Goal: Task Accomplishment & Management: Use online tool/utility

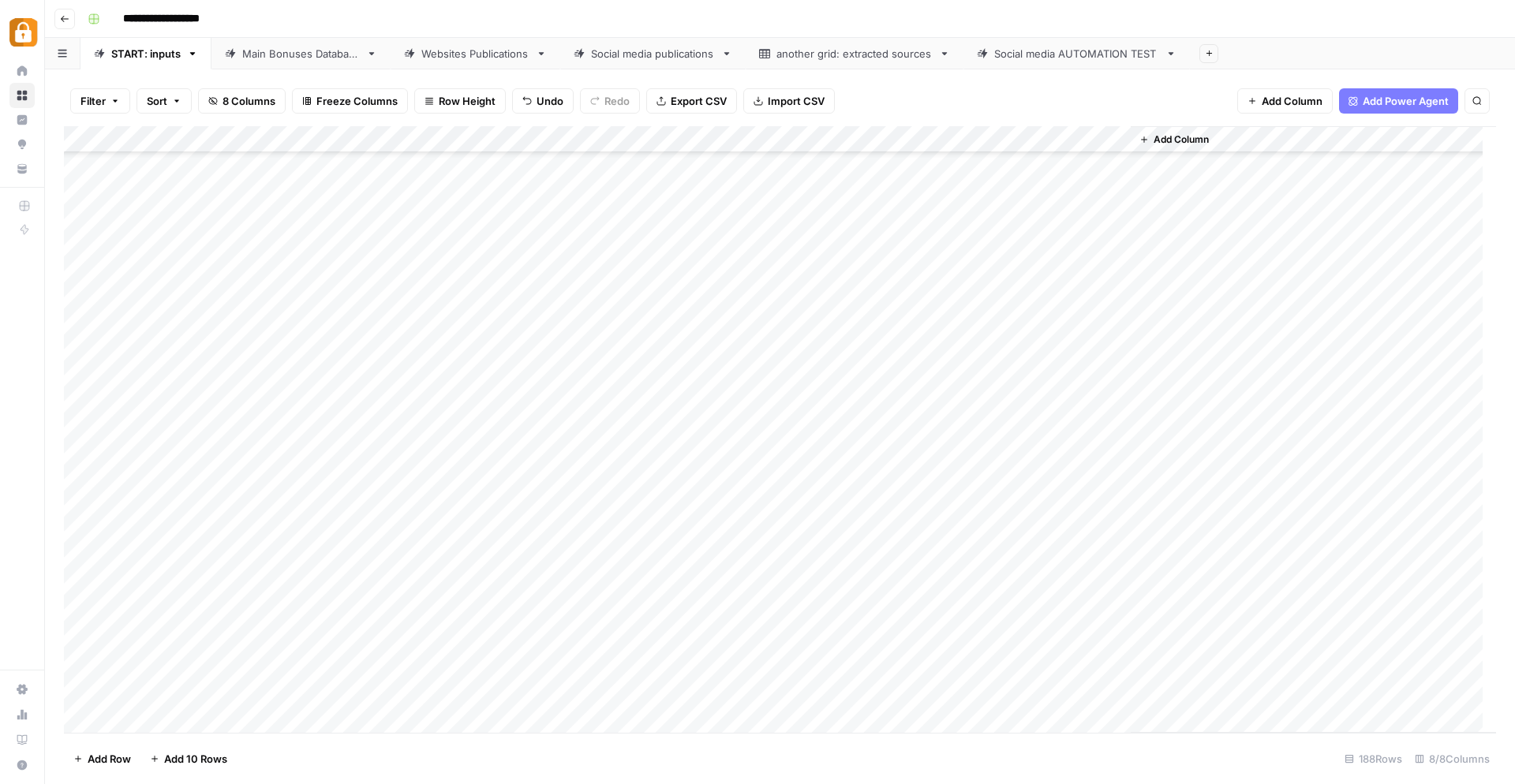
scroll to position [4482, 0]
click at [317, 50] on div "Main Bonuses Database" at bounding box center [301, 53] width 118 height 16
click at [618, 436] on div "Add Column" at bounding box center [780, 430] width 1433 height 607
click at [617, 439] on div "Add Column" at bounding box center [780, 430] width 1433 height 607
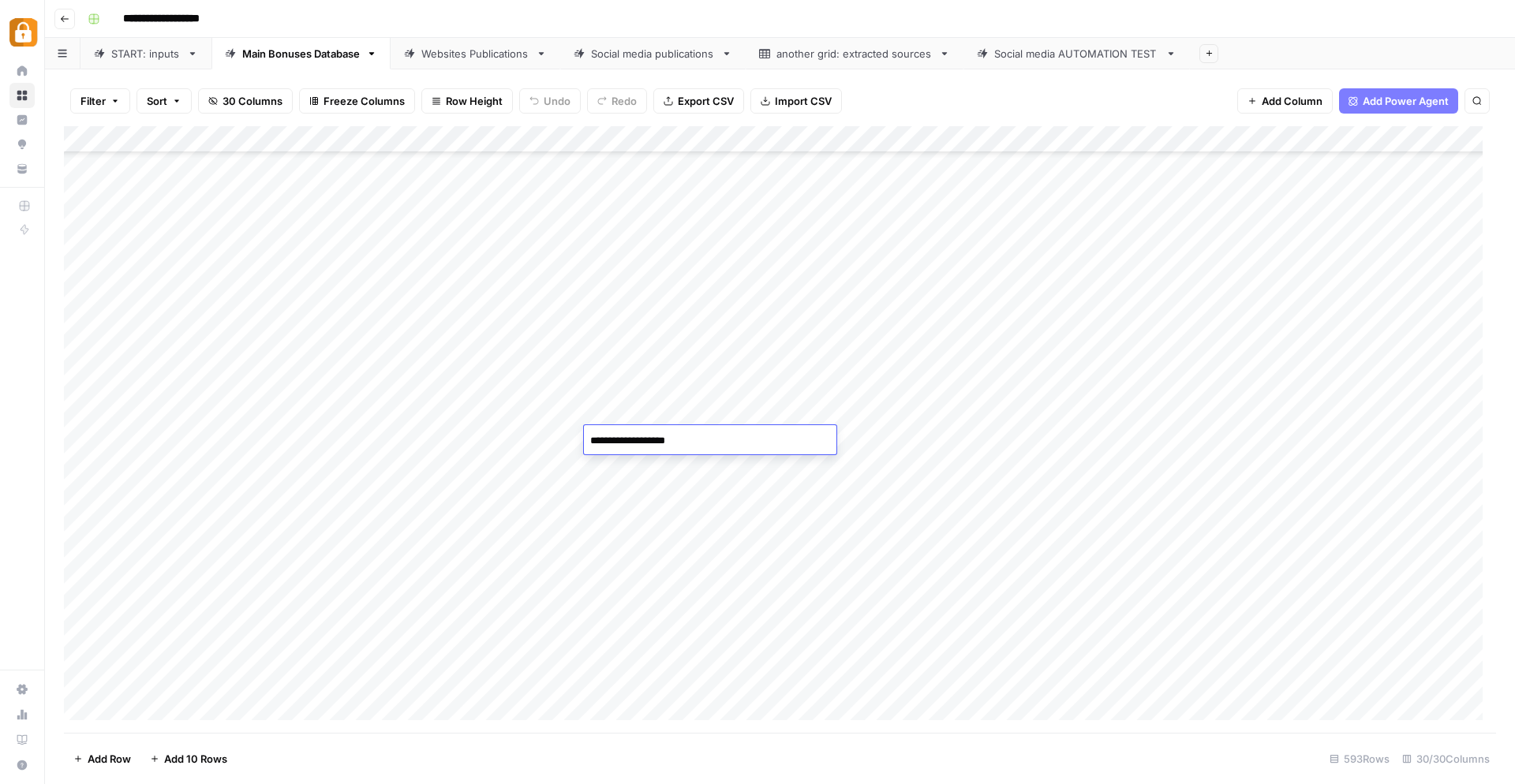
paste textarea "**********"
drag, startPoint x: 749, startPoint y: 441, endPoint x: 685, endPoint y: 438, distance: 64.1
click at [685, 438] on textarea "**********" at bounding box center [719, 441] width 270 height 22
click at [794, 441] on textarea "**********" at bounding box center [711, 441] width 252 height 22
paste textarea "**********"
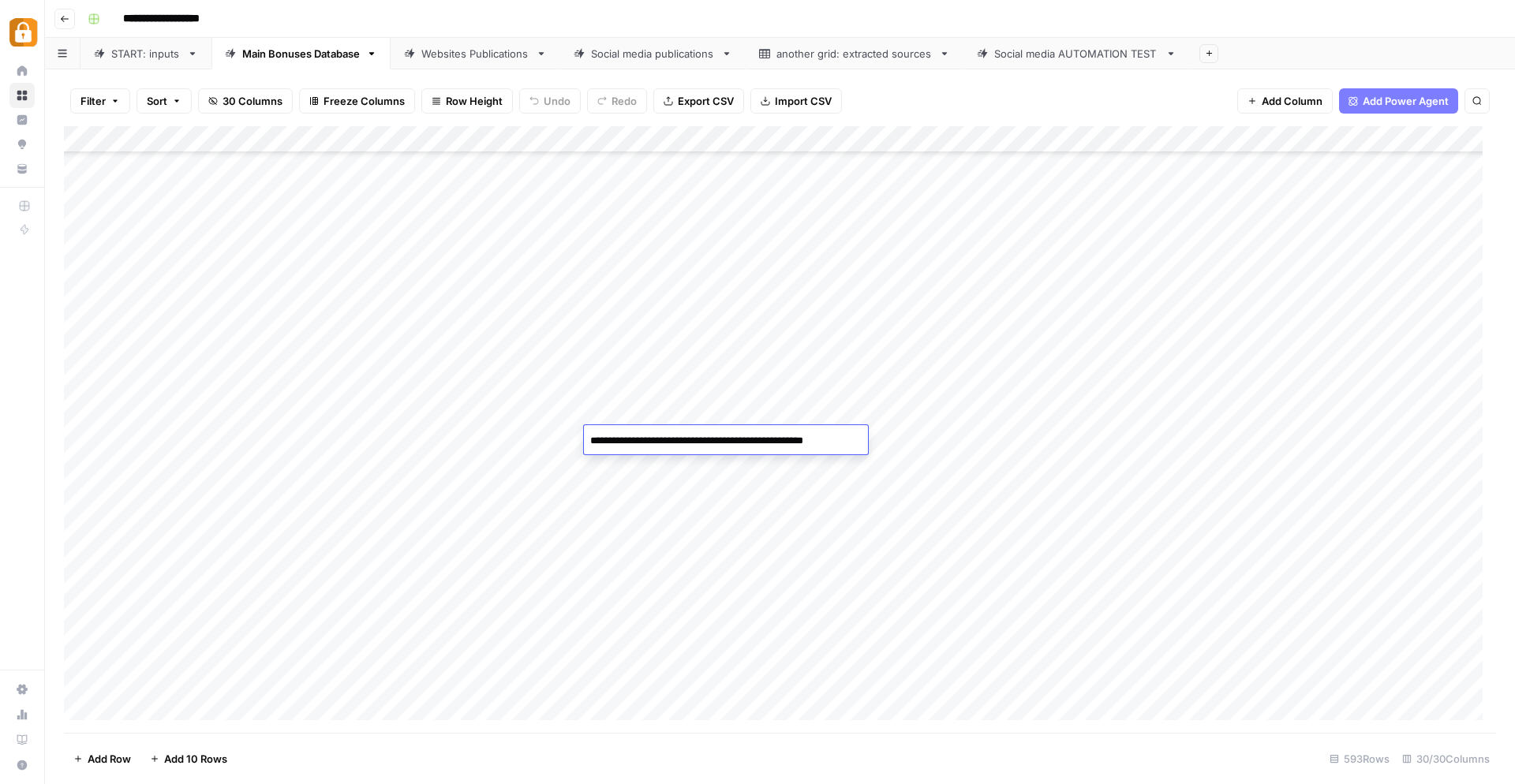
paste textarea "**********"
click at [794, 456] on textarea "**********" at bounding box center [742, 449] width 315 height 38
type textarea "**********"
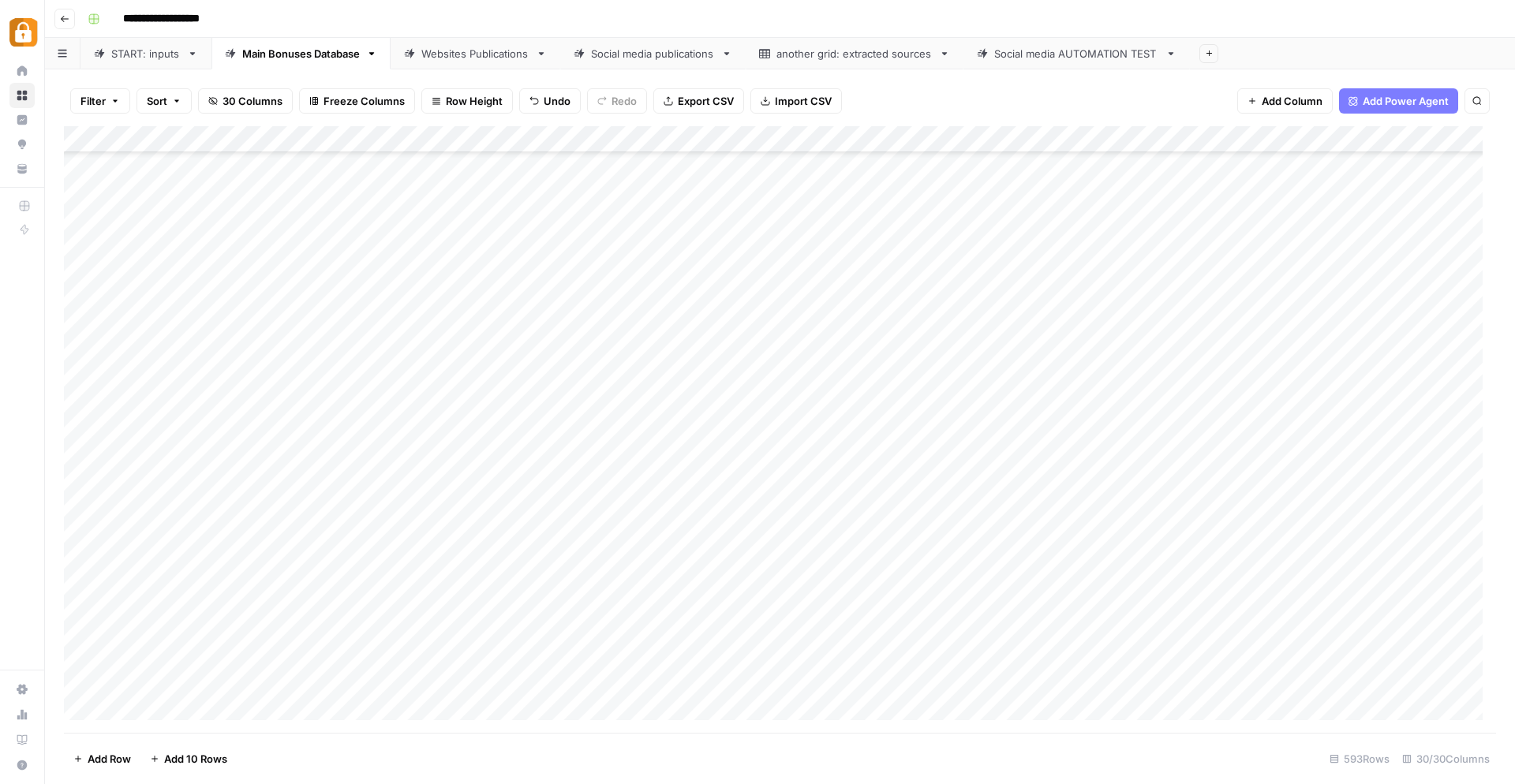
click at [999, 519] on div "Add Column" at bounding box center [780, 430] width 1433 height 607
click at [1001, 601] on div "Add Column" at bounding box center [780, 430] width 1433 height 607
click at [160, 707] on div "Add Column" at bounding box center [780, 430] width 1433 height 607
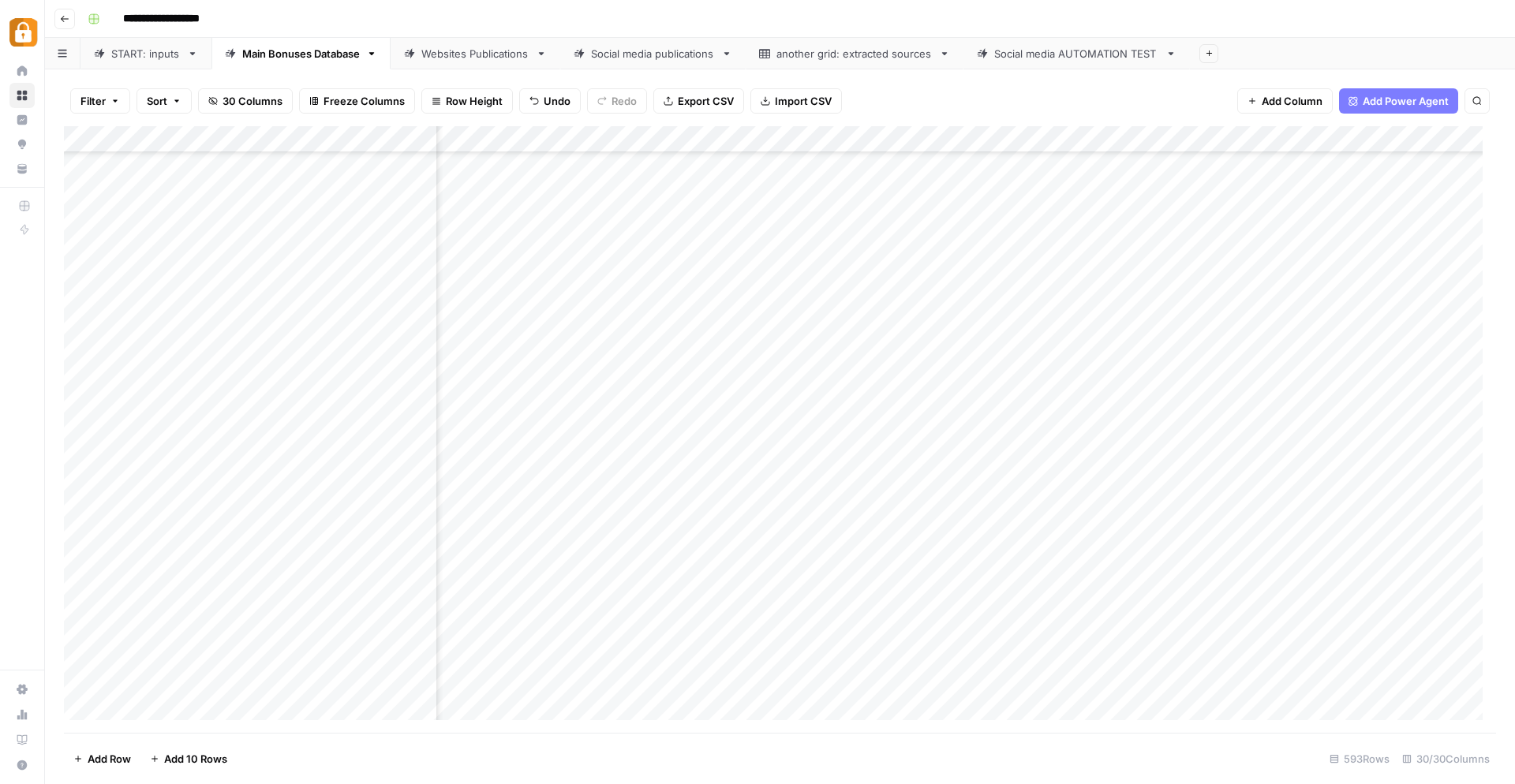
scroll to position [15387, 948]
click at [278, 680] on div "Add Column" at bounding box center [780, 430] width 1433 height 607
click at [741, 674] on div "Add Column" at bounding box center [780, 430] width 1433 height 607
click at [589, 413] on div "Add Column" at bounding box center [780, 430] width 1433 height 607
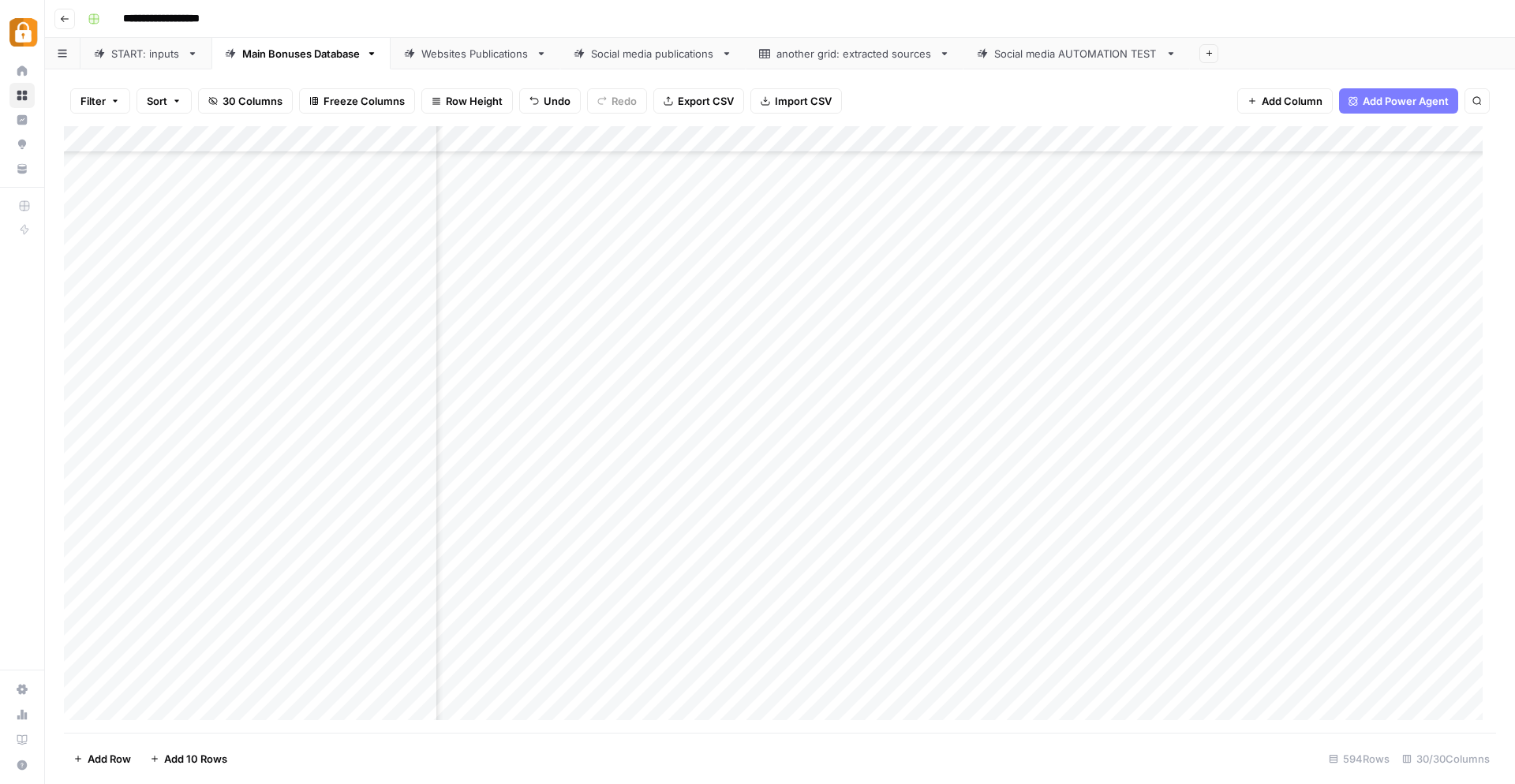
click at [1044, 419] on div "Add Column" at bounding box center [780, 430] width 1433 height 607
click at [443, 60] on div "Websites Publications" at bounding box center [476, 53] width 108 height 16
click at [564, 542] on div "Add Column" at bounding box center [780, 430] width 1433 height 607
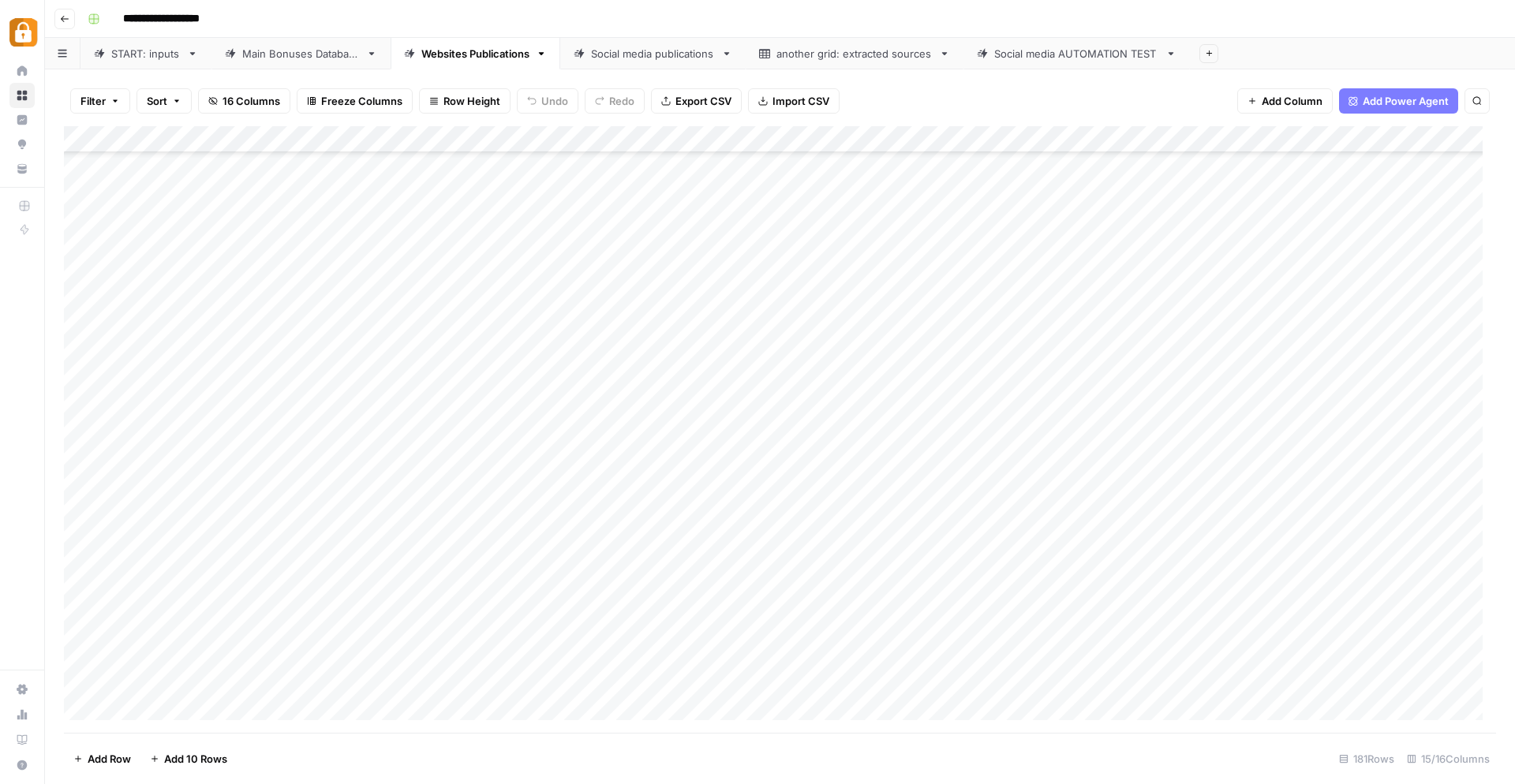
click at [769, 549] on div "Add Column" at bounding box center [780, 430] width 1433 height 607
type textarea "******"
drag, startPoint x: 740, startPoint y: 627, endPoint x: 737, endPoint y: 569, distance: 58.1
click at [740, 627] on div "Add Column" at bounding box center [780, 430] width 1433 height 607
click at [738, 543] on div "Add Column" at bounding box center [780, 430] width 1433 height 607
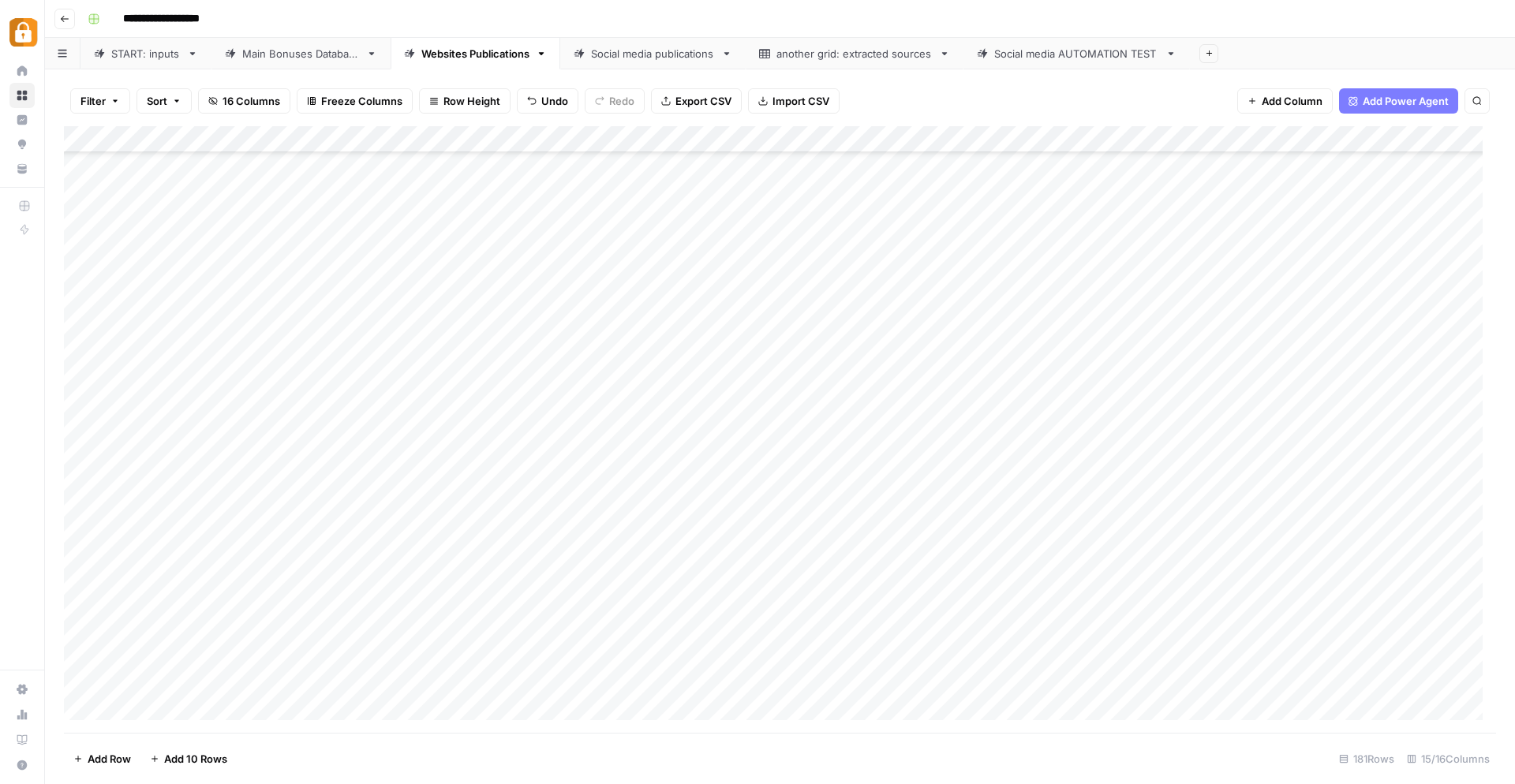
drag, startPoint x: 797, startPoint y: 555, endPoint x: 794, endPoint y: 683, distance: 128.0
click at [794, 683] on div "Add Column" at bounding box center [780, 430] width 1433 height 607
click at [855, 545] on div "Add Column" at bounding box center [780, 430] width 1433 height 607
click at [860, 572] on div "Add Column" at bounding box center [780, 430] width 1433 height 607
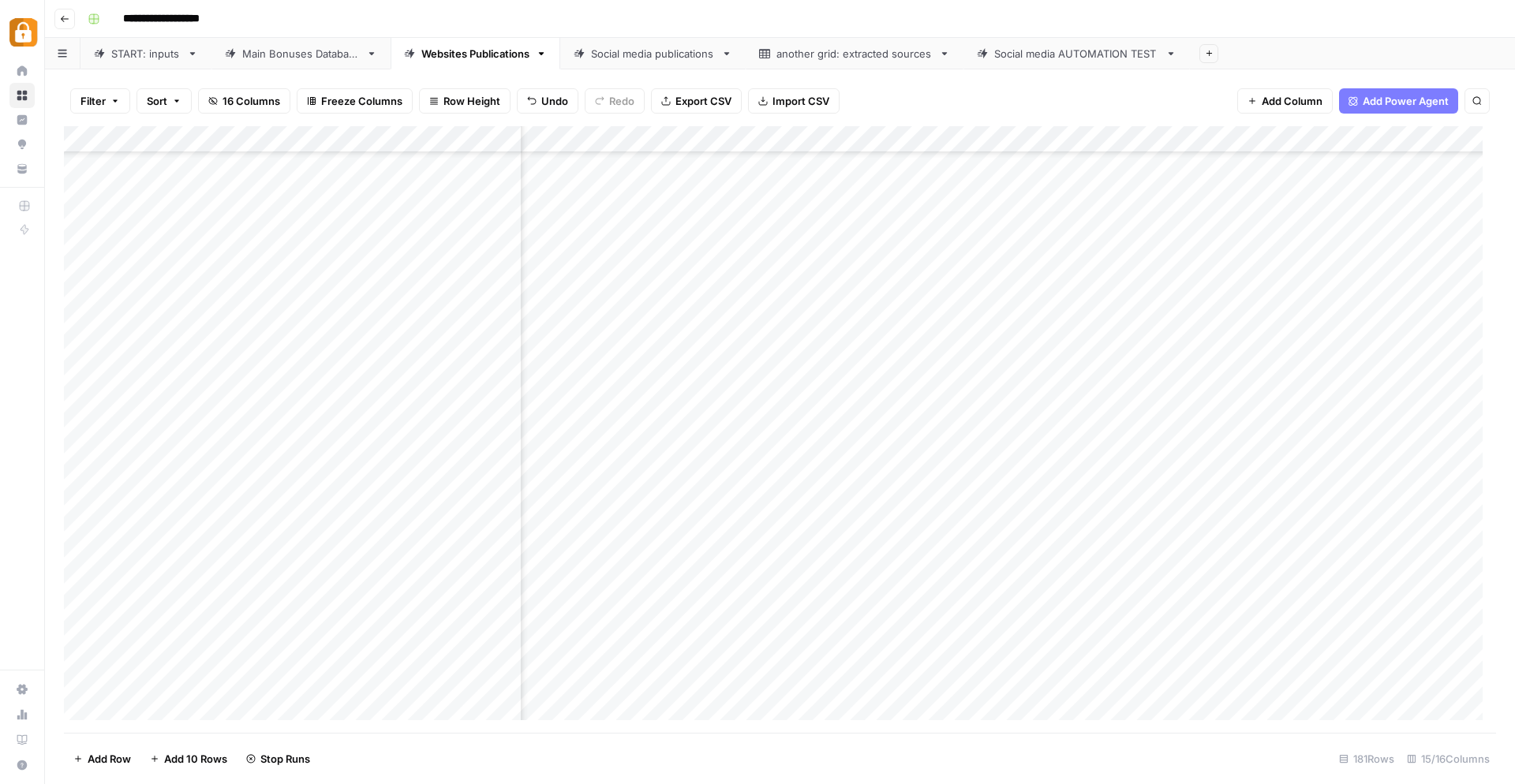
click at [862, 600] on div "Add Column" at bounding box center [780, 430] width 1433 height 607
click at [862, 627] on div "Add Column" at bounding box center [780, 430] width 1433 height 607
click at [865, 655] on div "Add Column" at bounding box center [780, 430] width 1433 height 607
click at [861, 682] on div "Add Column" at bounding box center [780, 430] width 1433 height 607
drag, startPoint x: 892, startPoint y: 734, endPoint x: 292, endPoint y: 732, distance: 600.0
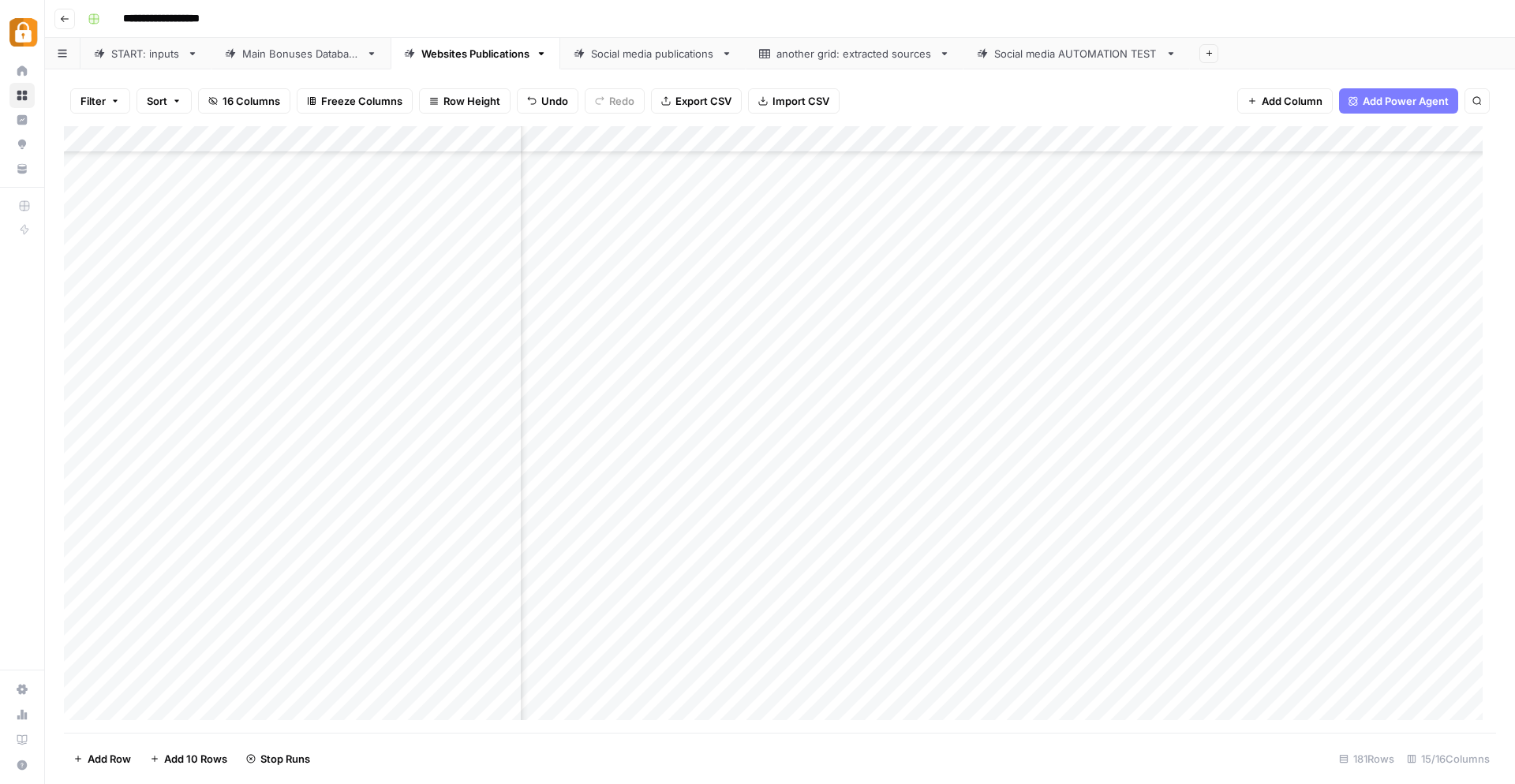
click at [281, 743] on footer "Add Row Add 10 Rows Stop Runs 181 Rows 15/16 Columns" at bounding box center [780, 758] width 1433 height 51
click at [138, 51] on div "START: inputs" at bounding box center [146, 53] width 70 height 16
click at [300, 668] on div "Add Column" at bounding box center [780, 430] width 1433 height 607
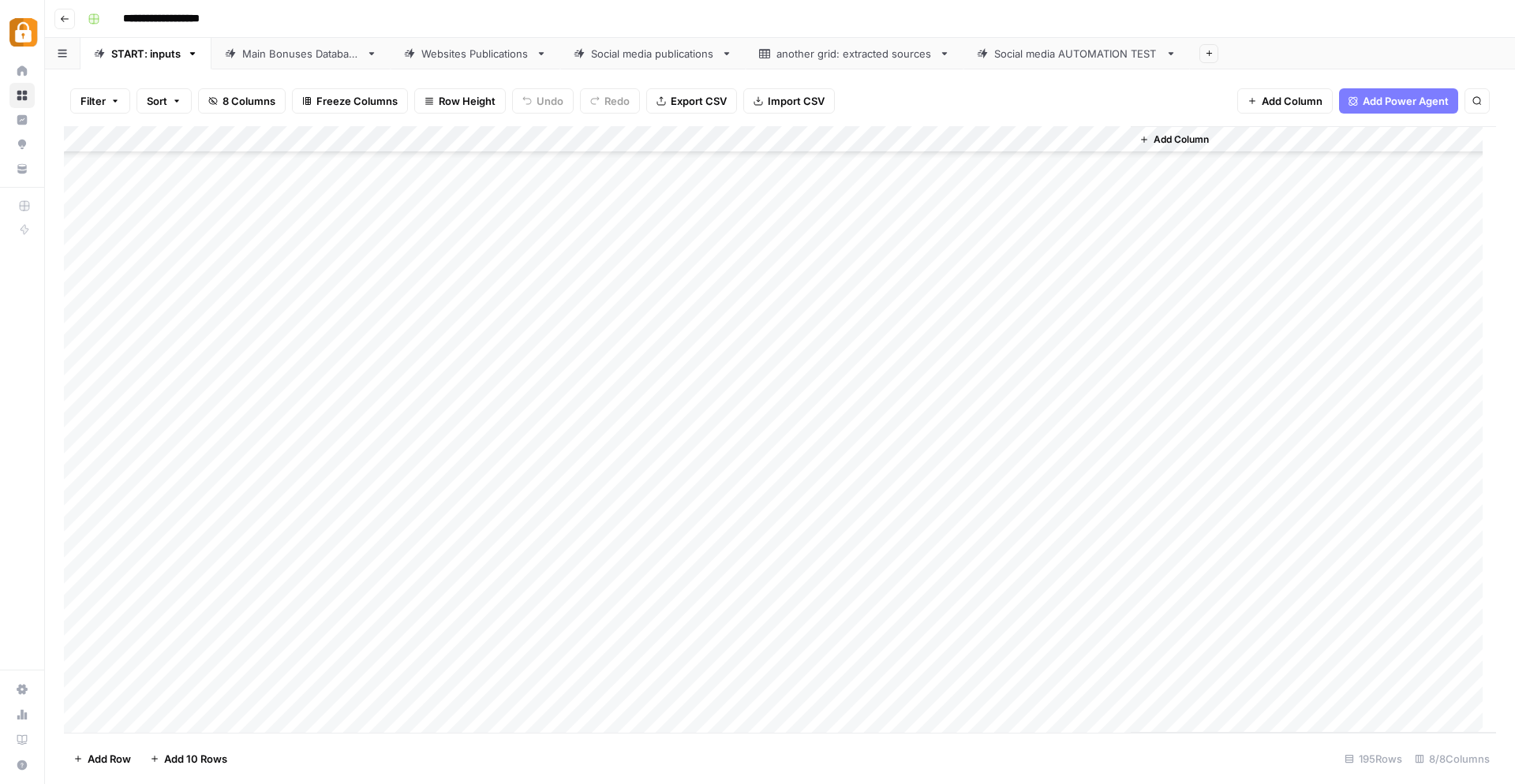
click at [300, 668] on div "Add Column" at bounding box center [780, 430] width 1433 height 607
click at [332, 722] on button "Katerina" at bounding box center [312, 728] width 53 height 19
click at [449, 663] on div "Add Column" at bounding box center [780, 430] width 1433 height 607
click at [446, 663] on div "Add Column" at bounding box center [780, 430] width 1433 height 607
click at [449, 662] on textarea "**********" at bounding box center [493, 668] width 307 height 22
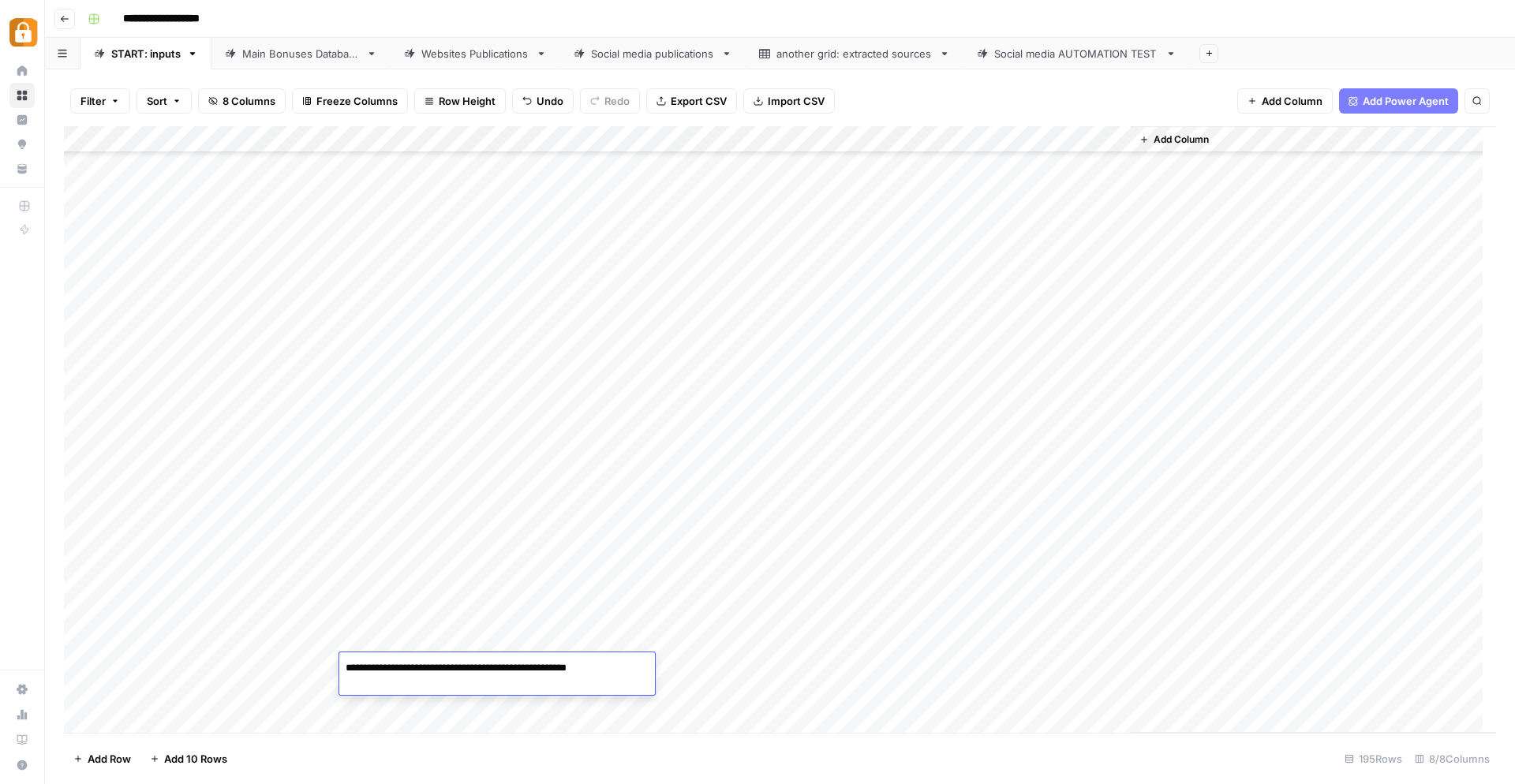
click at [643, 667] on textarea "**********" at bounding box center [493, 668] width 307 height 22
type textarea "**********"
click at [820, 694] on div "Add Column" at bounding box center [780, 430] width 1433 height 607
click at [681, 666] on div "Add Column" at bounding box center [780, 430] width 1433 height 607
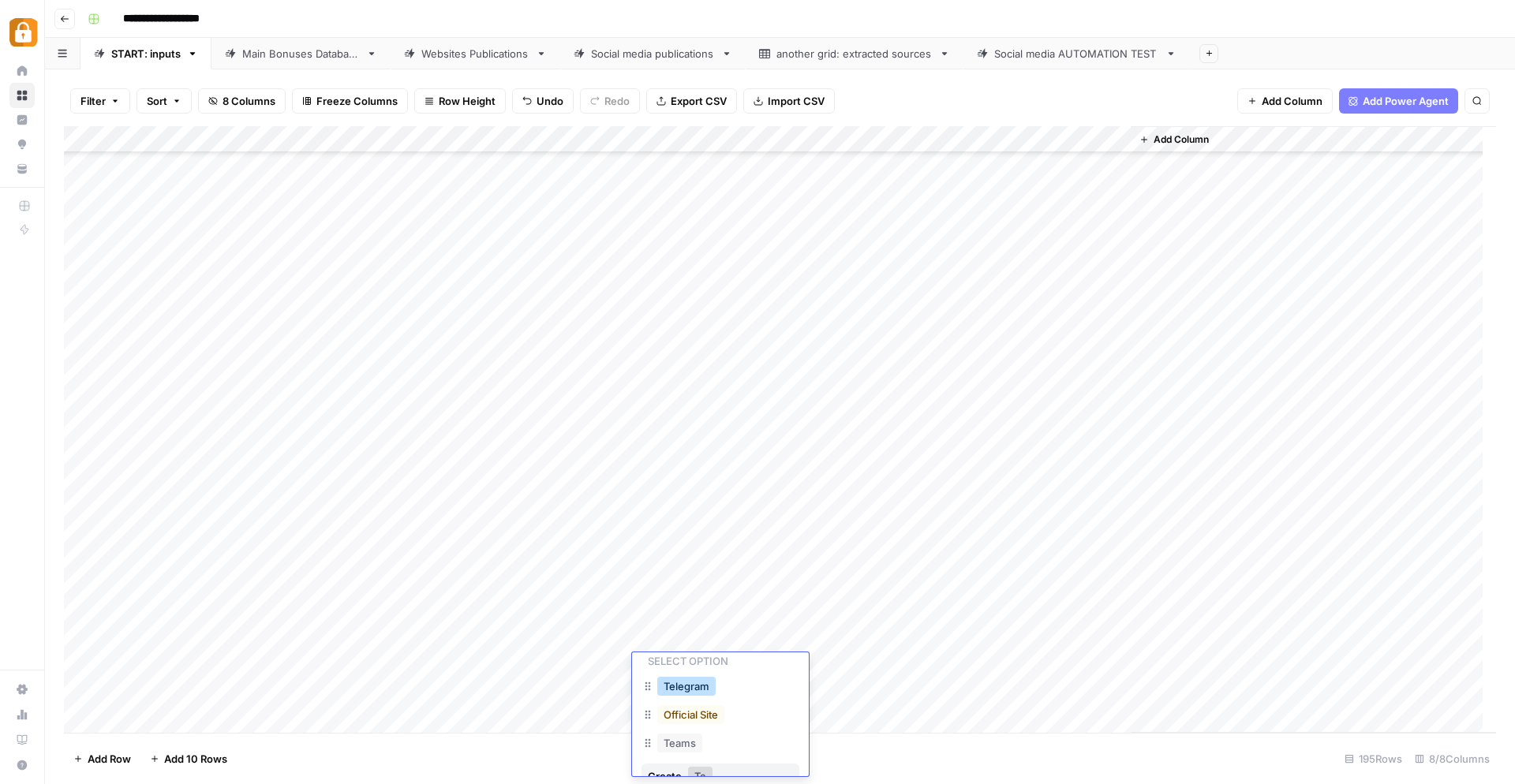
scroll to position [0, 0]
type input "Te"
click at [693, 732] on button "Telegram" at bounding box center [687, 728] width 58 height 19
click at [864, 652] on div "Add Column" at bounding box center [780, 430] width 1433 height 607
click at [925, 667] on div "Add Column" at bounding box center [780, 430] width 1433 height 607
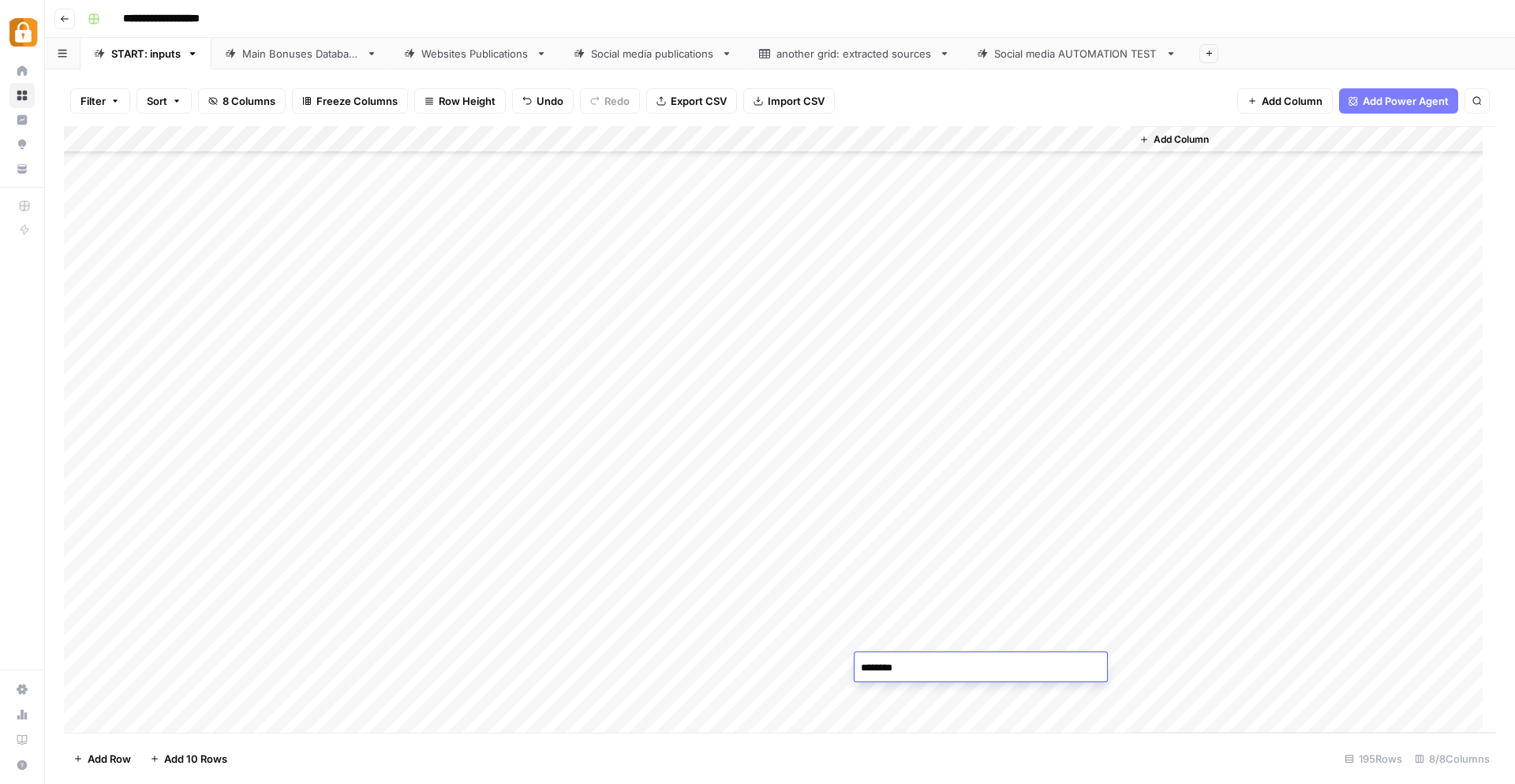
type textarea "*********"
click at [725, 728] on div "Add Column" at bounding box center [780, 430] width 1433 height 607
click at [1046, 665] on div "Add Column" at bounding box center [780, 430] width 1433 height 607
click at [1121, 668] on div "Add Column" at bounding box center [780, 430] width 1433 height 607
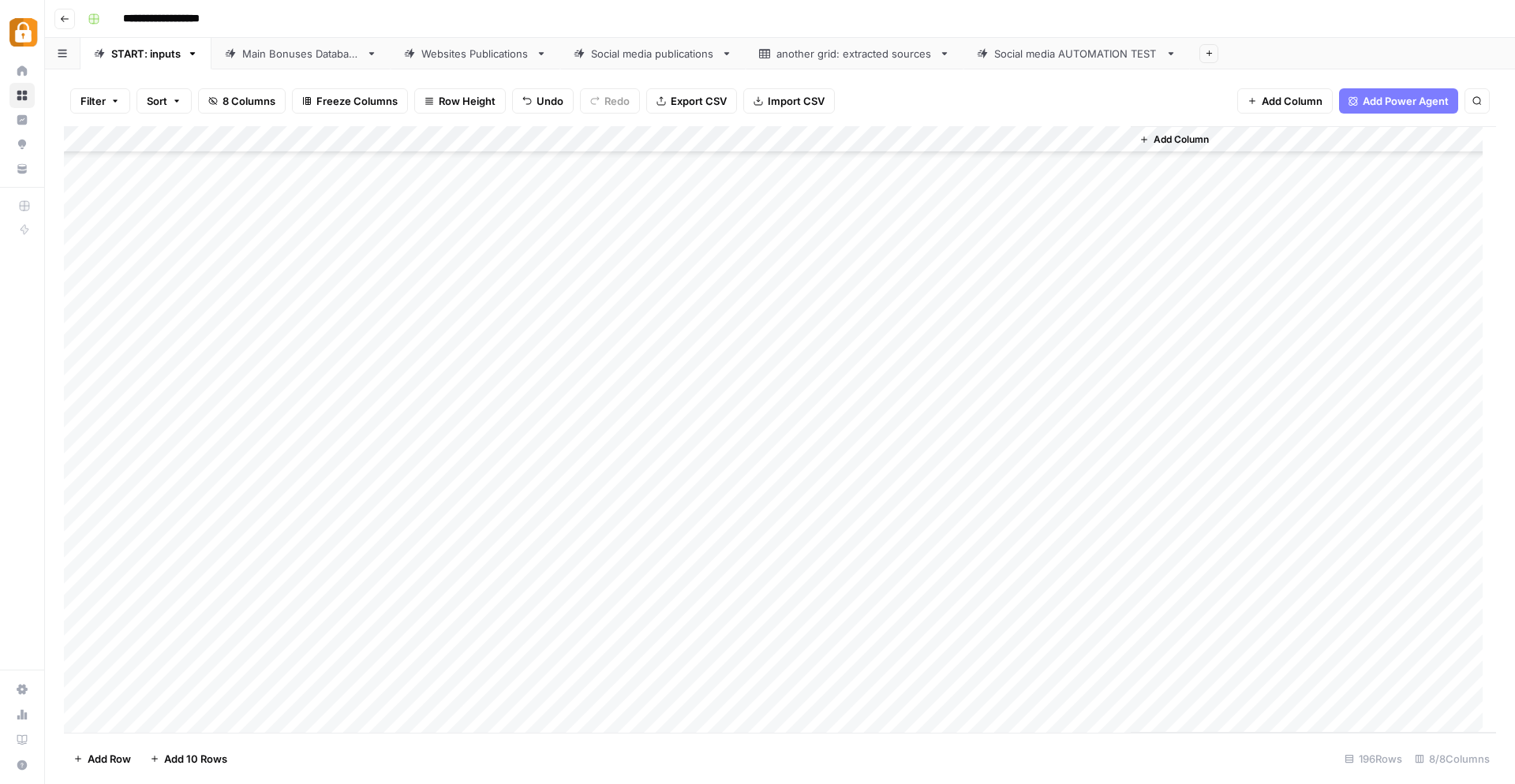
click at [1046, 638] on div "Add Column" at bounding box center [780, 430] width 1433 height 607
click at [70, 668] on div "Add Column" at bounding box center [780, 430] width 1433 height 607
click at [75, 668] on div "Add Column" at bounding box center [780, 430] width 1433 height 607
click at [99, 761] on span "Delete 1 Row" at bounding box center [105, 758] width 63 height 16
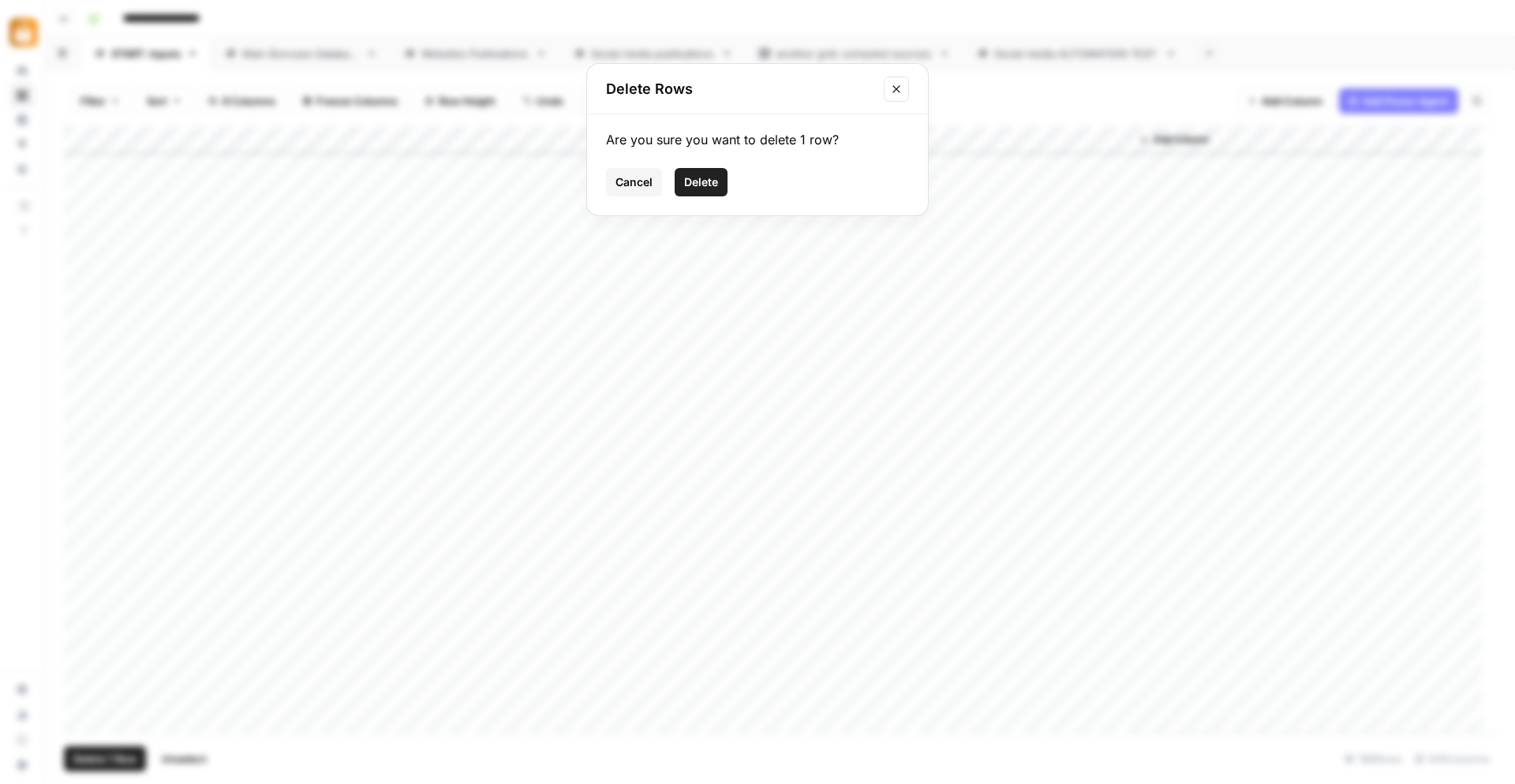
click at [706, 189] on button "Delete" at bounding box center [701, 183] width 53 height 28
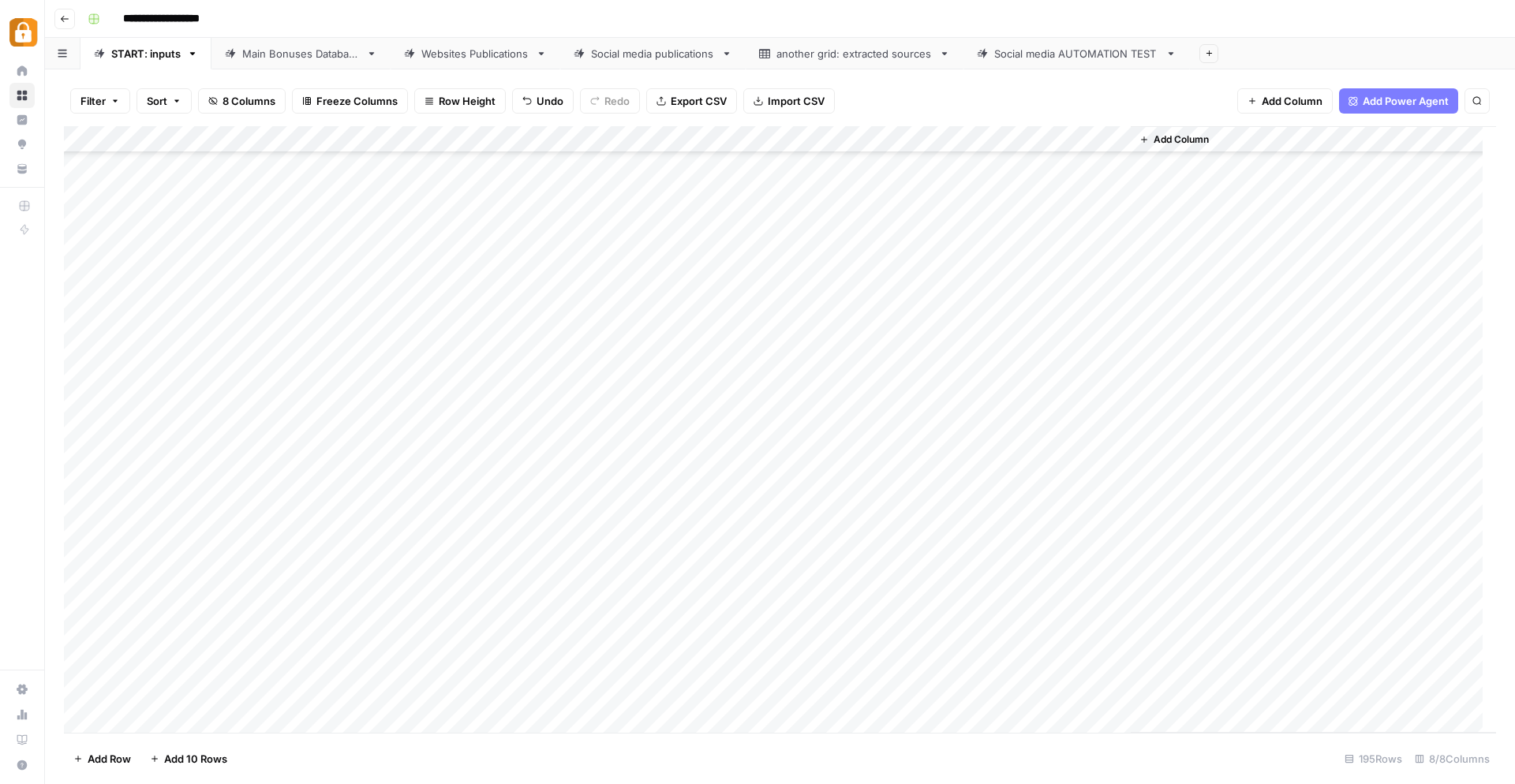
click at [422, 670] on div "Add Column" at bounding box center [780, 430] width 1433 height 607
click at [706, 730] on div "Add Column" at bounding box center [780, 430] width 1433 height 607
click at [1116, 644] on div "Add Column" at bounding box center [780, 430] width 1433 height 607
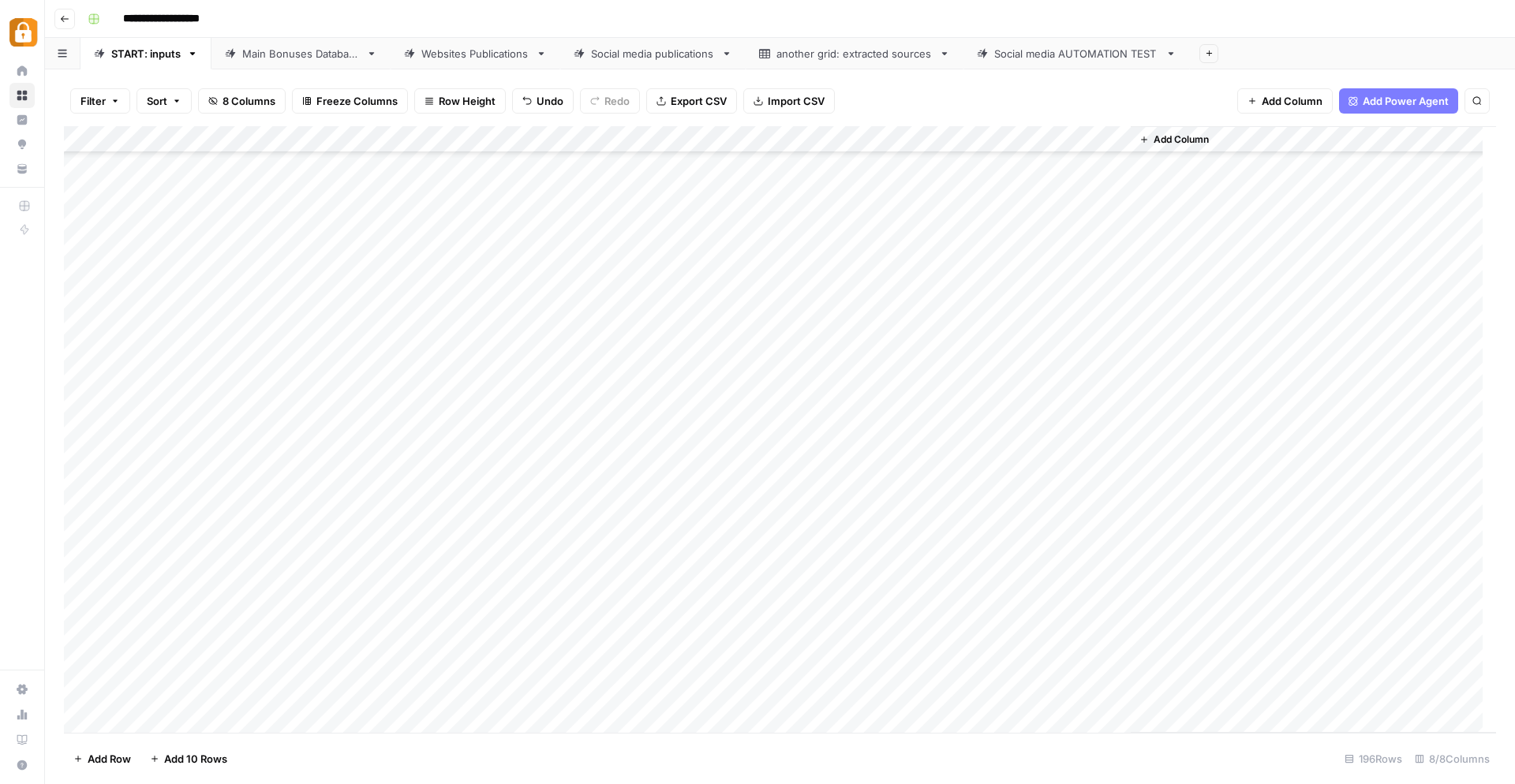
click at [407, 633] on div "Add Column" at bounding box center [780, 430] width 1433 height 607
type textarea "**********"
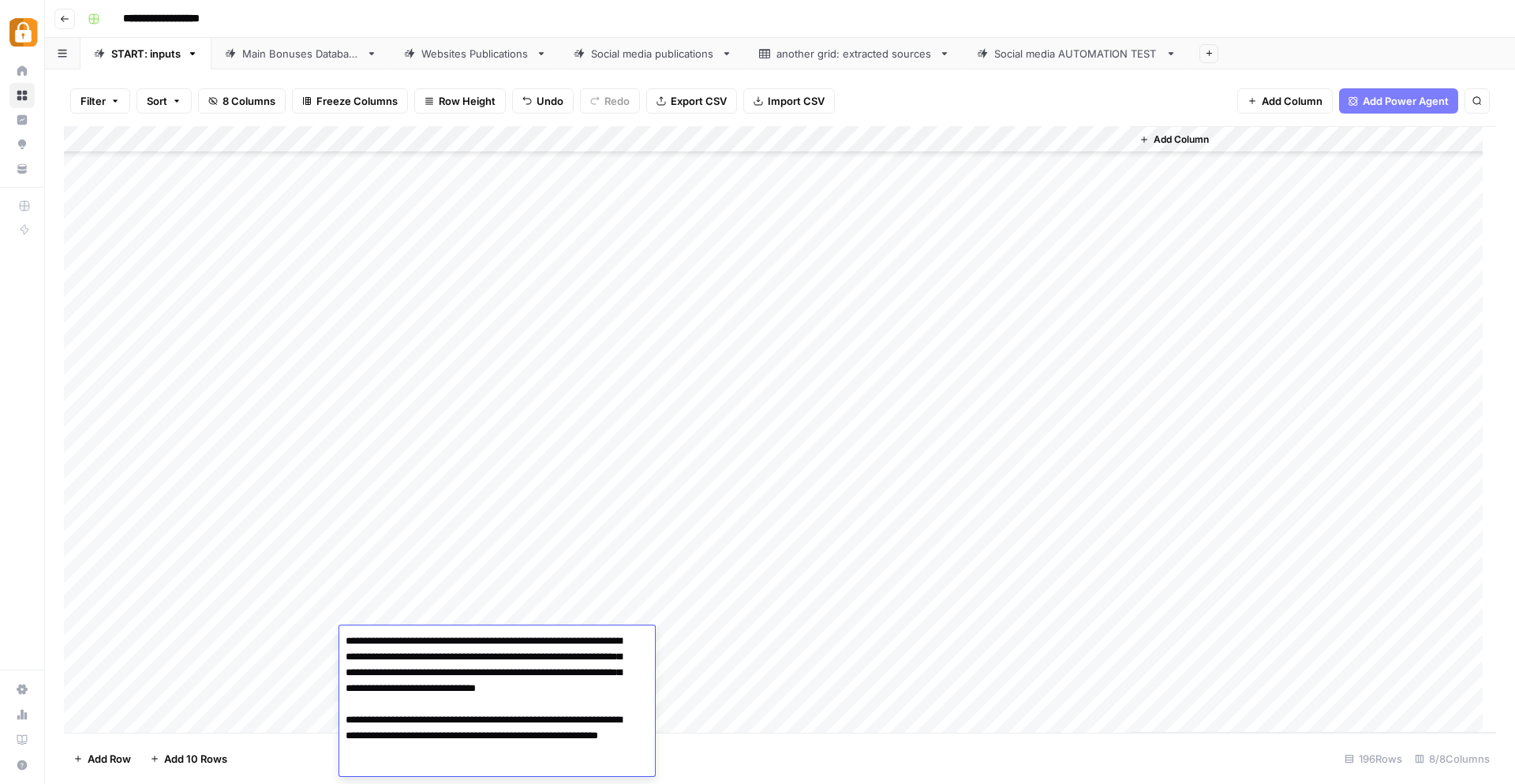
click at [809, 698] on div "Add Column" at bounding box center [780, 430] width 1433 height 607
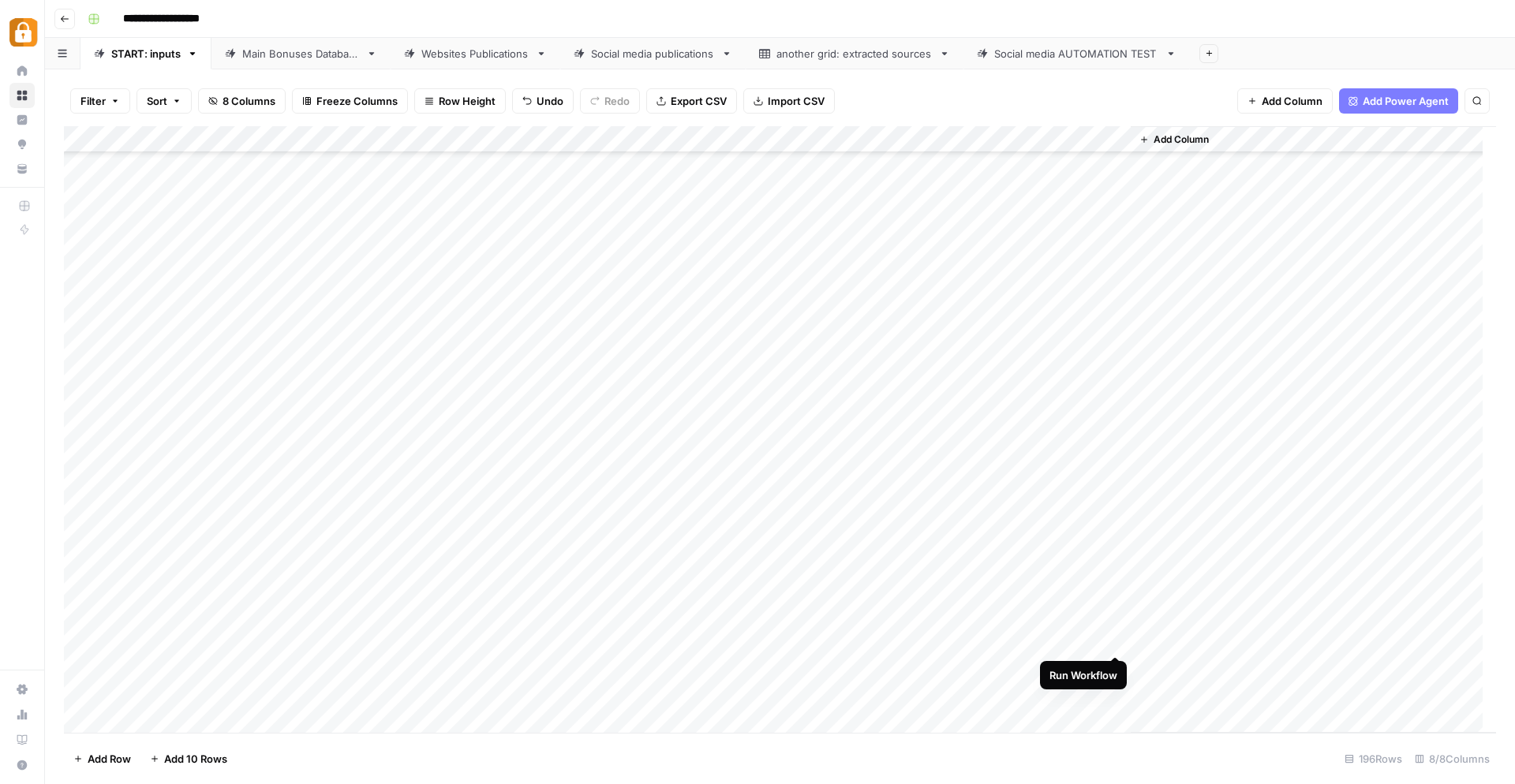
click at [1118, 641] on div "Add Column" at bounding box center [780, 430] width 1433 height 607
click at [306, 56] on div "Main Bonuses Database" at bounding box center [301, 53] width 118 height 16
click at [668, 571] on div "Add Column" at bounding box center [780, 430] width 1433 height 607
click at [702, 674] on div "Add Column" at bounding box center [780, 430] width 1433 height 607
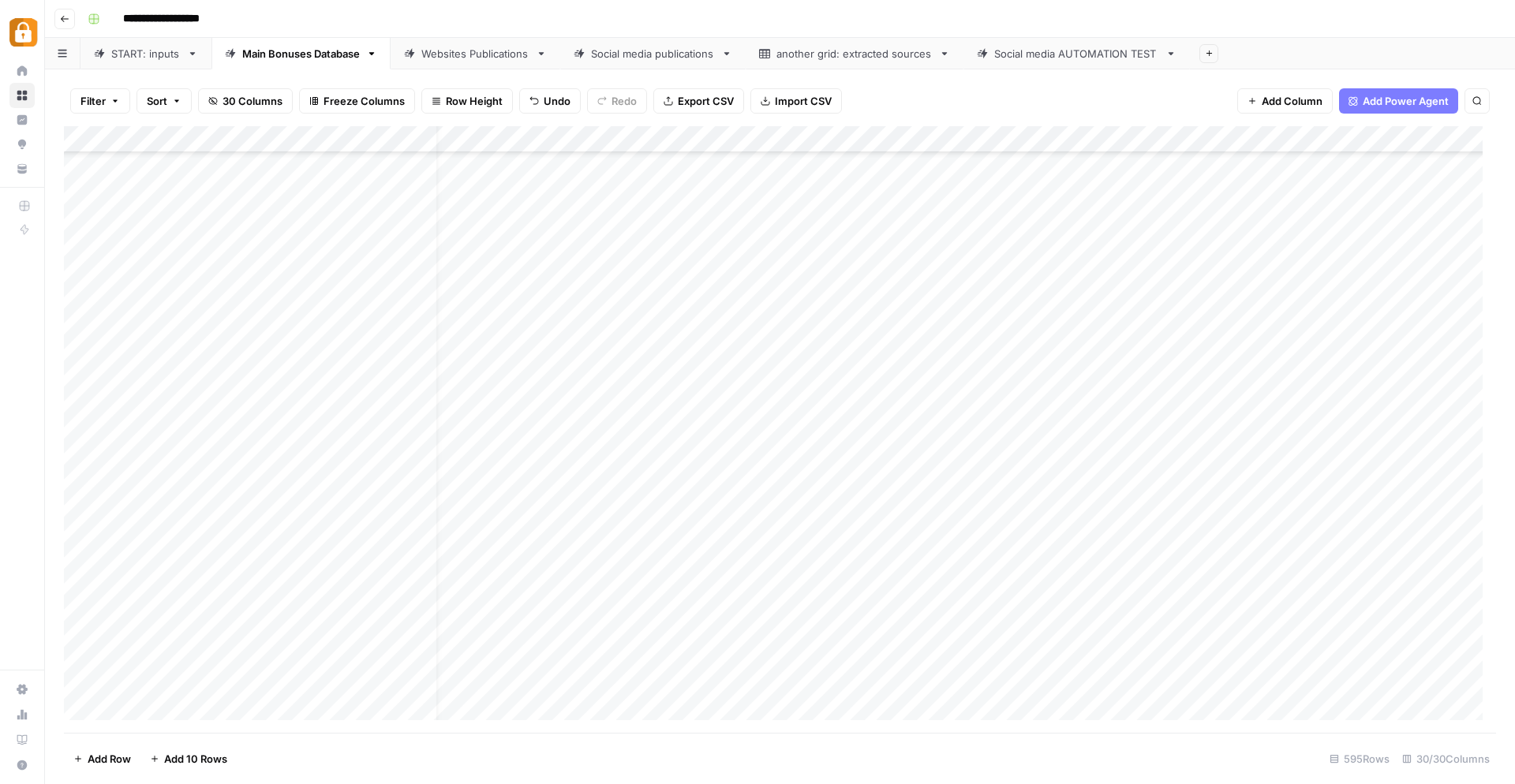
scroll to position [15415, 66]
click at [935, 679] on div "Add Column" at bounding box center [780, 430] width 1433 height 607
click at [427, 55] on div "Websites Publications" at bounding box center [476, 53] width 108 height 16
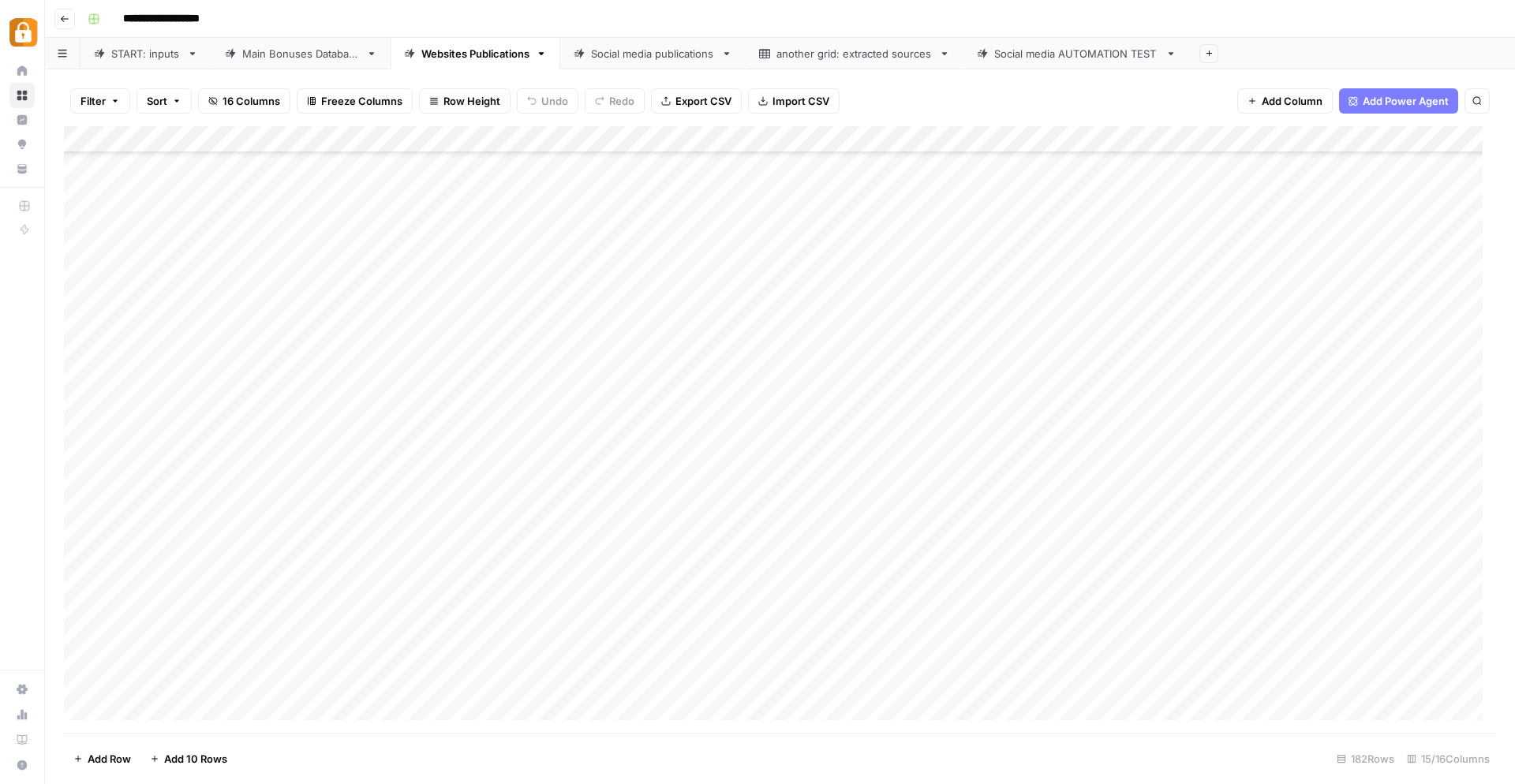
click at [1043, 679] on div "Add Column" at bounding box center [780, 430] width 1433 height 607
click at [923, 520] on div "Add Column" at bounding box center [780, 430] width 1433 height 607
click at [926, 547] on div "Add Column" at bounding box center [780, 430] width 1433 height 607
click at [919, 575] on div "Add Column" at bounding box center [780, 430] width 1433 height 607
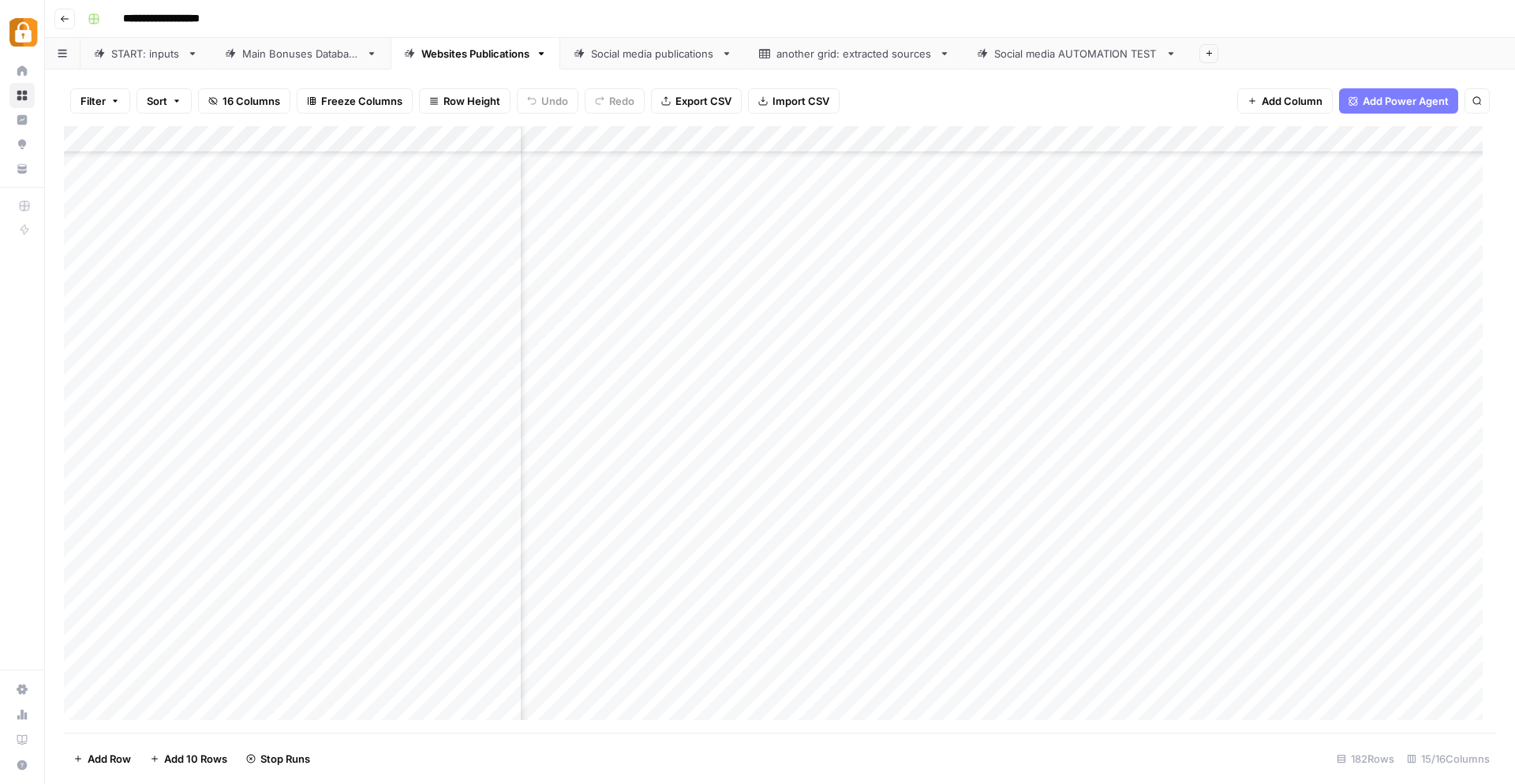
click at [924, 601] on div "Add Column" at bounding box center [780, 430] width 1433 height 607
click at [924, 626] on div "Add Column" at bounding box center [780, 430] width 1433 height 607
click at [924, 655] on div "Add Column" at bounding box center [780, 430] width 1433 height 607
click at [1010, 514] on div "Add Column" at bounding box center [780, 430] width 1433 height 607
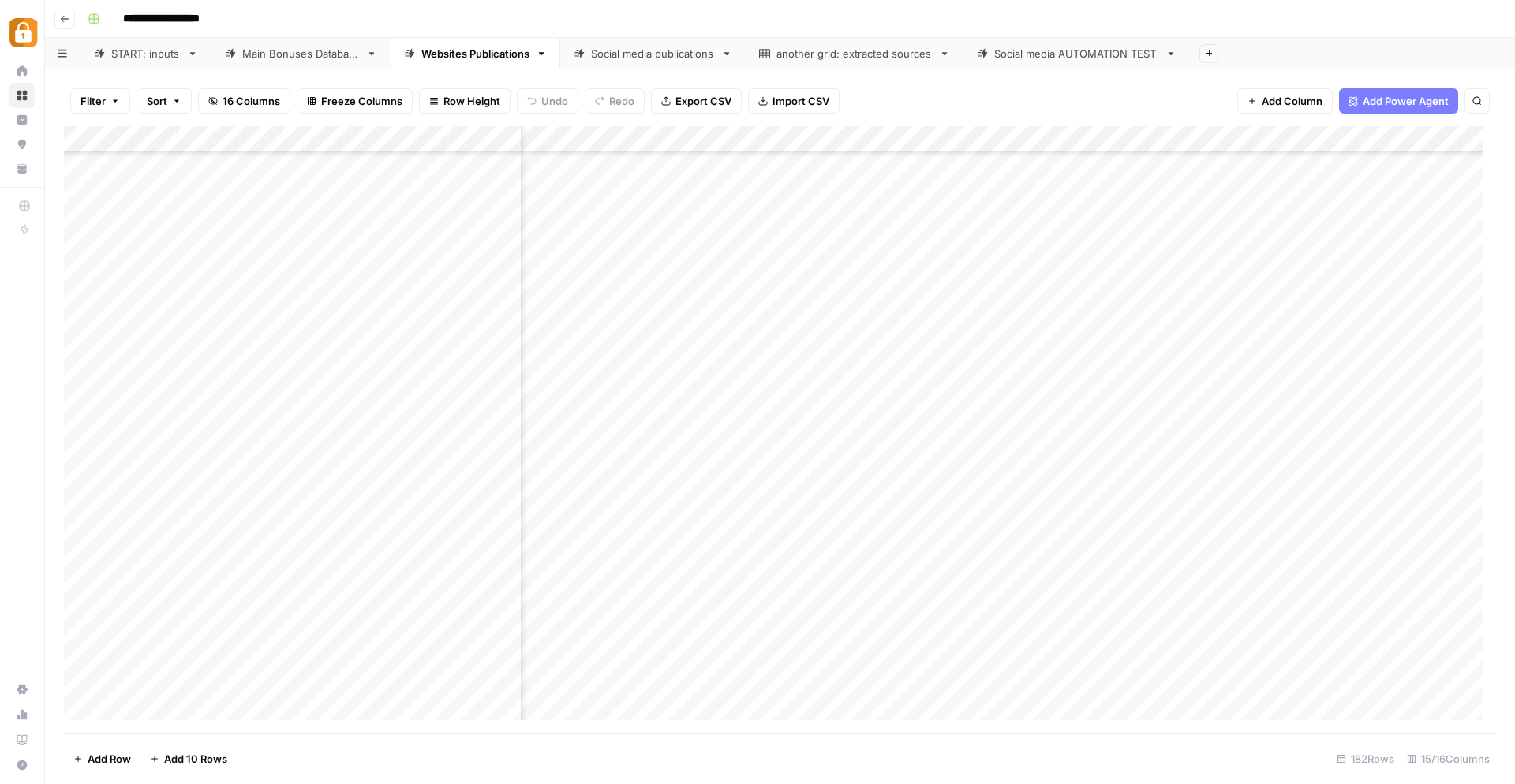
click at [1010, 514] on div "Add Column" at bounding box center [780, 430] width 1433 height 607
drag, startPoint x: 1010, startPoint y: 514, endPoint x: 789, endPoint y: 483, distance: 223.2
click at [789, 483] on body "**********" at bounding box center [757, 392] width 1515 height 784
click at [1034, 529] on input "**********" at bounding box center [1083, 523] width 252 height 19
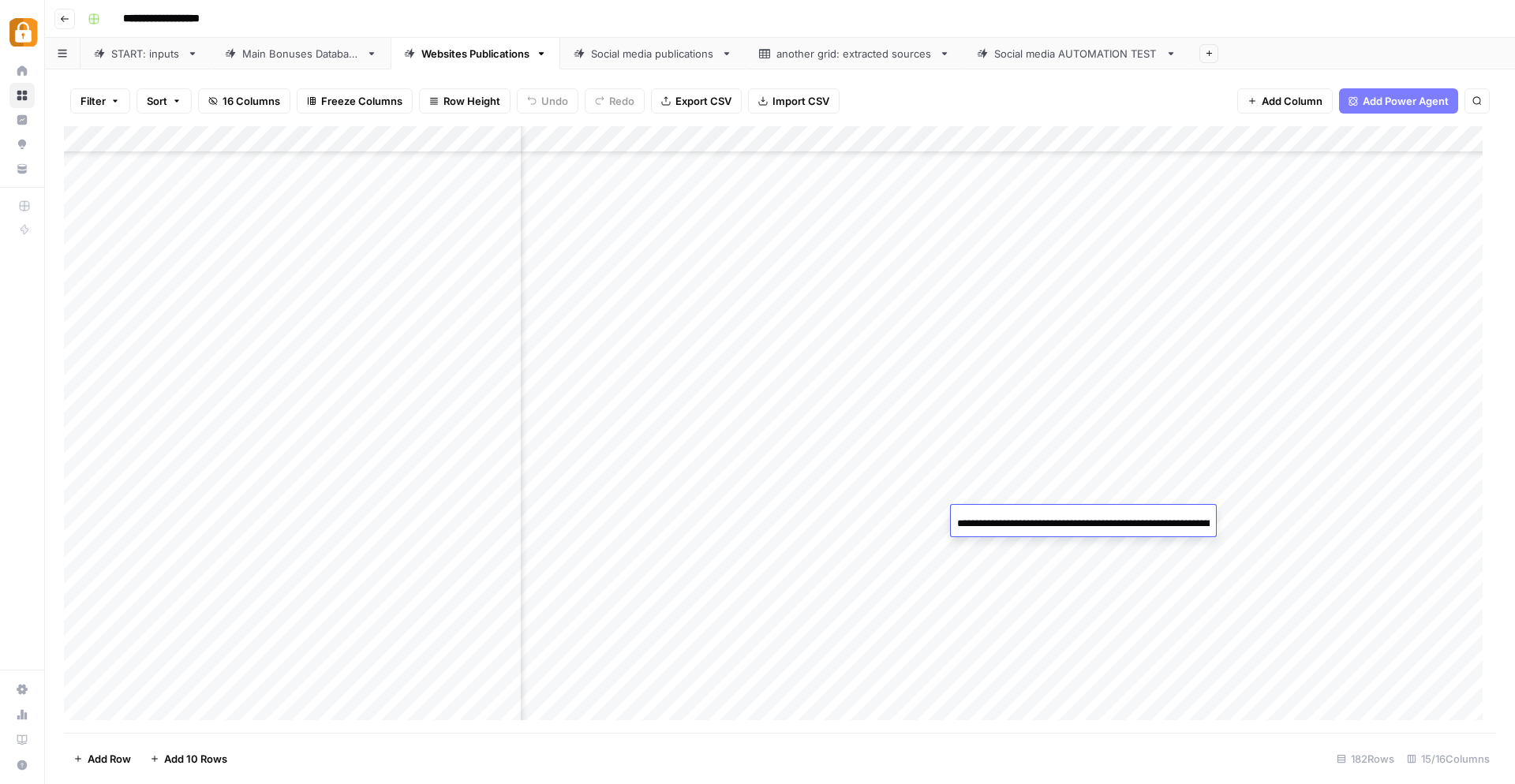
scroll to position [0, 403]
drag, startPoint x: 1195, startPoint y: 530, endPoint x: 1327, endPoint y: 529, distance: 132.0
click at [1327, 529] on body "**********" at bounding box center [757, 392] width 1515 height 784
click at [1164, 523] on input "**********" at bounding box center [1083, 523] width 252 height 19
click at [1004, 542] on div "Add Column" at bounding box center [780, 430] width 1433 height 607
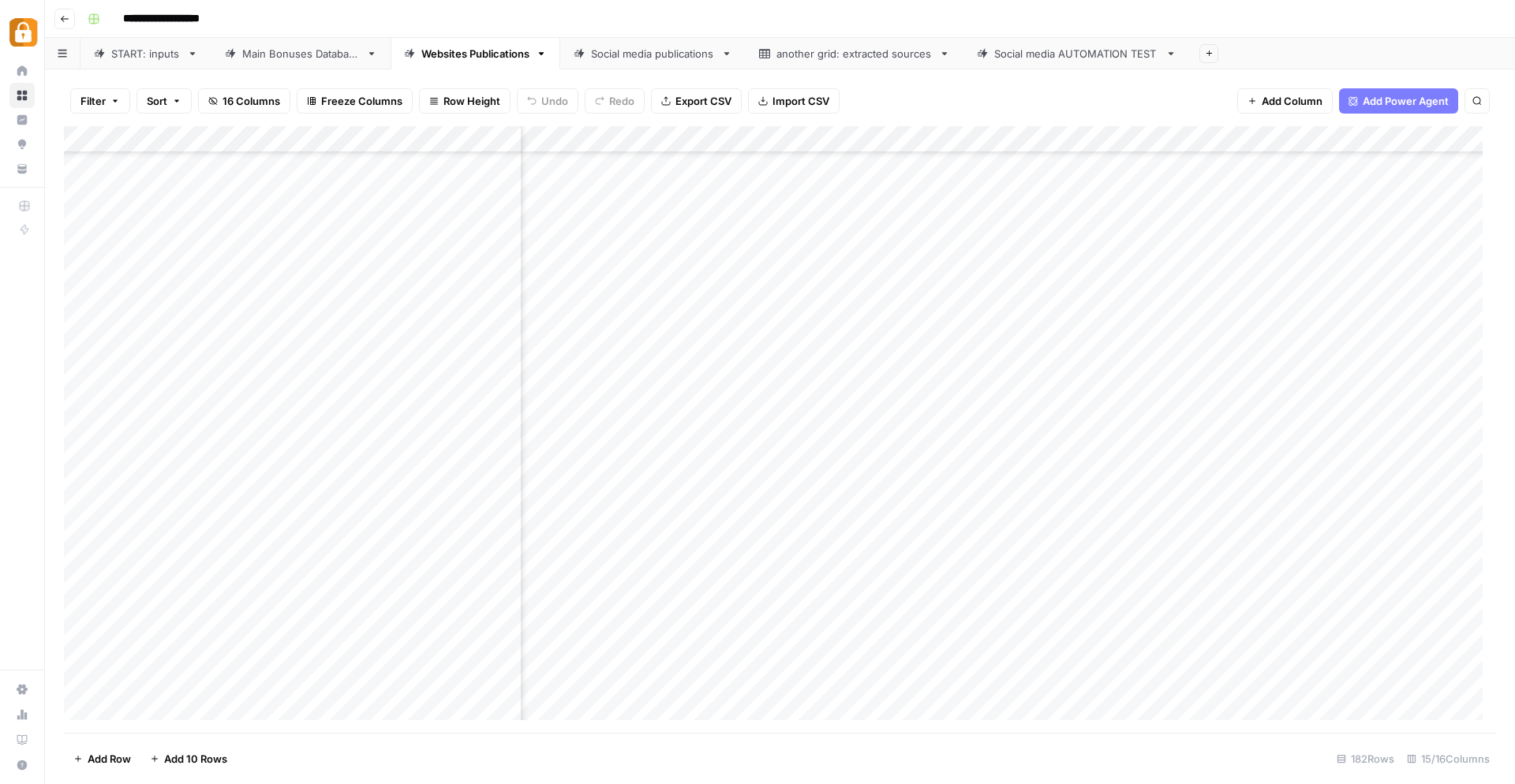
scroll to position [4338, 931]
click at [876, 684] on div "Add Column" at bounding box center [780, 430] width 1433 height 607
click at [1082, 570] on div "Add Column" at bounding box center [780, 430] width 1433 height 607
click at [1016, 574] on div "Add Column" at bounding box center [780, 430] width 1433 height 607
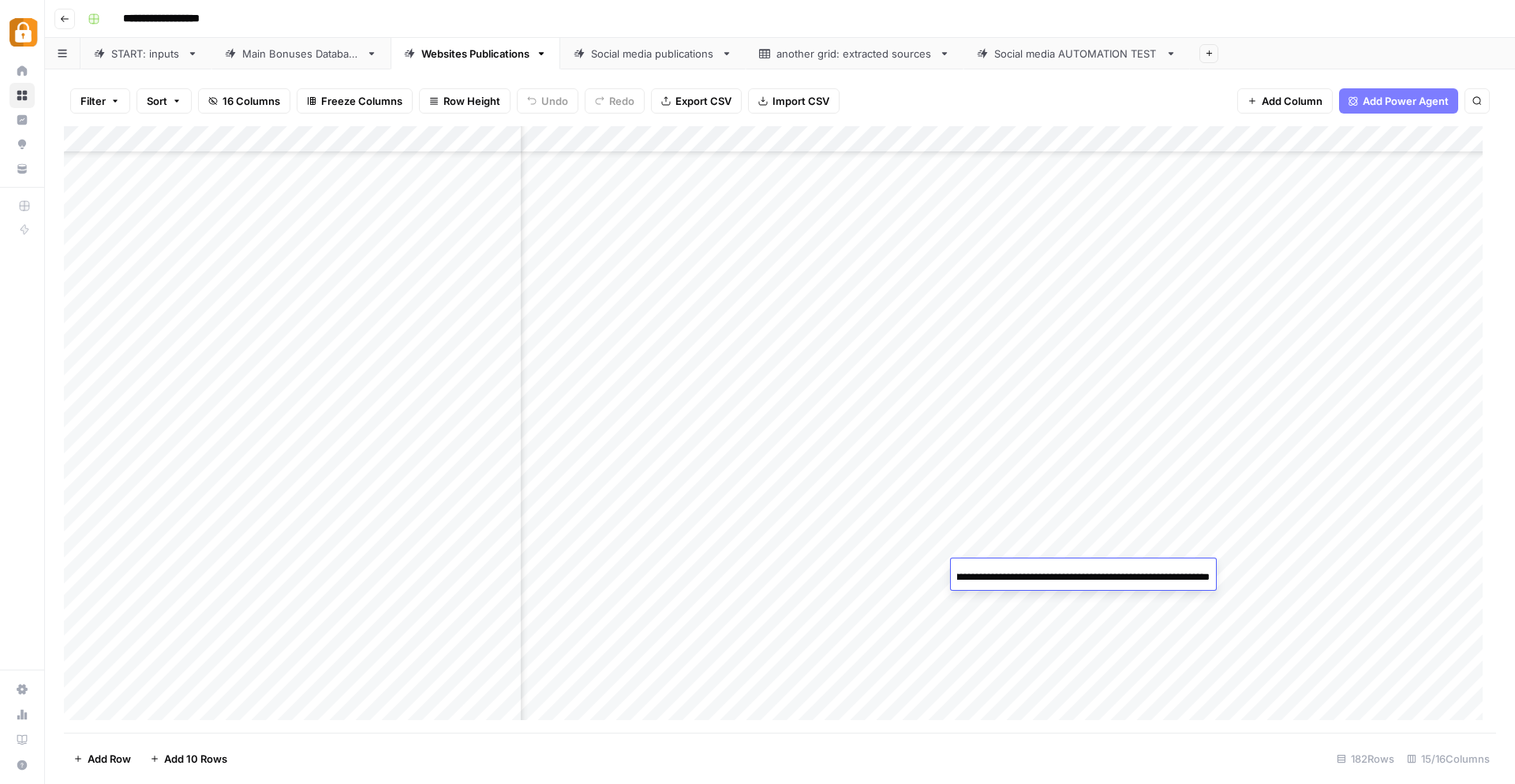
click at [1180, 709] on div "Add Column" at bounding box center [780, 430] width 1433 height 607
click at [985, 654] on div "Add Column" at bounding box center [780, 430] width 1433 height 607
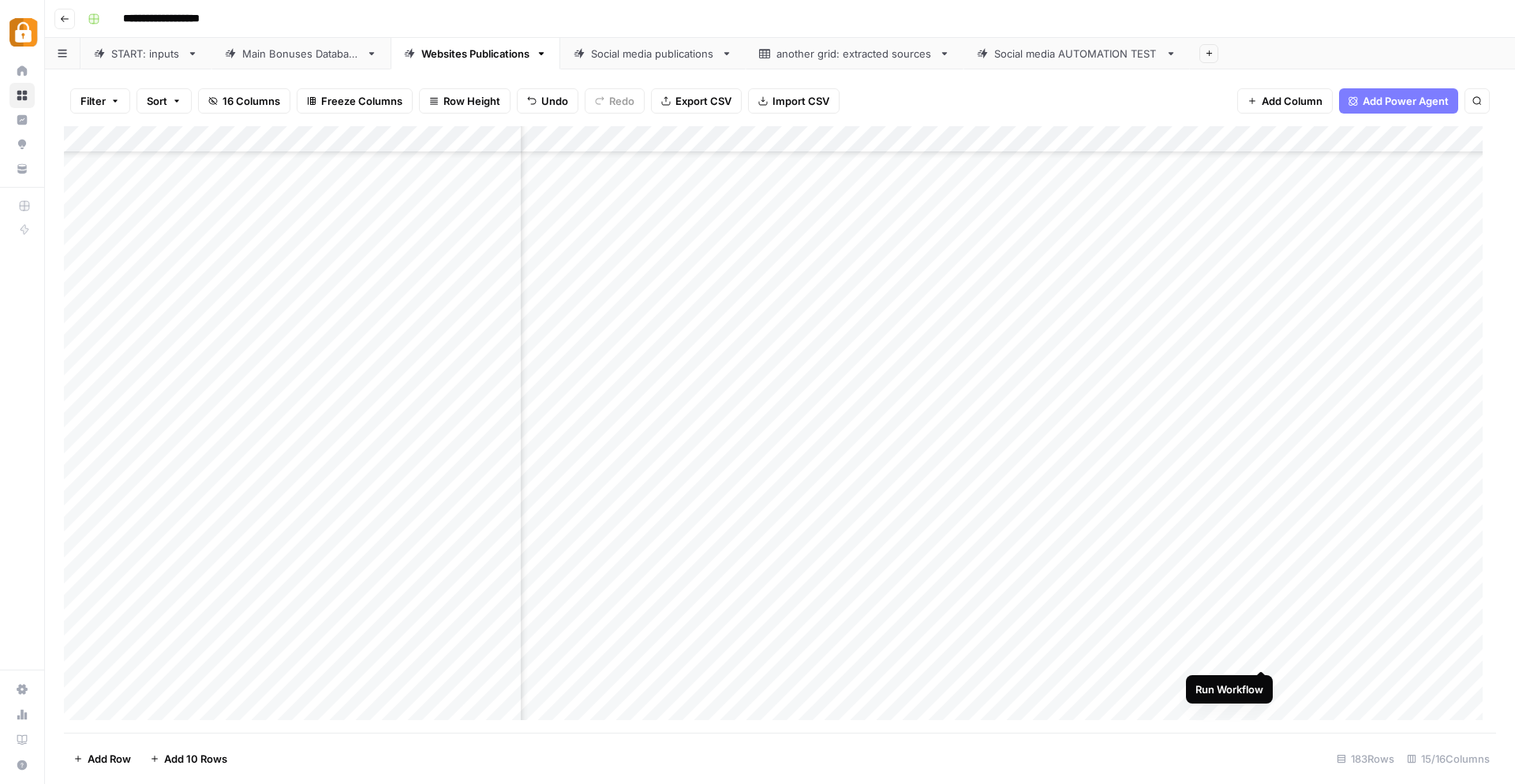
click at [1265, 654] on div "Add Column" at bounding box center [780, 430] width 1433 height 607
click at [489, 651] on div "Add Column" at bounding box center [780, 430] width 1433 height 607
drag, startPoint x: 490, startPoint y: 650, endPoint x: 445, endPoint y: 662, distance: 46.6
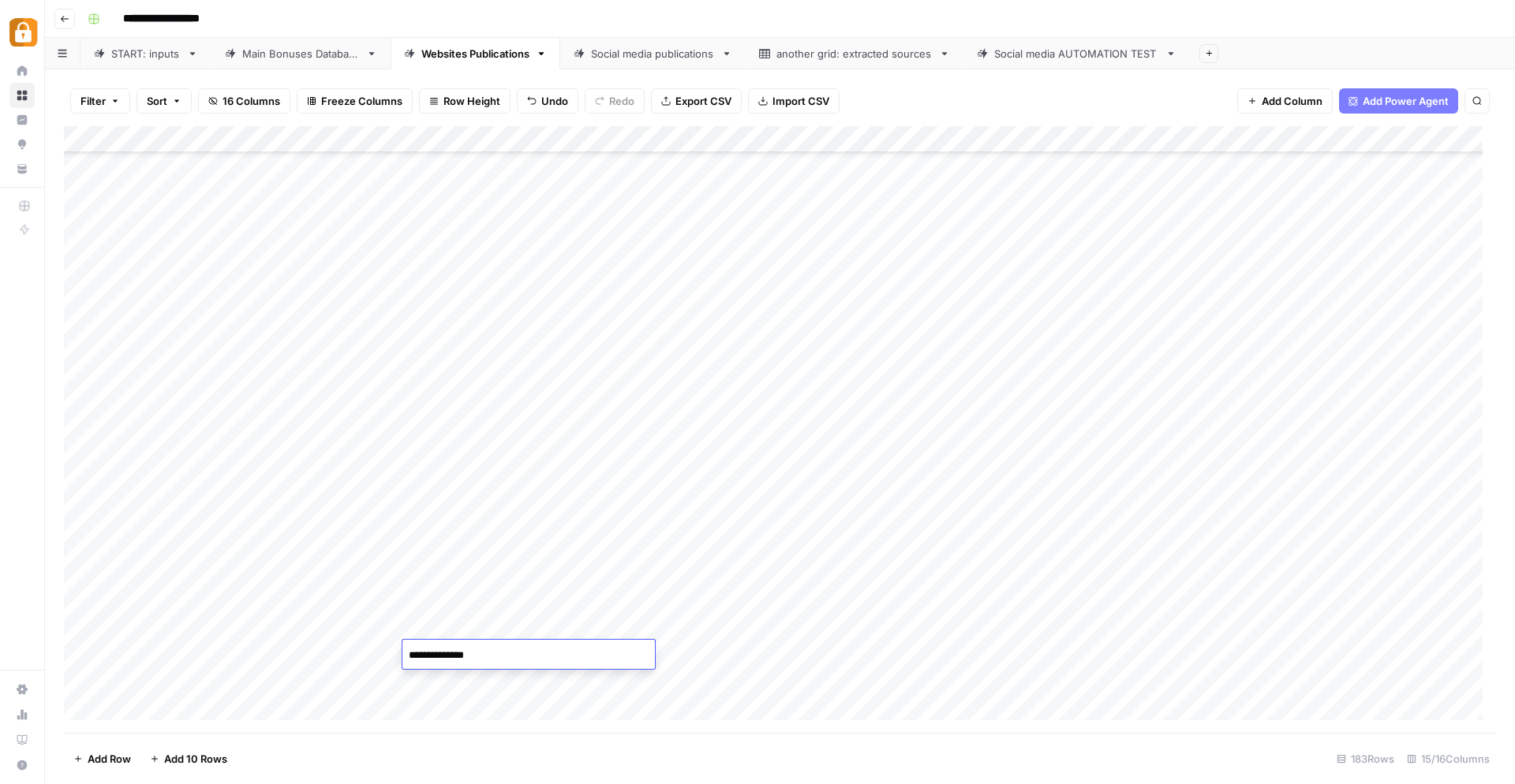
click at [445, 662] on textarea "**********" at bounding box center [529, 655] width 252 height 22
type textarea "*******"
click at [734, 703] on div "Add Column" at bounding box center [780, 430] width 1433 height 607
click at [784, 629] on div "Add Column" at bounding box center [780, 430] width 1433 height 607
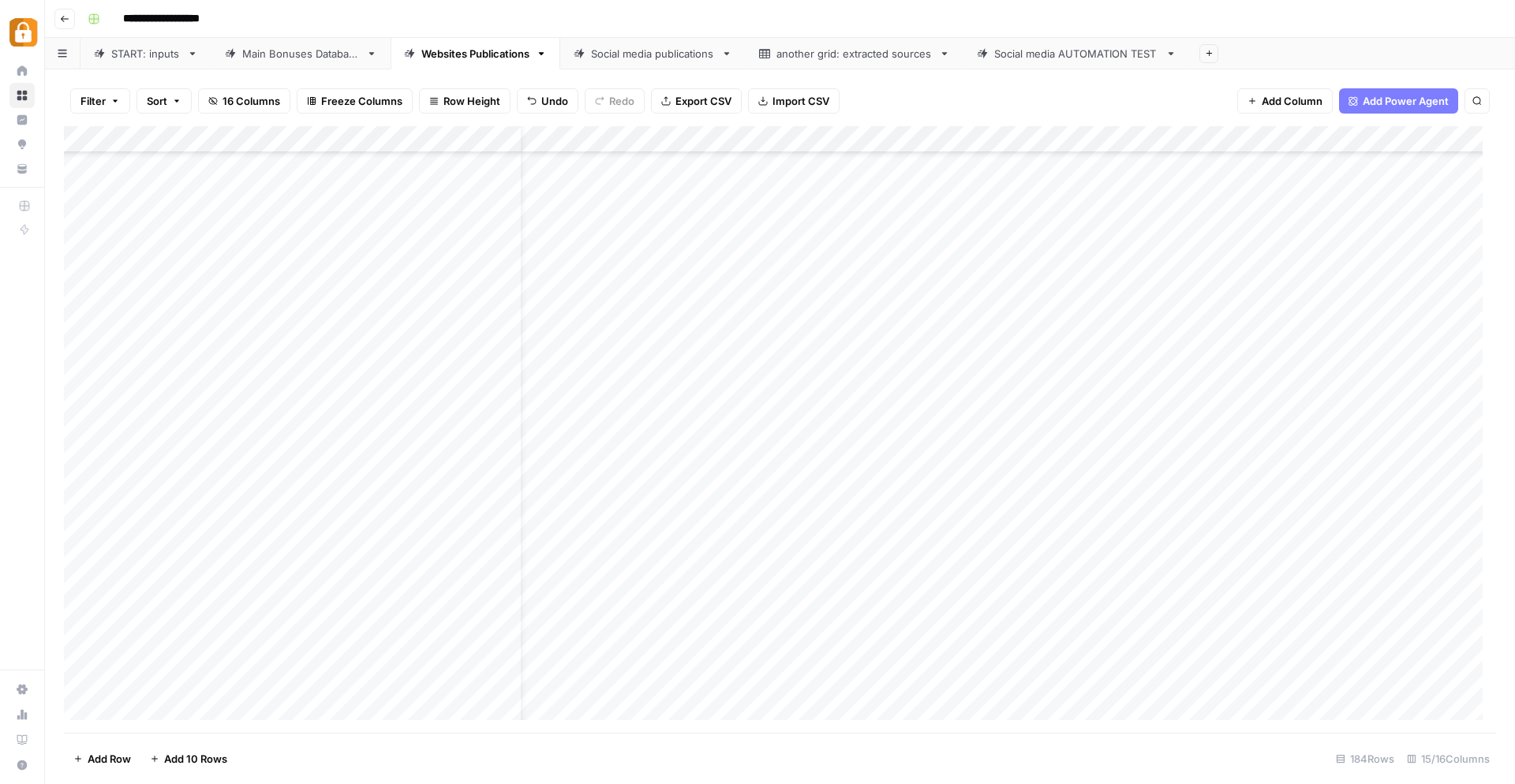
scroll to position [4389, 0]
click at [623, 630] on div "Add Column" at bounding box center [780, 430] width 1433 height 607
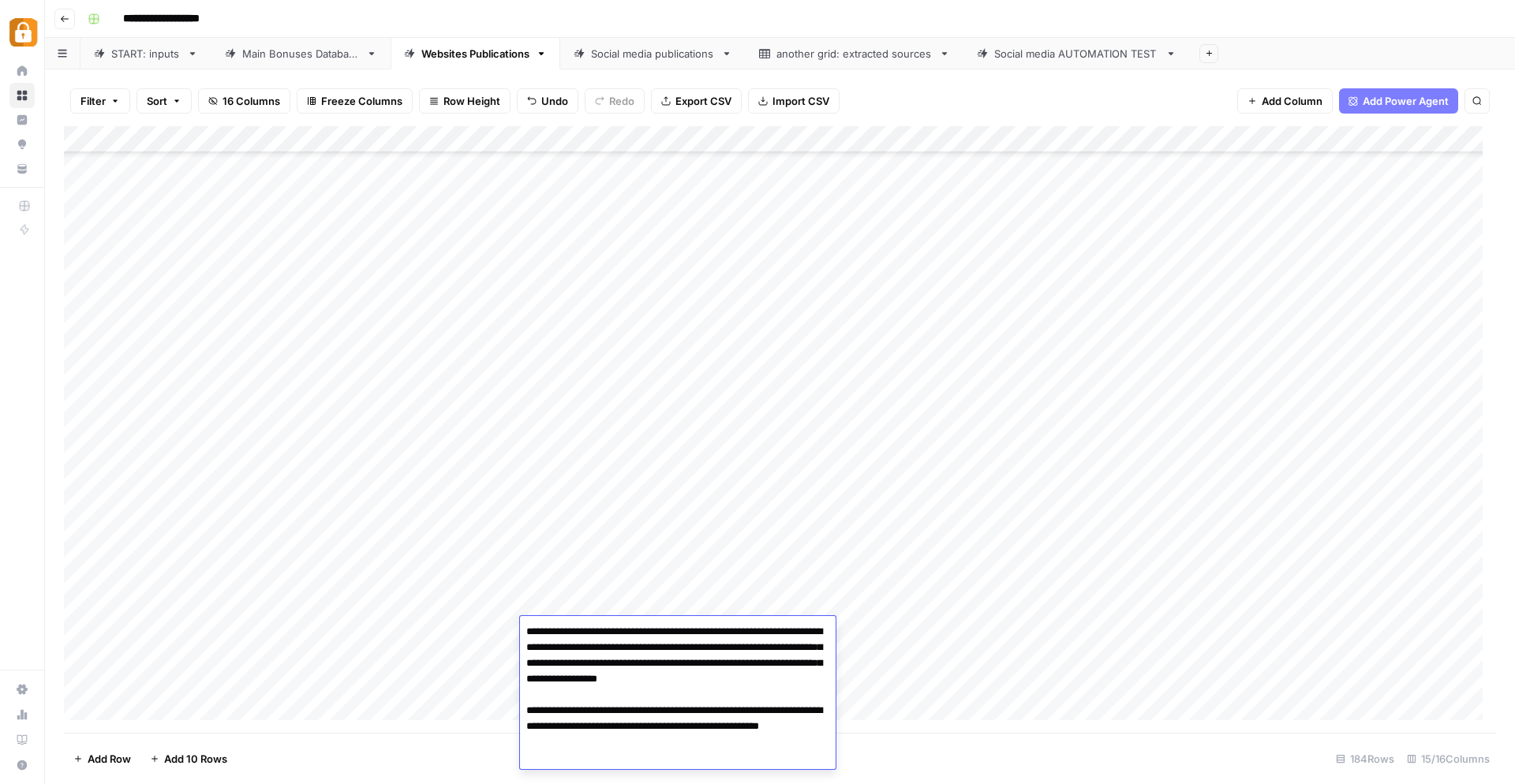
click at [889, 651] on div "Add Column" at bounding box center [780, 430] width 1433 height 607
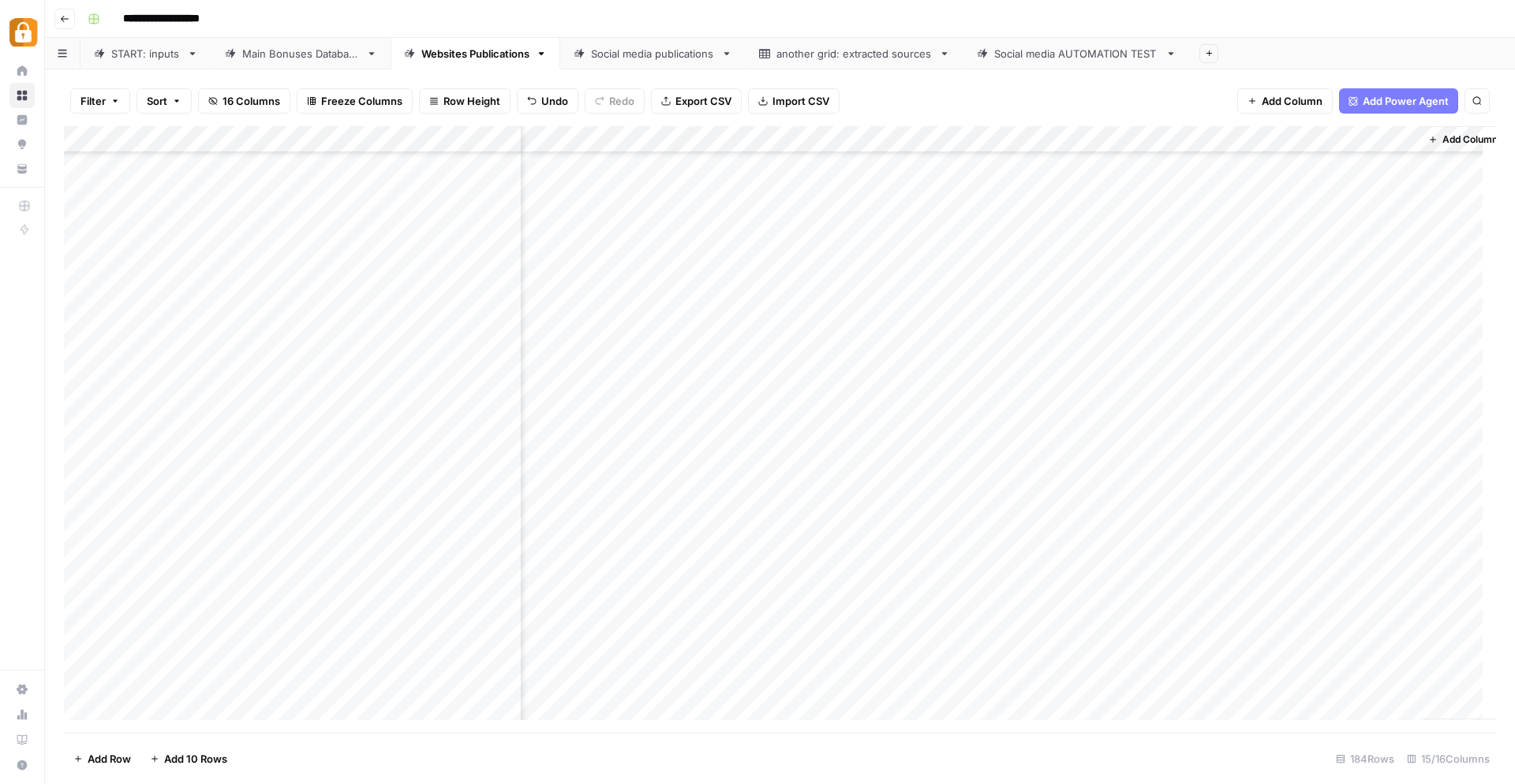
scroll to position [4389, 1083]
click at [847, 637] on div "Add Column" at bounding box center [780, 430] width 1433 height 607
click at [897, 621] on div "Add Column" at bounding box center [780, 430] width 1433 height 607
click at [128, 56] on div "START: inputs" at bounding box center [146, 53] width 70 height 16
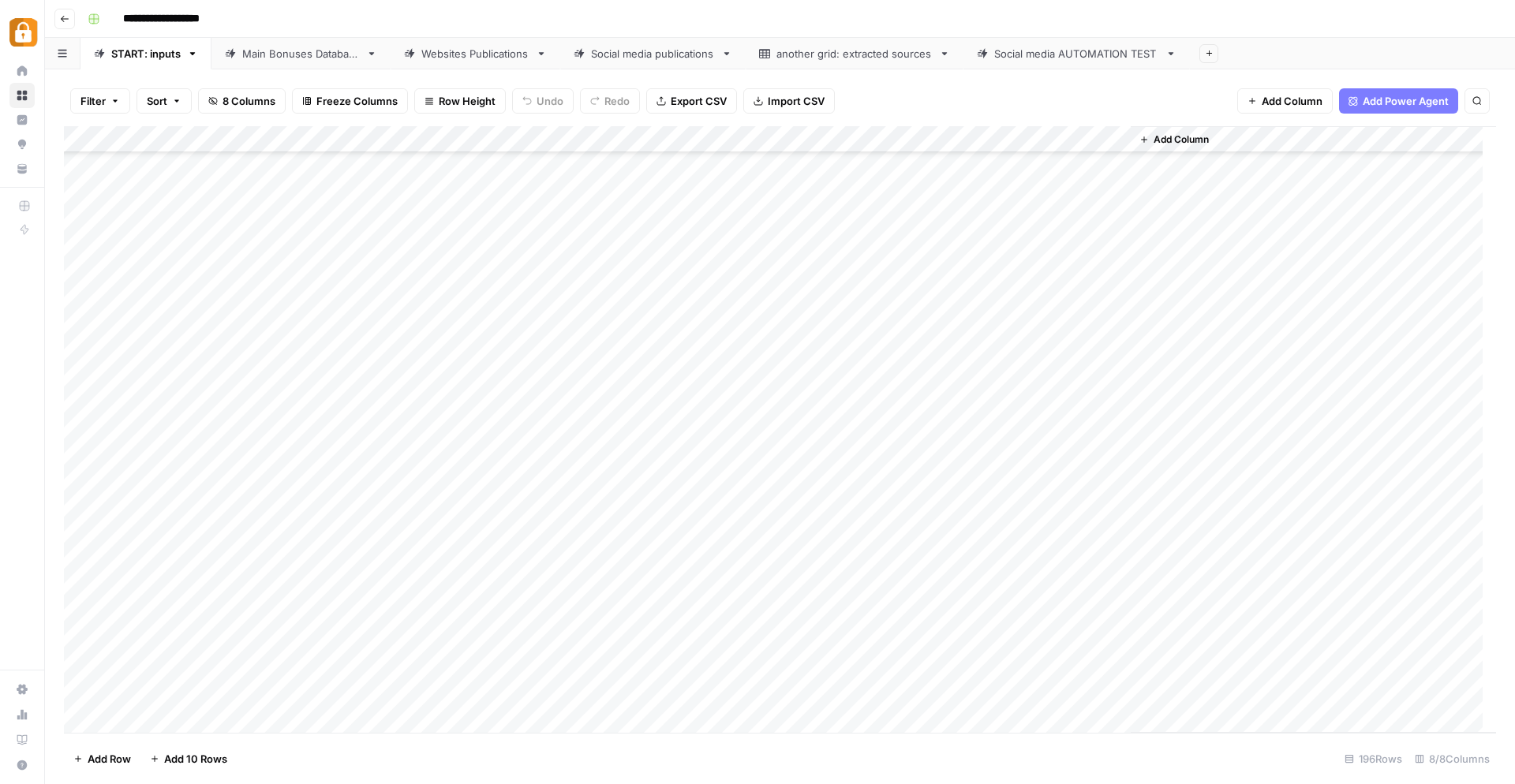
scroll to position [4701, 0]
click at [447, 646] on div "Add Column" at bounding box center [780, 430] width 1433 height 607
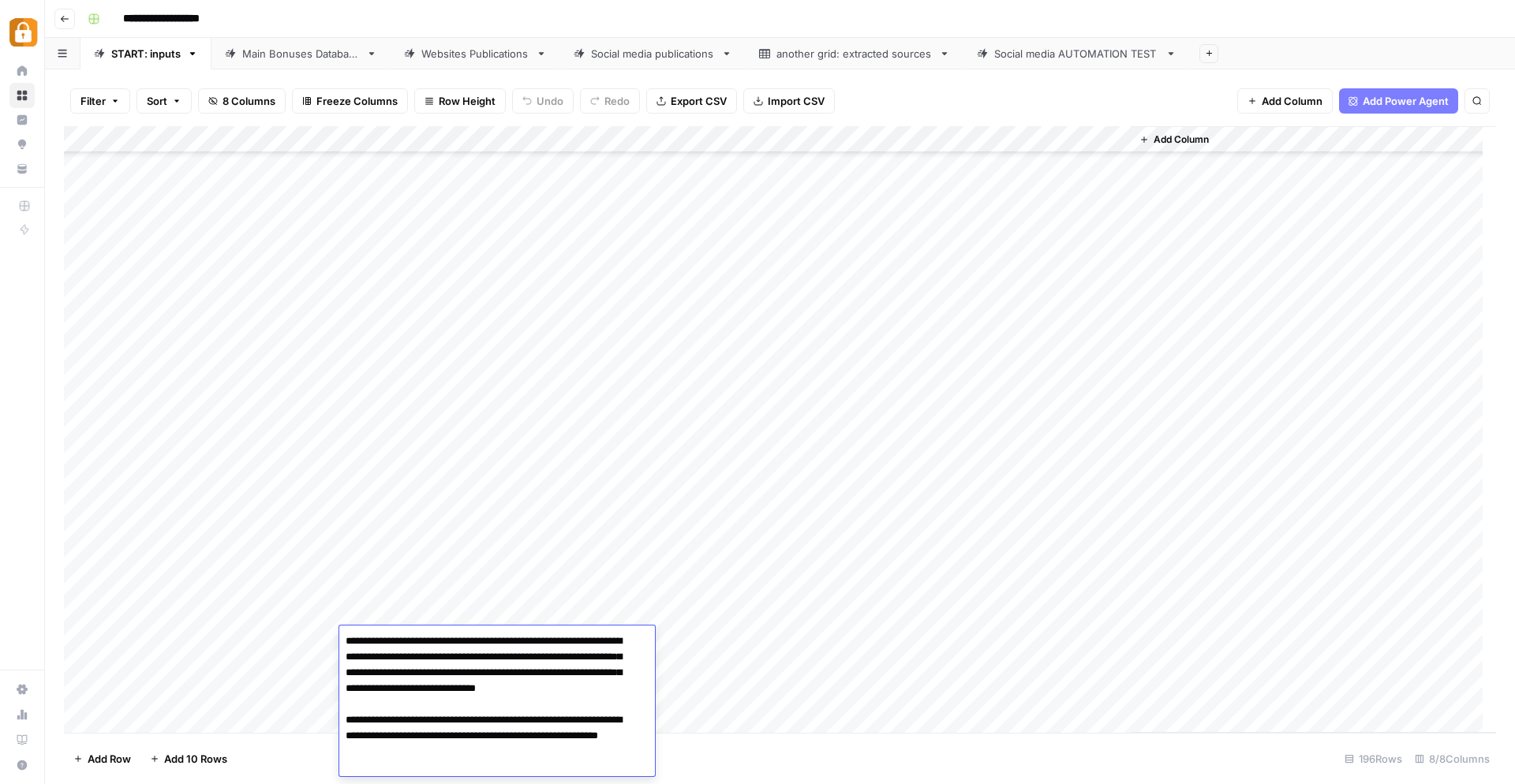
scroll to position [2, 0]
click at [415, 655] on textarea "**********" at bounding box center [491, 703] width 302 height 149
type textarea "**********"
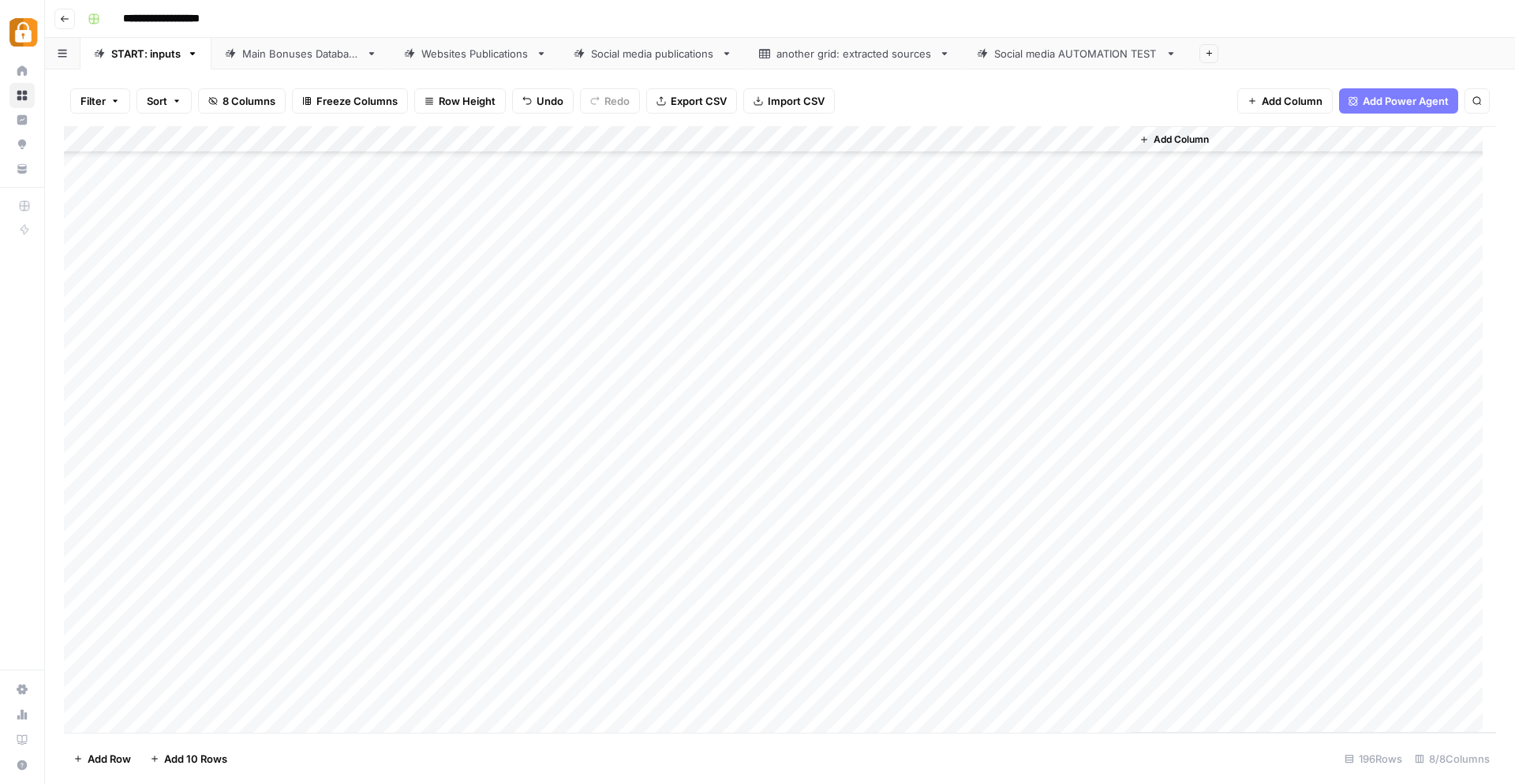
click at [819, 680] on div "Add Column" at bounding box center [780, 430] width 1433 height 607
click at [1116, 640] on div "Add Column" at bounding box center [780, 430] width 1433 height 607
click at [301, 54] on div "Main Bonuses Database" at bounding box center [301, 53] width 118 height 16
click at [377, 674] on div "Add Column" at bounding box center [780, 430] width 1433 height 607
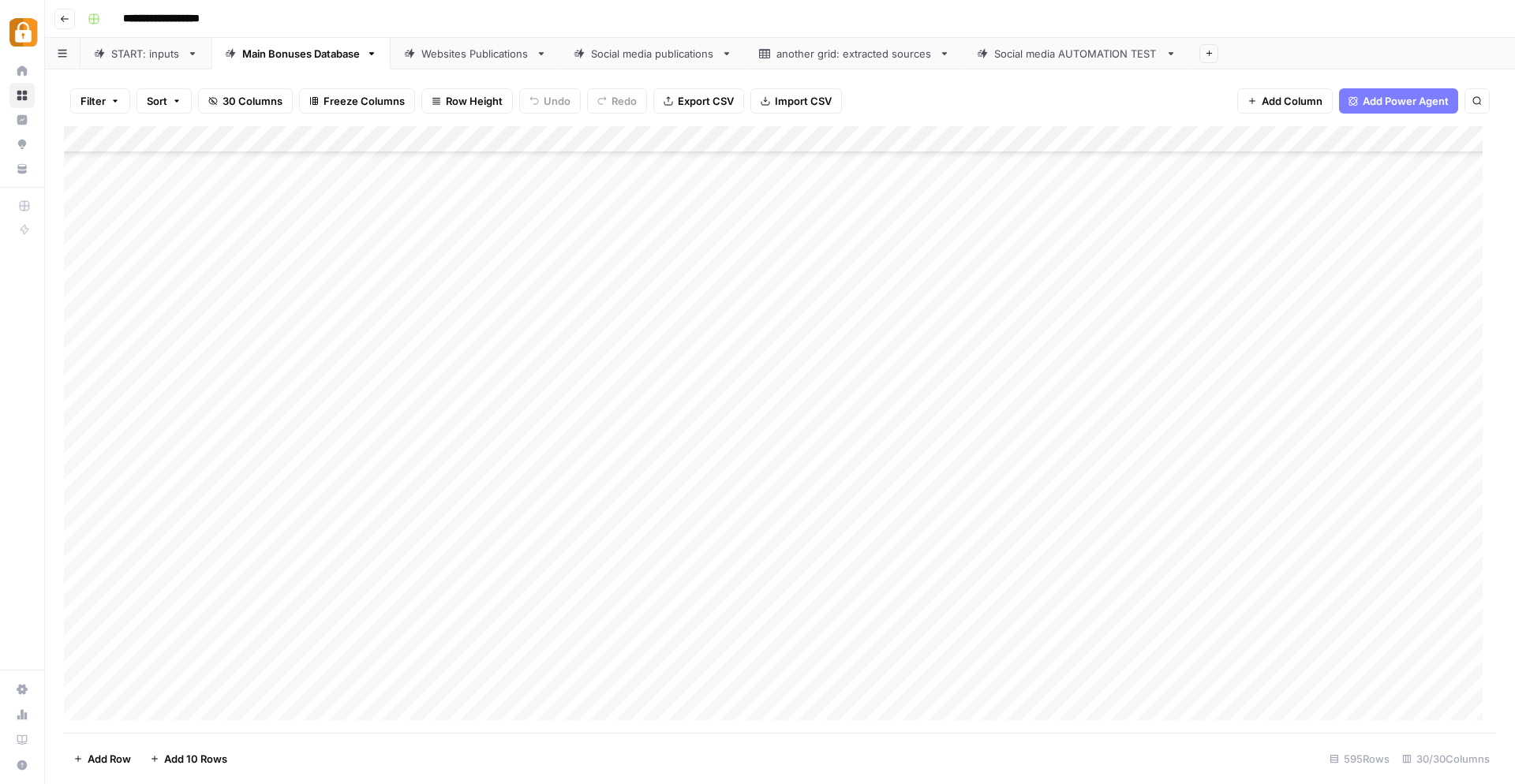
click at [134, 62] on link "START: inputs" at bounding box center [146, 54] width 131 height 32
click at [315, 56] on div "Main Bonuses Database" at bounding box center [301, 53] width 118 height 16
click at [649, 655] on div "Add Column" at bounding box center [780, 430] width 1433 height 607
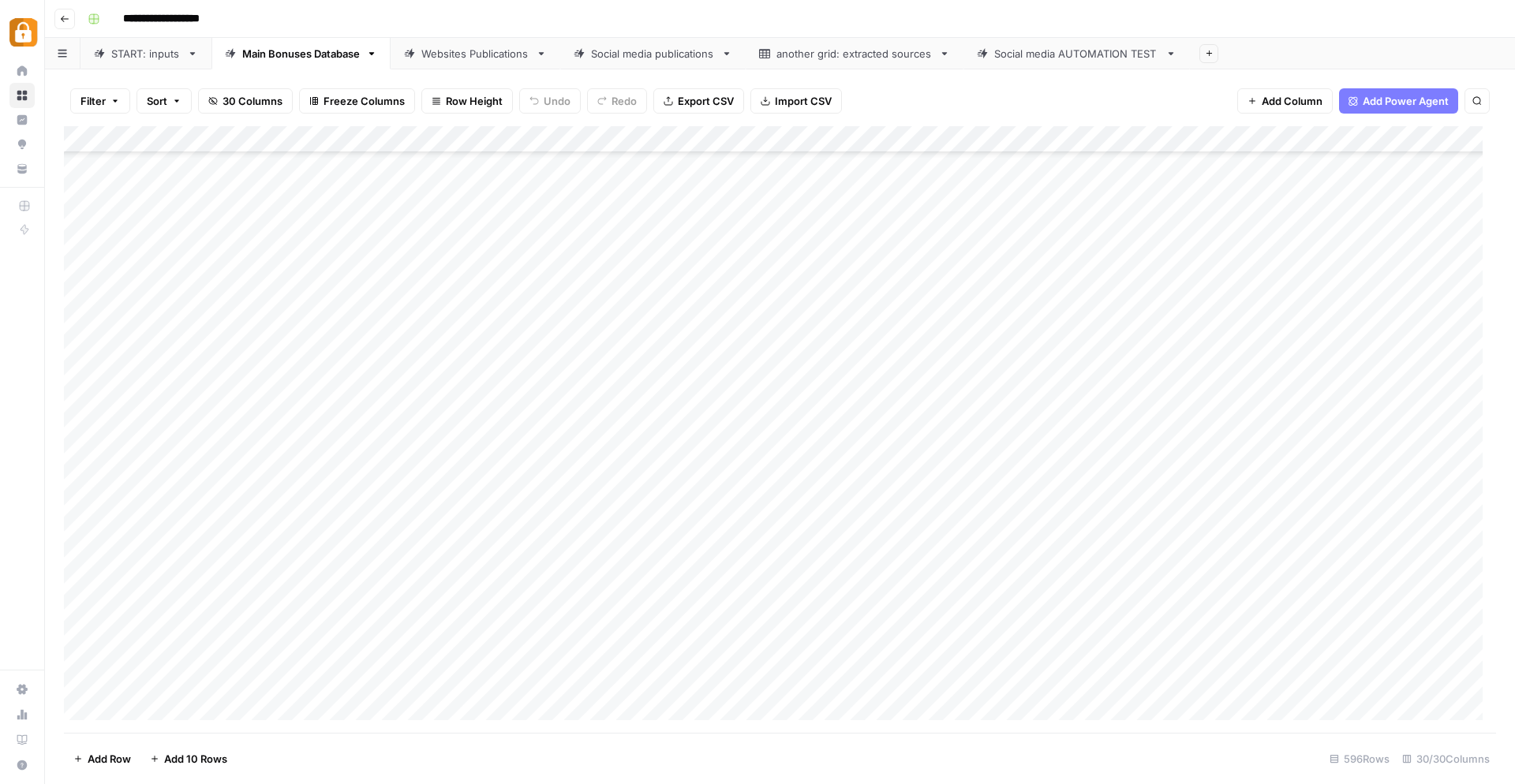
drag, startPoint x: 735, startPoint y: 665, endPoint x: 731, endPoint y: 679, distance: 14.6
click at [731, 679] on div "Add Column" at bounding box center [780, 430] width 1433 height 607
click at [1001, 679] on div "Add Column" at bounding box center [780, 430] width 1433 height 607
click at [515, 53] on div "Websites Publications" at bounding box center [476, 53] width 108 height 16
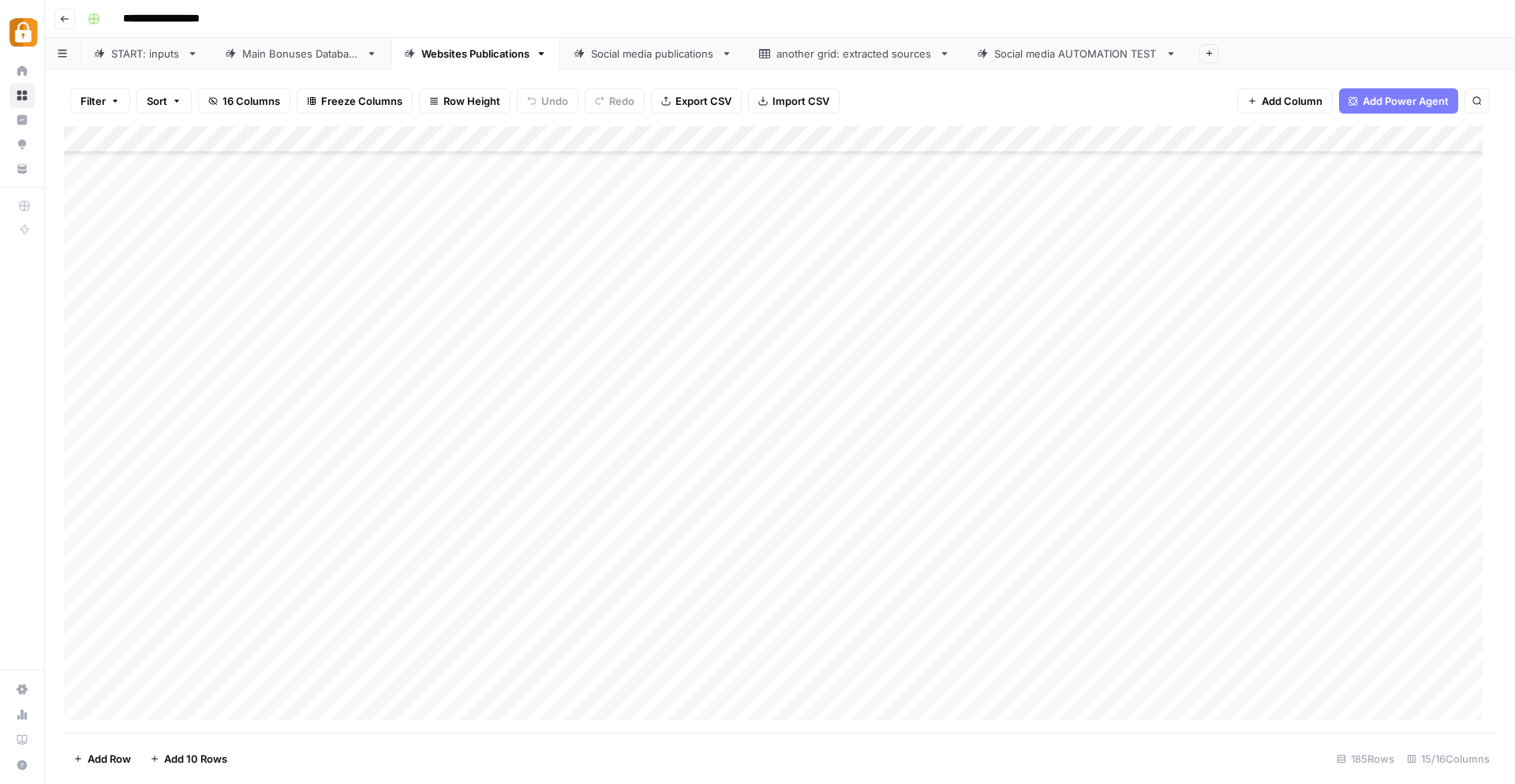
scroll to position [4419, 0]
click at [1040, 680] on div "Add Column" at bounding box center [780, 430] width 1433 height 607
click at [941, 680] on div "Add Column" at bounding box center [780, 430] width 1433 height 607
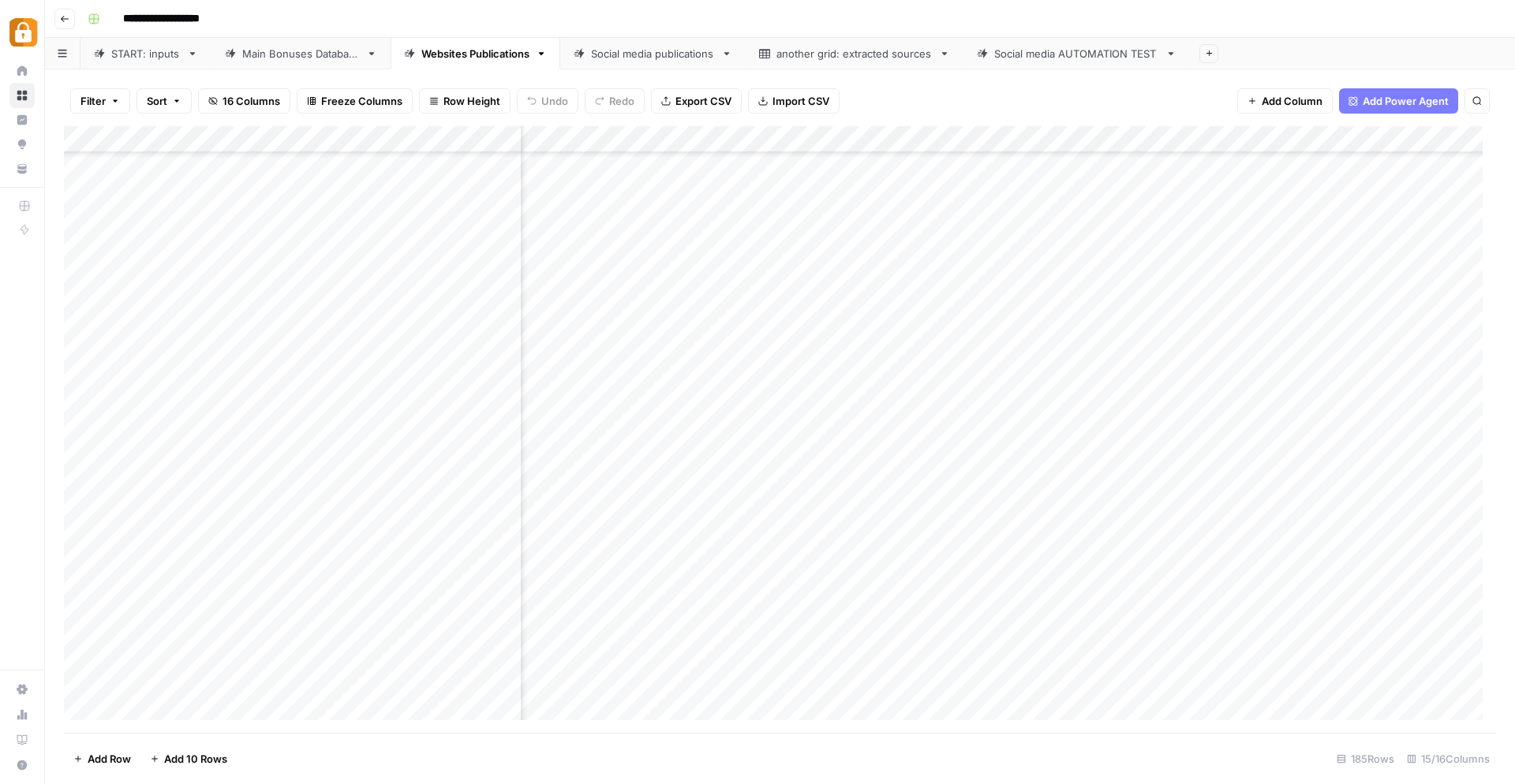
drag, startPoint x: 1020, startPoint y: 724, endPoint x: 846, endPoint y: 743, distance: 175.0
click at [846, 744] on footer "Add Row Add 10 Rows 185 Rows 15/16 Columns" at bounding box center [780, 758] width 1433 height 51
click at [92, 597] on div "Add Column" at bounding box center [780, 430] width 1433 height 607
click at [84, 601] on div "Add Column" at bounding box center [780, 430] width 1433 height 607
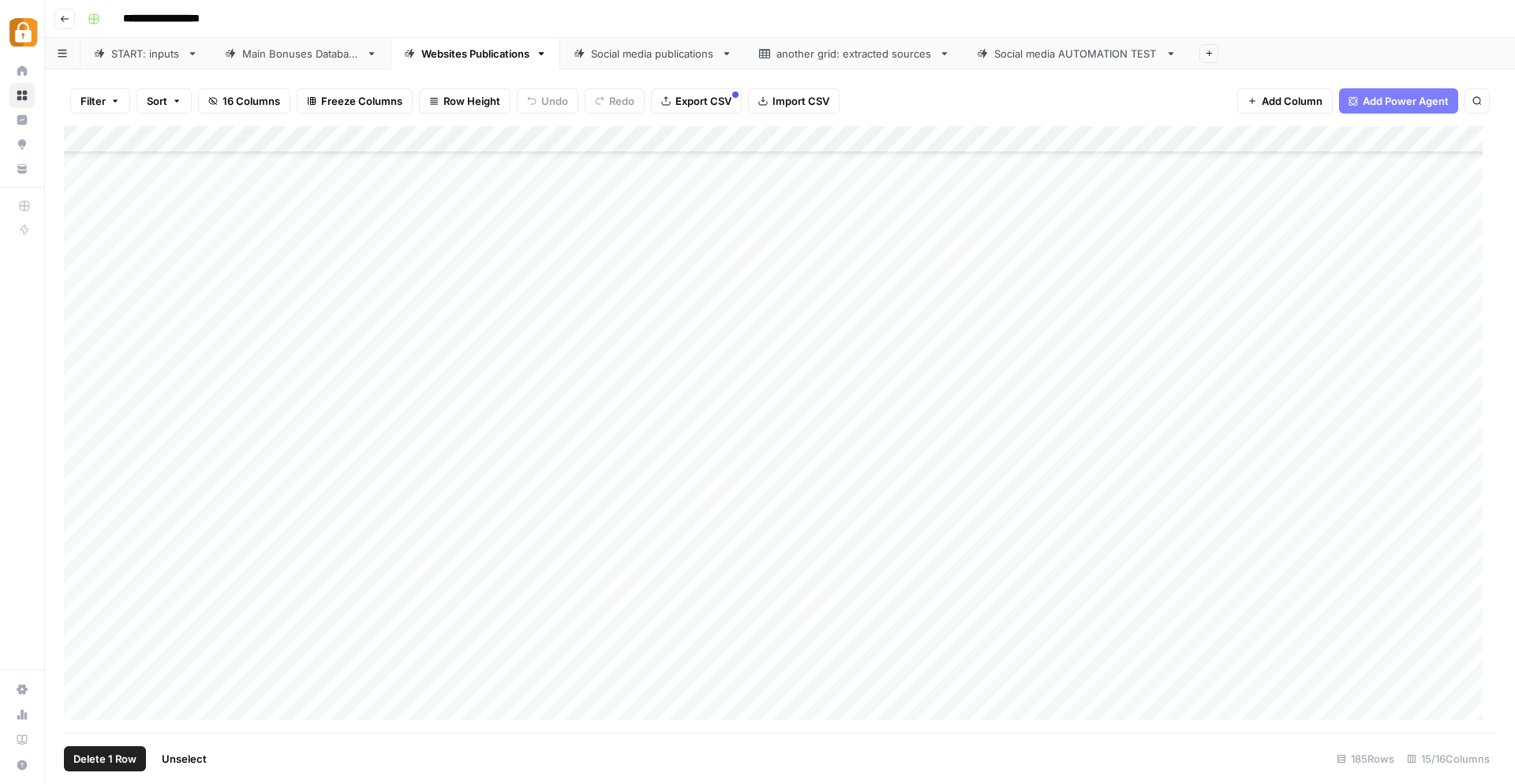
click at [84, 631] on div "Add Column" at bounding box center [780, 430] width 1433 height 607
click at [84, 653] on div "Add Column" at bounding box center [780, 430] width 1433 height 607
click at [104, 764] on span "Delete 3 Rows" at bounding box center [108, 758] width 71 height 16
click at [713, 182] on span "Delete" at bounding box center [701, 182] width 34 height 16
click at [1498, 718] on icon "close" at bounding box center [1493, 717] width 11 height 12
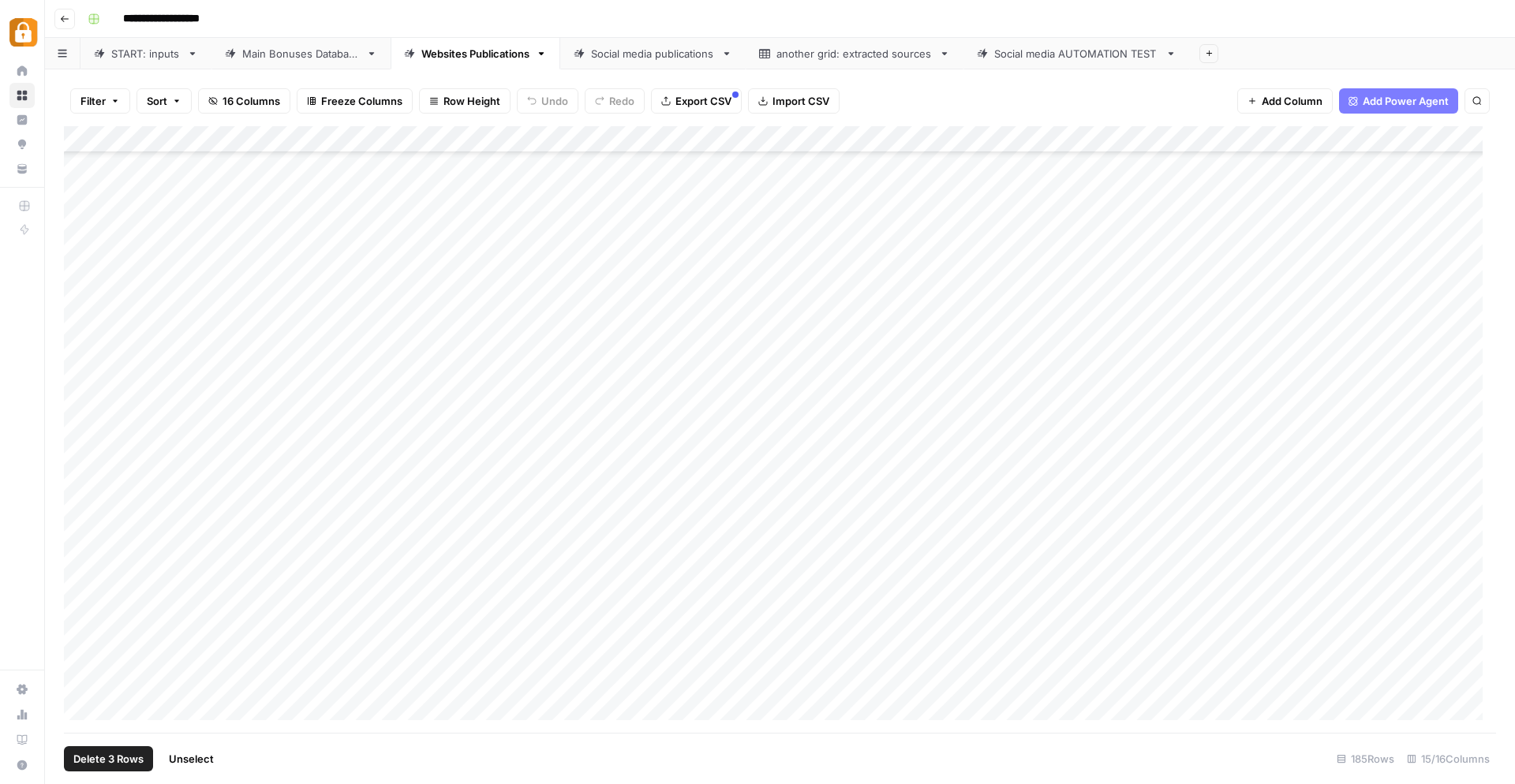
click at [894, 719] on div "Add Column" at bounding box center [780, 430] width 1433 height 607
click at [937, 575] on div "Add Column" at bounding box center [780, 430] width 1433 height 607
click at [964, 575] on div "Add Column" at bounding box center [780, 430] width 1433 height 607
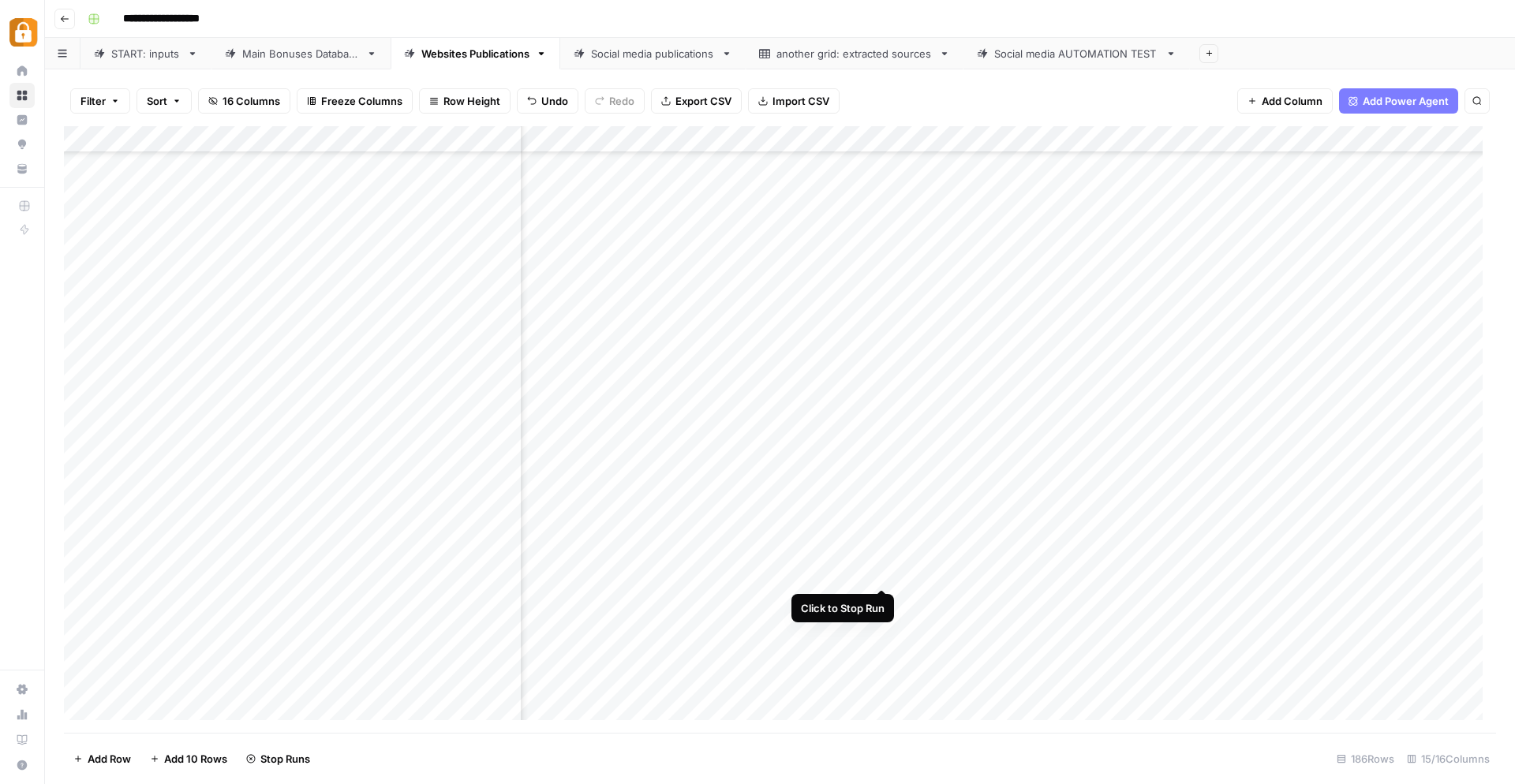
click at [887, 571] on div "Add Column" at bounding box center [780, 430] width 1433 height 607
click at [85, 570] on div "Add Column" at bounding box center [780, 430] width 1433 height 607
click at [82, 600] on div "Add Column" at bounding box center [780, 430] width 1433 height 607
click at [84, 629] on div "Add Column" at bounding box center [780, 430] width 1433 height 607
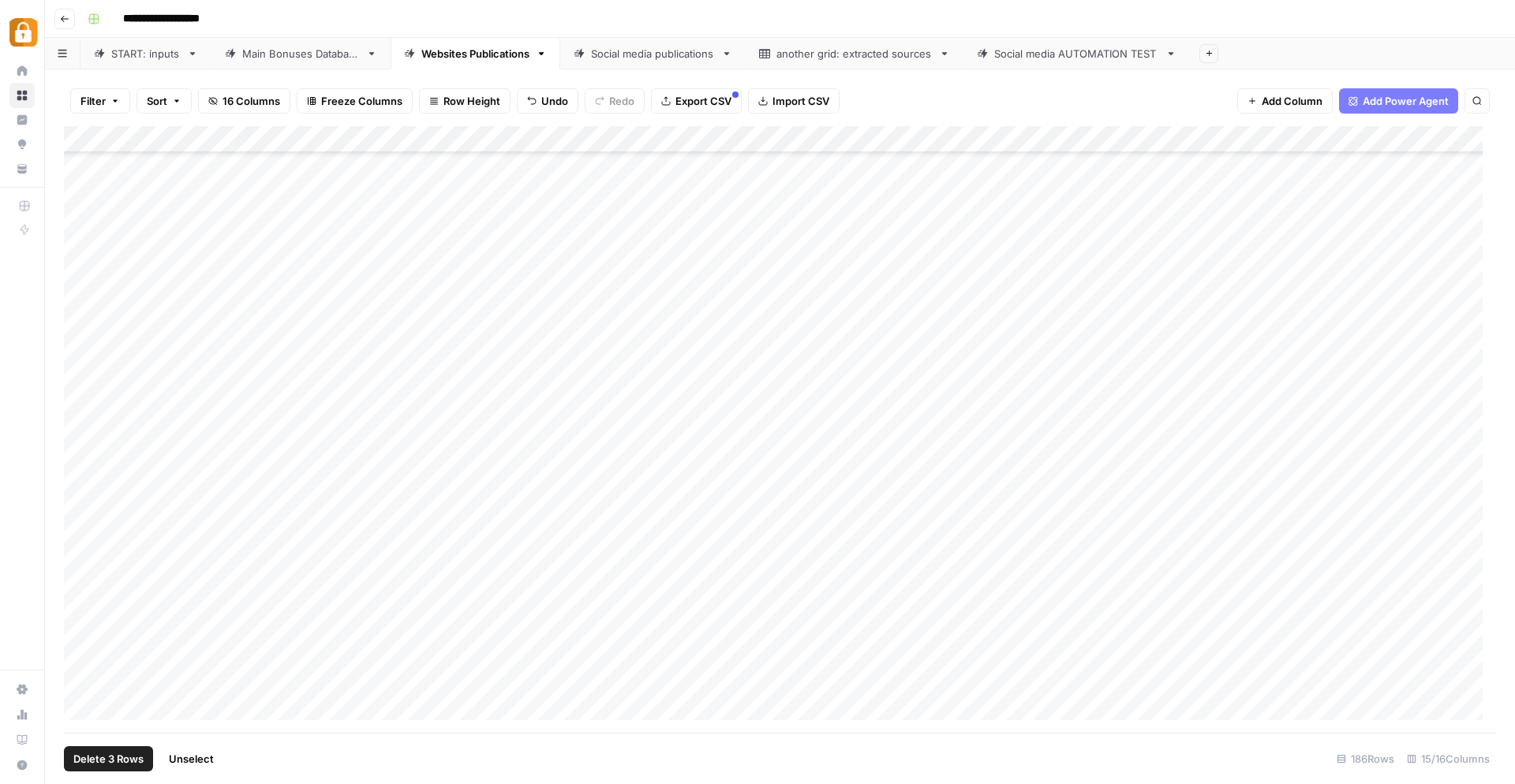
click at [120, 764] on span "Delete 3 Rows" at bounding box center [108, 758] width 71 height 16
click at [672, 192] on div "Cancel Delete" at bounding box center [757, 183] width 303 height 28
click at [696, 184] on span "Delete" at bounding box center [701, 182] width 34 height 16
click at [127, 66] on div "START: inputs Main Bonuses Database Websites Publications Social media publicat…" at bounding box center [779, 54] width 1470 height 32
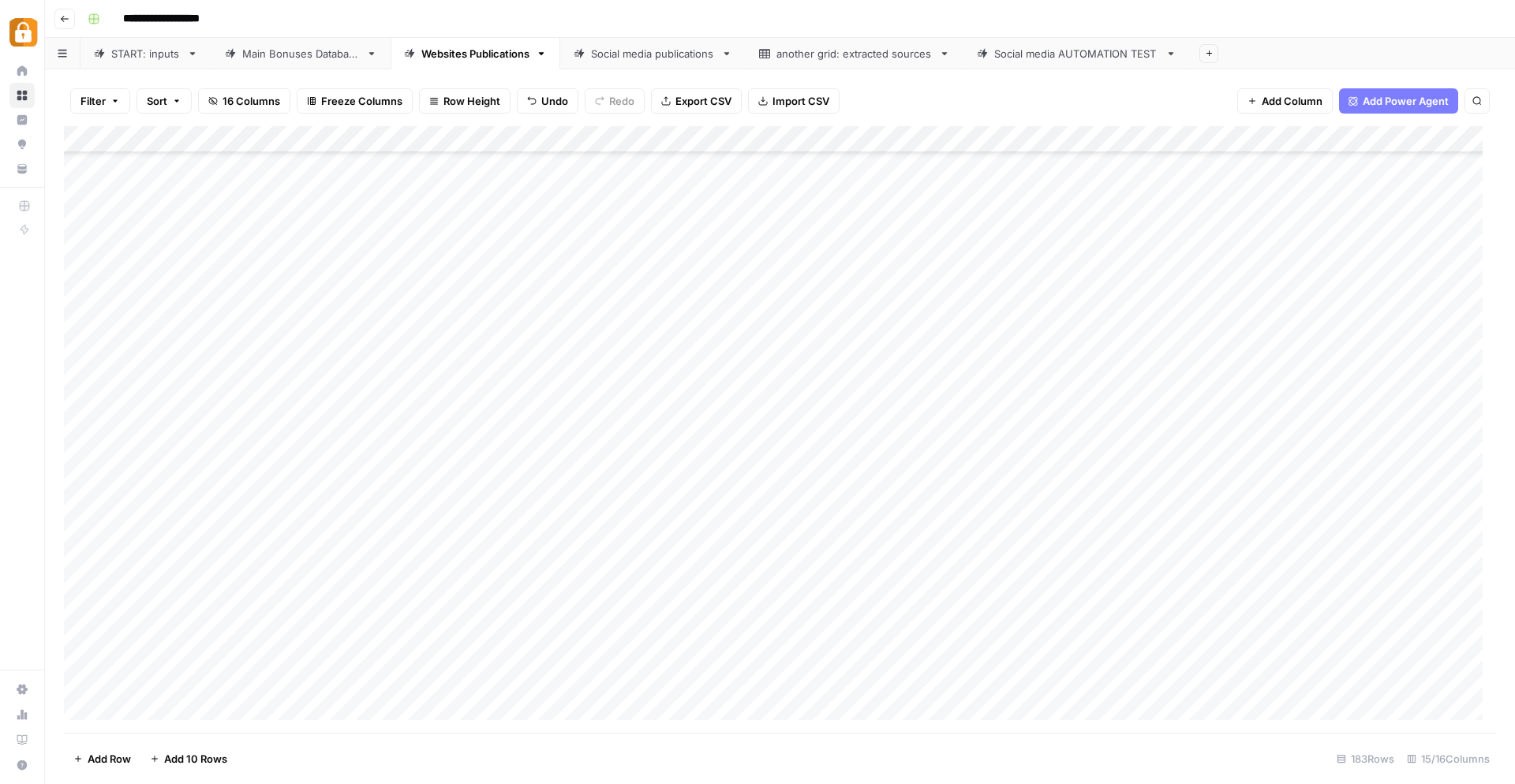
click at [136, 48] on div "START: inputs" at bounding box center [146, 53] width 70 height 16
click at [425, 480] on div "Add Column" at bounding box center [780, 430] width 1433 height 607
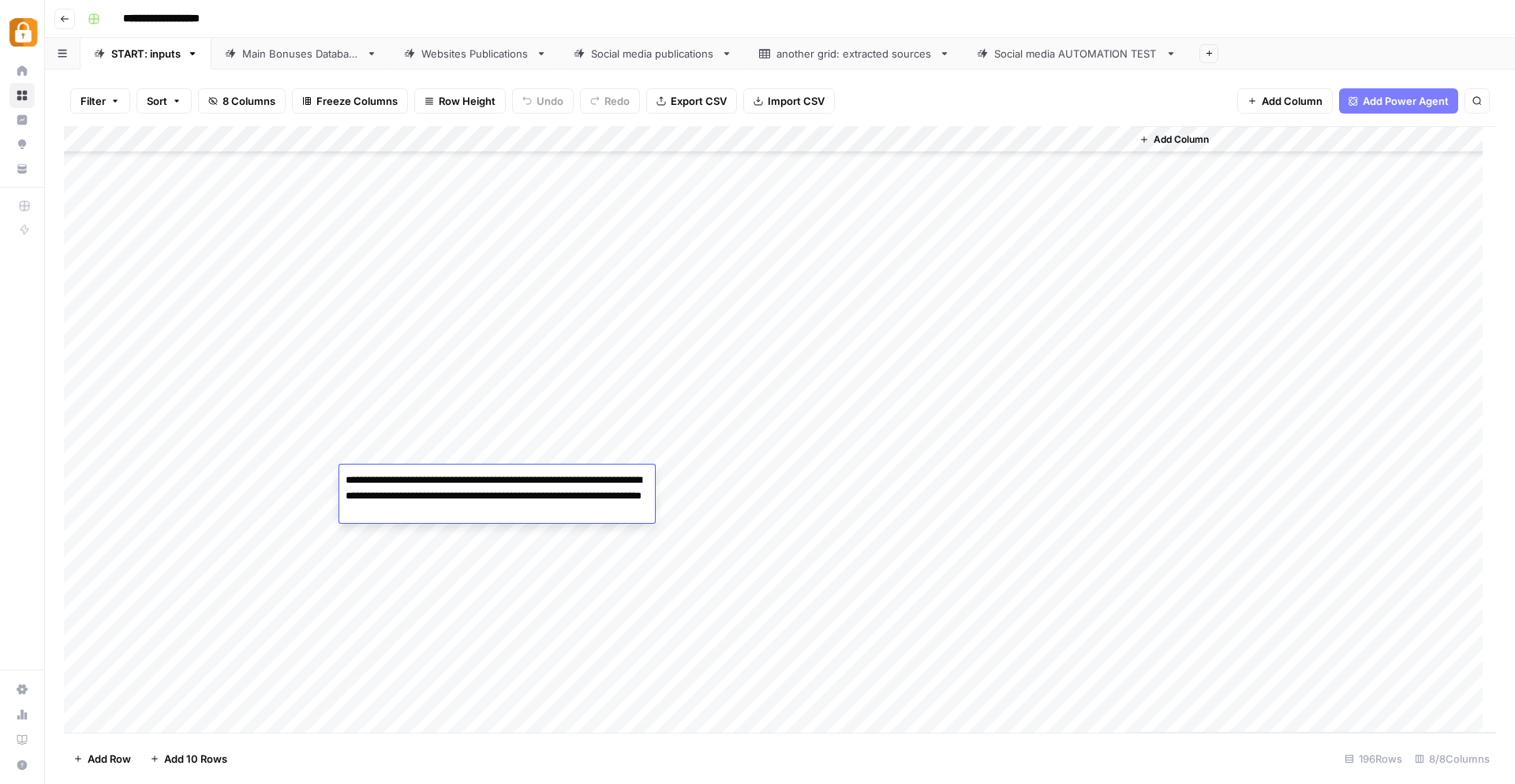
drag, startPoint x: 421, startPoint y: 477, endPoint x: 392, endPoint y: 486, distance: 30.4
click at [392, 486] on textarea "**********" at bounding box center [497, 496] width 315 height 54
type textarea "**********"
click at [545, 512] on textarea "**********" at bounding box center [497, 496] width 315 height 54
click at [886, 461] on div "Add Column" at bounding box center [780, 430] width 1433 height 607
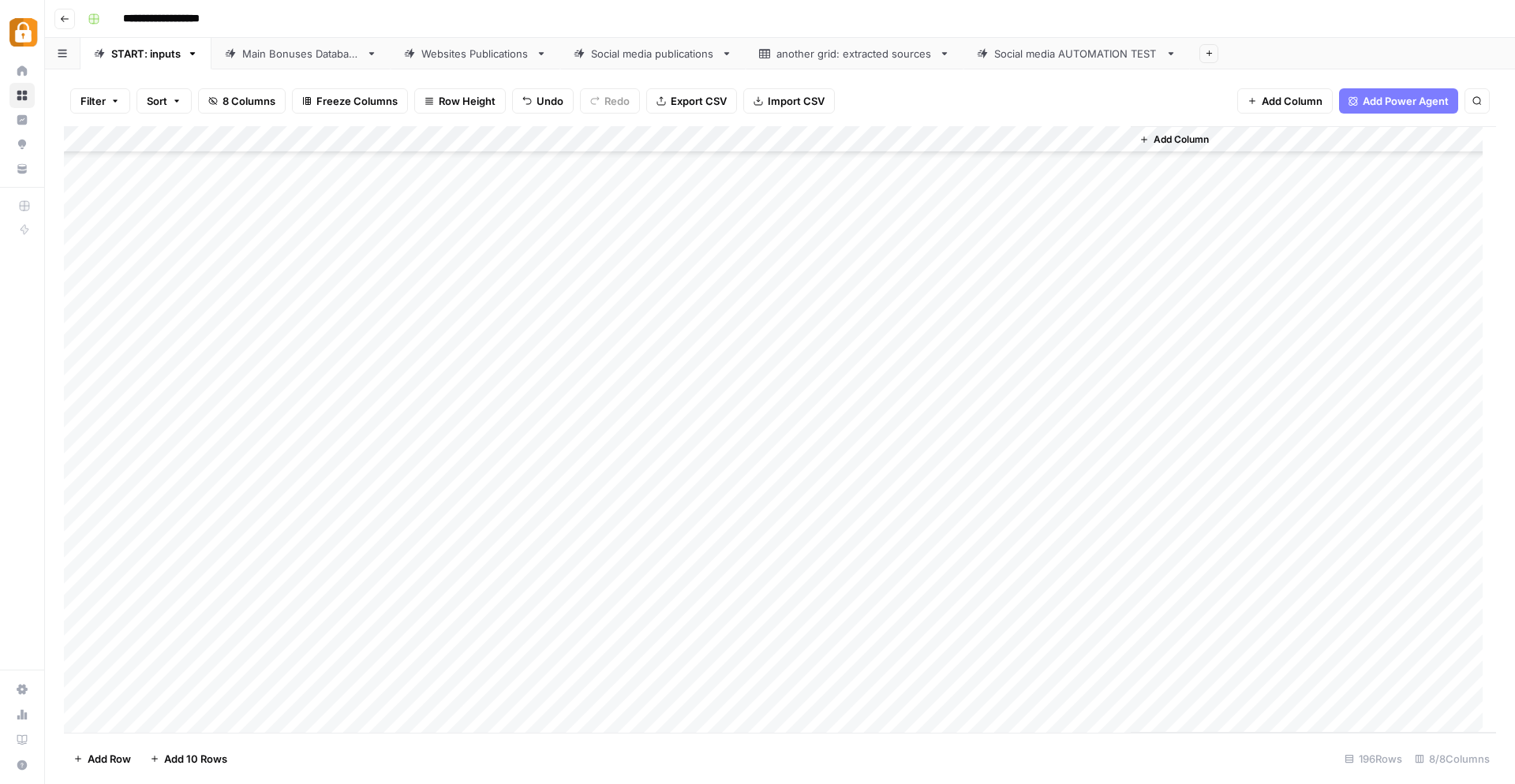
click at [1113, 478] on div "Add Column" at bounding box center [780, 430] width 1433 height 607
click at [85, 504] on div "Add Column" at bounding box center [780, 430] width 1433 height 607
click at [114, 757] on span "Delete 1 Row" at bounding box center [105, 758] width 63 height 16
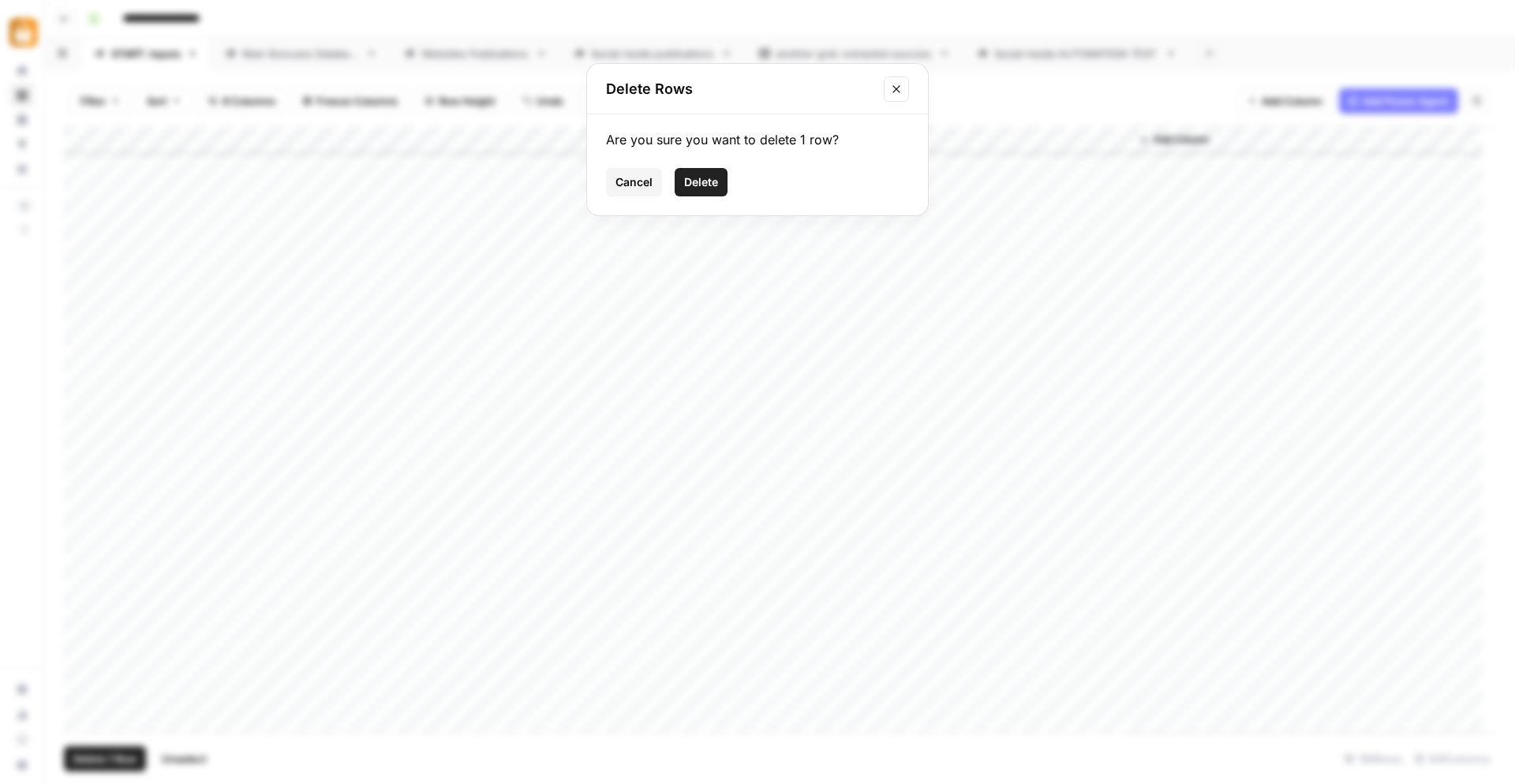
click at [715, 168] on button "Delete" at bounding box center [701, 183] width 53 height 28
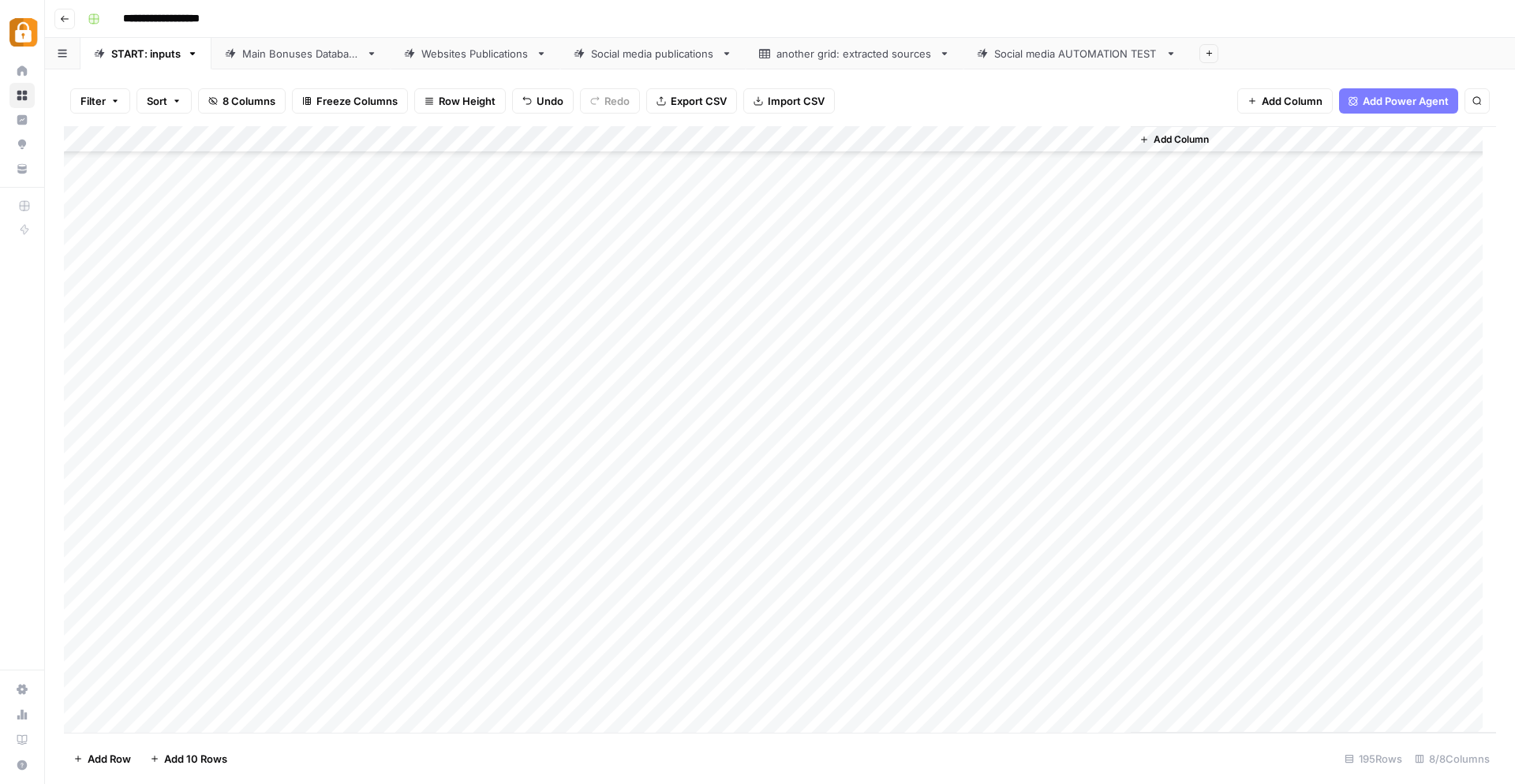
scroll to position [4674, 0]
click at [255, 49] on div "Main Bonuses Database" at bounding box center [301, 53] width 118 height 16
click at [674, 330] on div "Add Column" at bounding box center [780, 430] width 1433 height 607
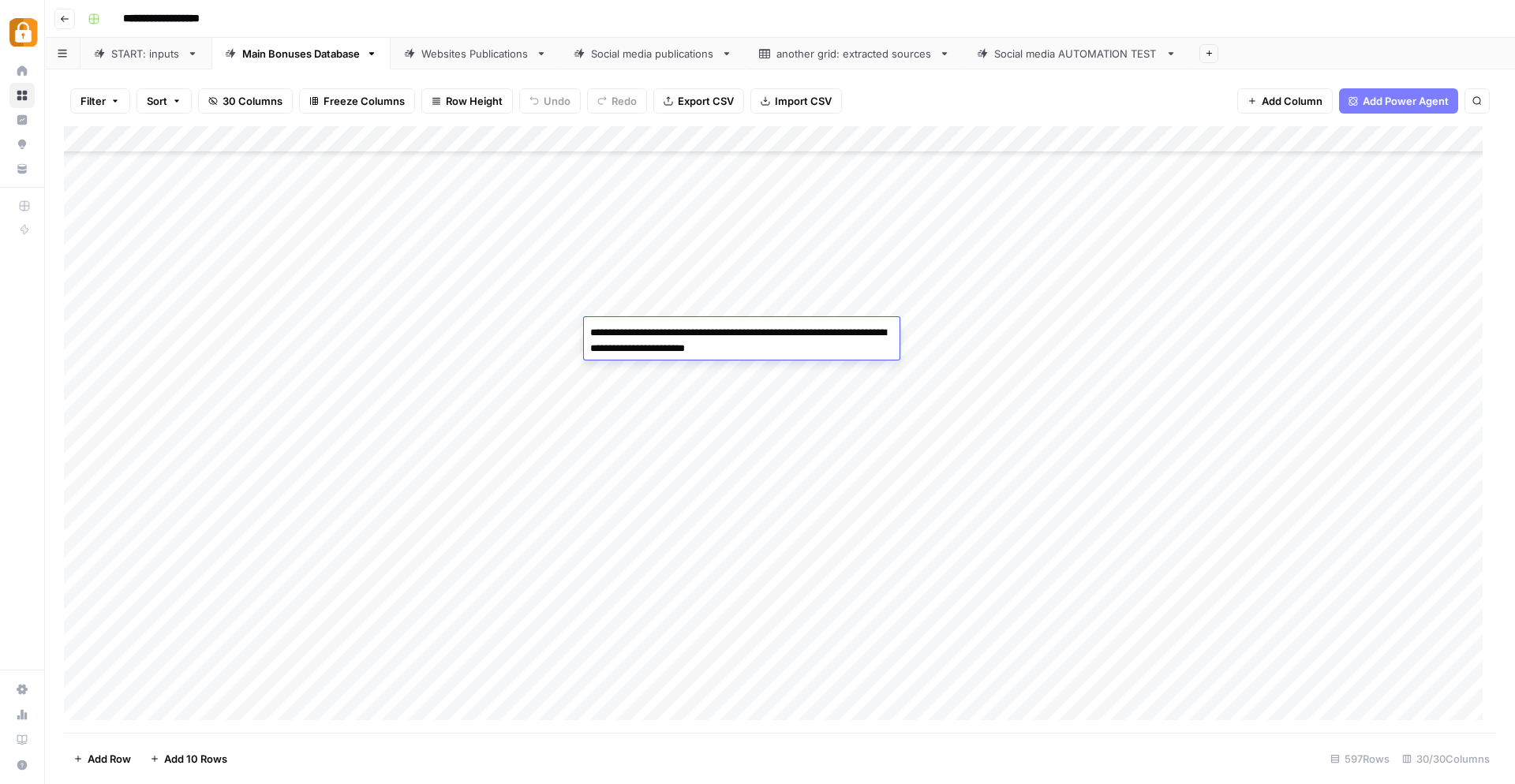
click at [674, 330] on textarea "**********" at bounding box center [742, 341] width 315 height 38
click at [664, 675] on div "Add Column" at bounding box center [780, 430] width 1433 height 607
type textarea "**********"
click at [996, 680] on div "Add Column" at bounding box center [780, 430] width 1433 height 607
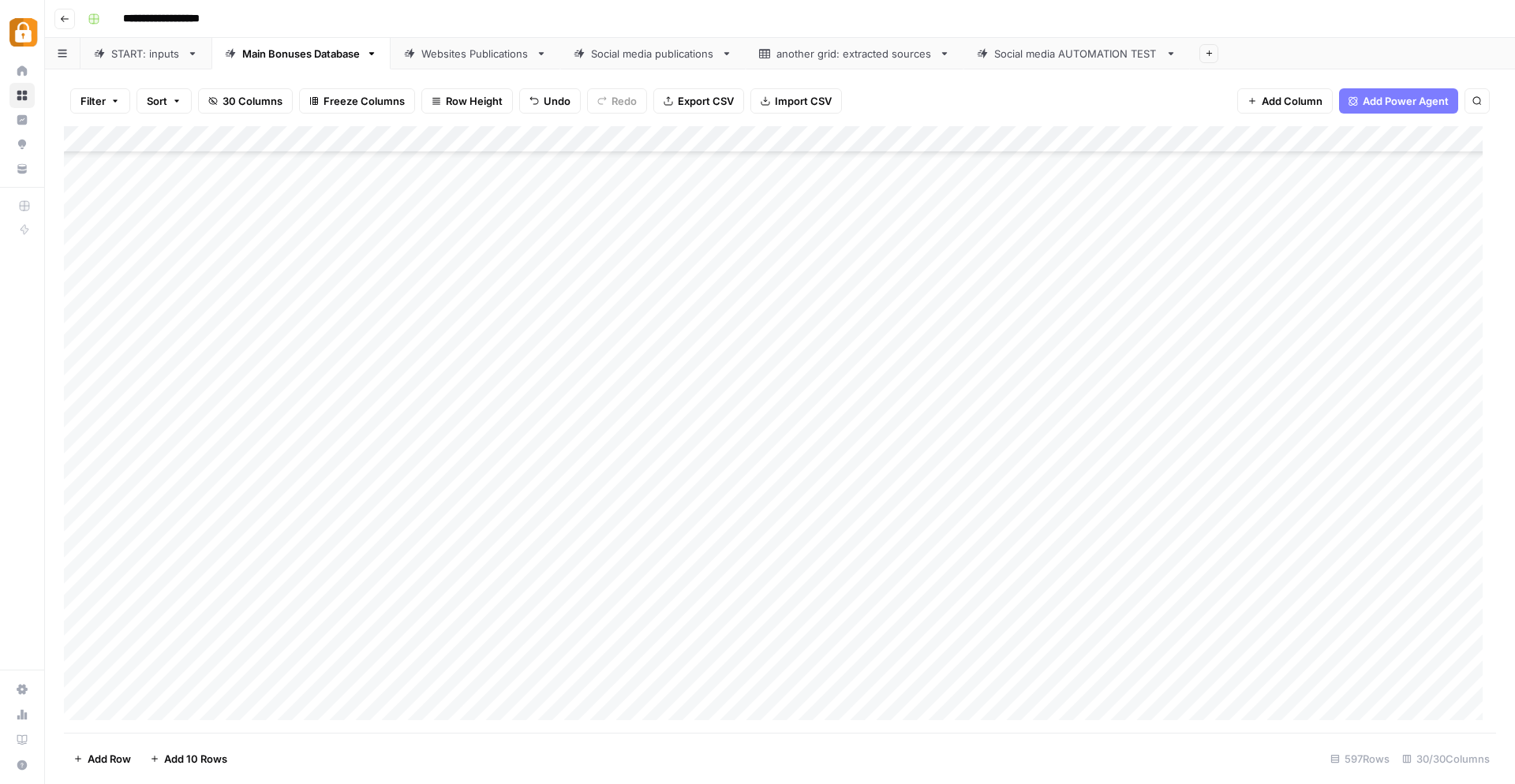
click at [459, 44] on link "Websites Publications" at bounding box center [476, 54] width 169 height 32
click at [761, 459] on div "Add Column" at bounding box center [780, 430] width 1433 height 607
click at [760, 465] on div "Add Column" at bounding box center [780, 430] width 1433 height 607
click at [760, 463] on textarea "******" at bounding box center [846, 467] width 252 height 22
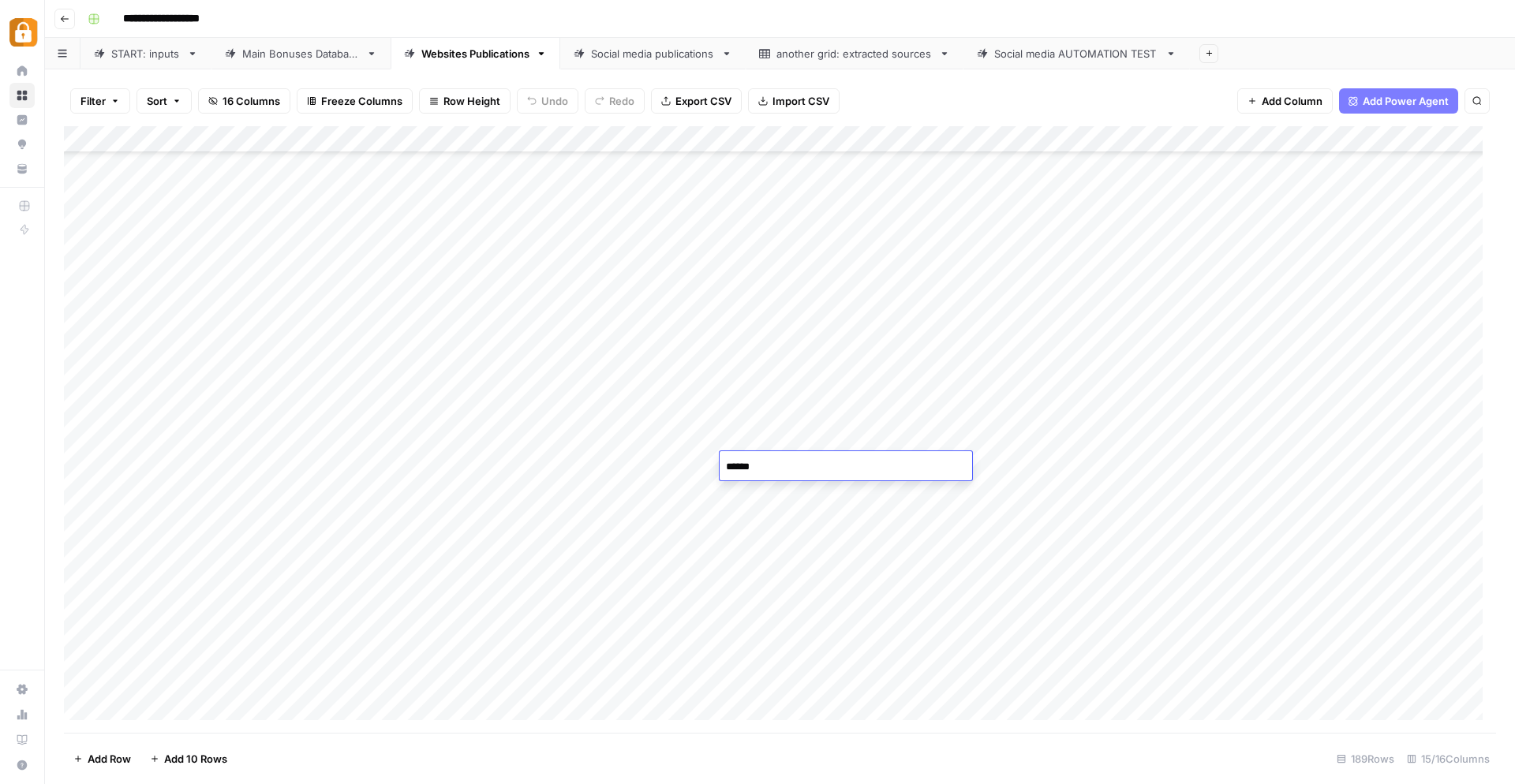
click at [760, 463] on textarea "******" at bounding box center [846, 467] width 252 height 22
click at [529, 544] on div "Add Column" at bounding box center [780, 430] width 1433 height 607
click at [784, 538] on div "Add Column" at bounding box center [780, 430] width 1433 height 607
drag, startPoint x: 798, startPoint y: 558, endPoint x: 804, endPoint y: 676, distance: 118.2
click at [804, 676] on div "Add Column" at bounding box center [780, 430] width 1433 height 607
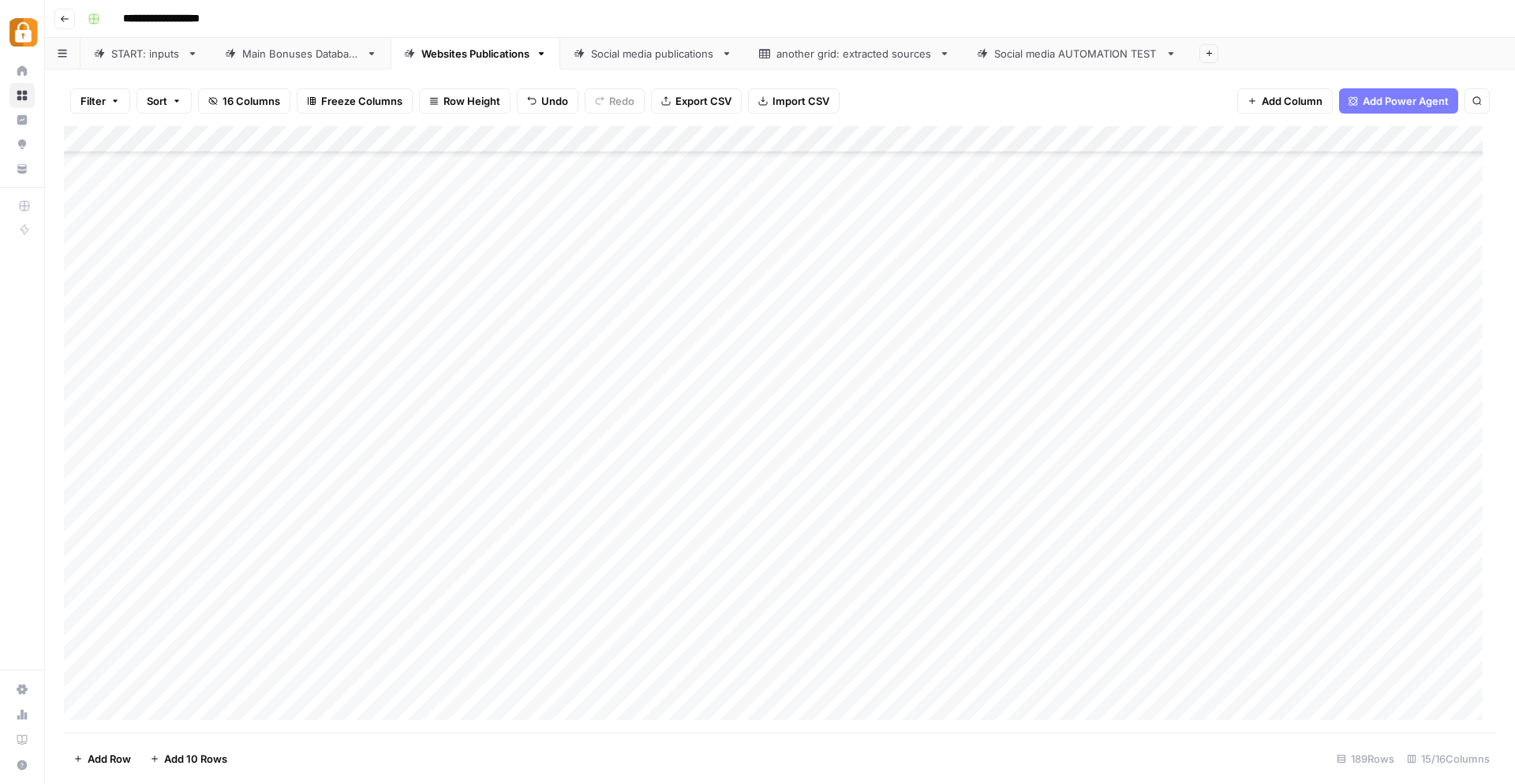
click at [643, 602] on div "Add Column" at bounding box center [780, 430] width 1433 height 607
drag, startPoint x: 1038, startPoint y: 519, endPoint x: 1039, endPoint y: 546, distance: 27.0
click at [1038, 519] on div "Add Column" at bounding box center [780, 430] width 1433 height 607
click at [1041, 548] on div "Add Column" at bounding box center [780, 430] width 1433 height 607
click at [281, 57] on div "Main Bonuses Database" at bounding box center [301, 53] width 118 height 16
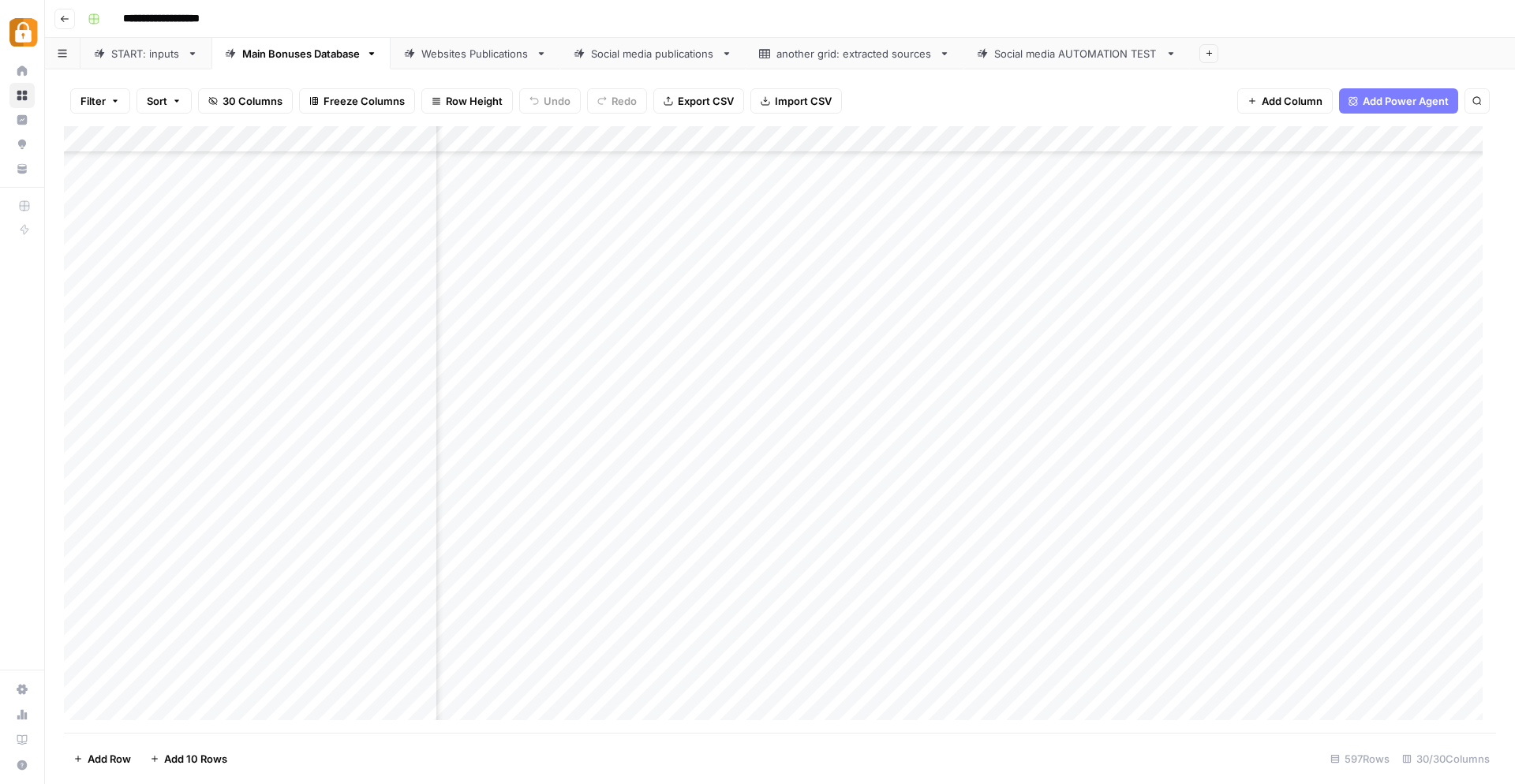
scroll to position [15468, 410]
click at [476, 54] on div "Websites Publications" at bounding box center [476, 53] width 108 height 16
click at [1038, 573] on div "Add Column" at bounding box center [780, 430] width 1433 height 607
click at [1038, 601] on div "Add Column" at bounding box center [780, 430] width 1433 height 607
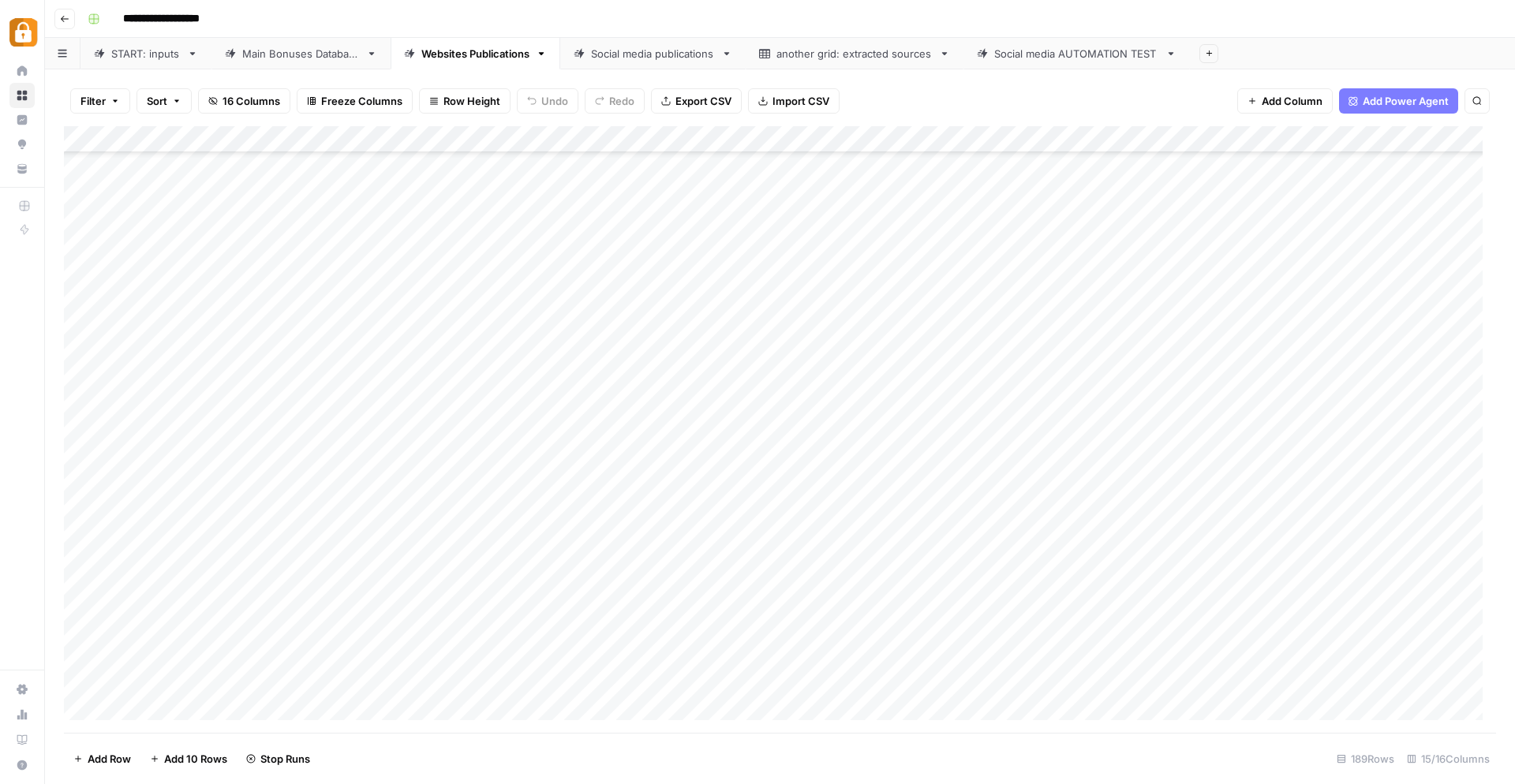
click at [1041, 624] on div "Add Column" at bounding box center [780, 430] width 1433 height 607
click at [1043, 653] on div "Add Column" at bounding box center [780, 430] width 1433 height 607
click at [1040, 679] on div "Add Column" at bounding box center [780, 430] width 1433 height 607
click at [1120, 547] on div "Add Column" at bounding box center [780, 430] width 1433 height 607
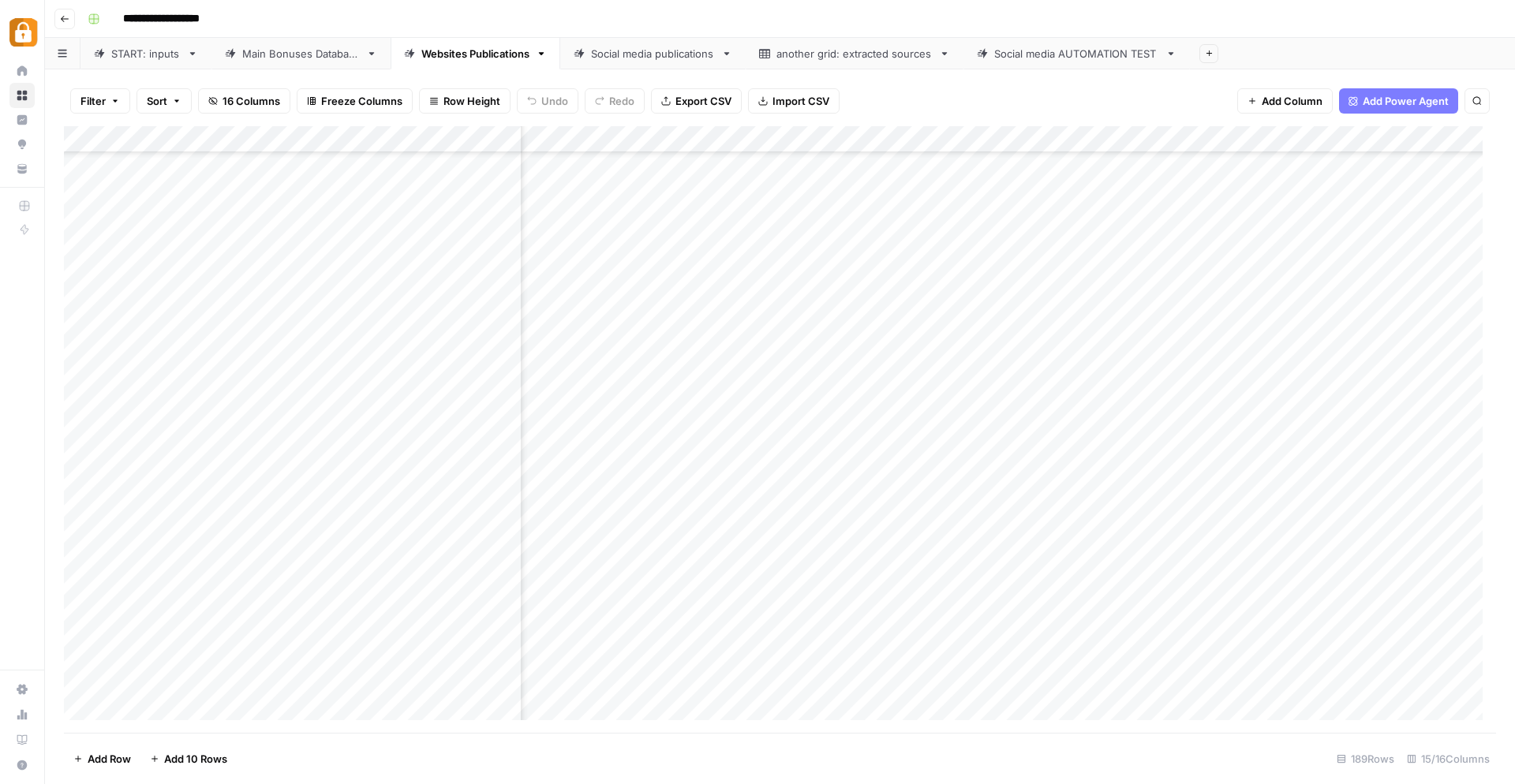
click at [88, 332] on div "Add Column" at bounding box center [780, 430] width 1433 height 607
click at [83, 363] on div "Add Column" at bounding box center [780, 430] width 1433 height 607
click at [82, 384] on div "Add Column" at bounding box center [780, 430] width 1433 height 607
click at [79, 416] on div "Add Column" at bounding box center [780, 430] width 1433 height 607
click at [81, 436] on div "Add Column" at bounding box center [780, 430] width 1433 height 607
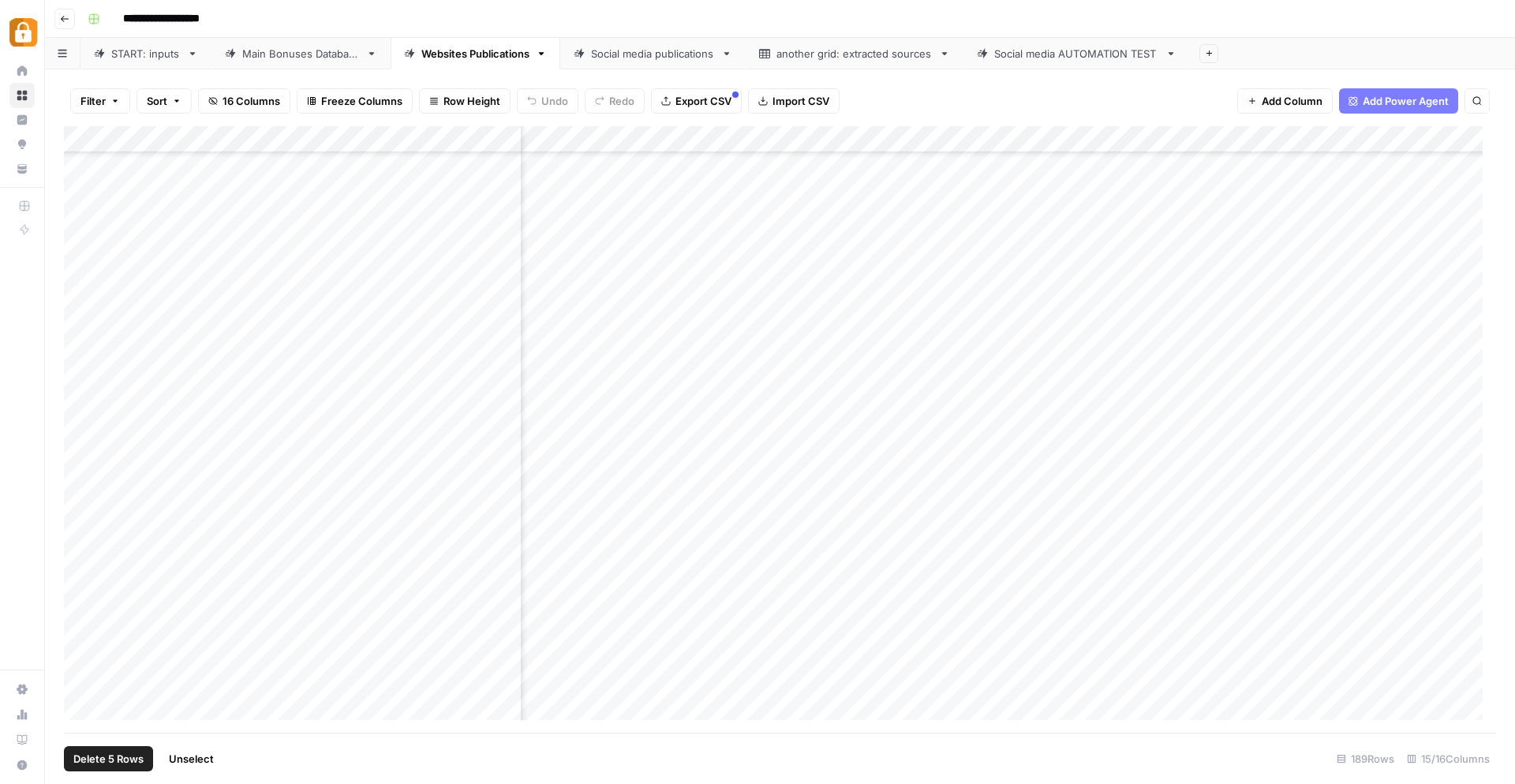
click at [79, 468] on div "Add Column" at bounding box center [780, 430] width 1433 height 607
click at [111, 762] on span "Delete 6 Rows" at bounding box center [108, 758] width 71 height 16
click at [714, 193] on button "Delete" at bounding box center [701, 183] width 53 height 28
click at [1111, 574] on div "Add Column" at bounding box center [780, 430] width 1433 height 607
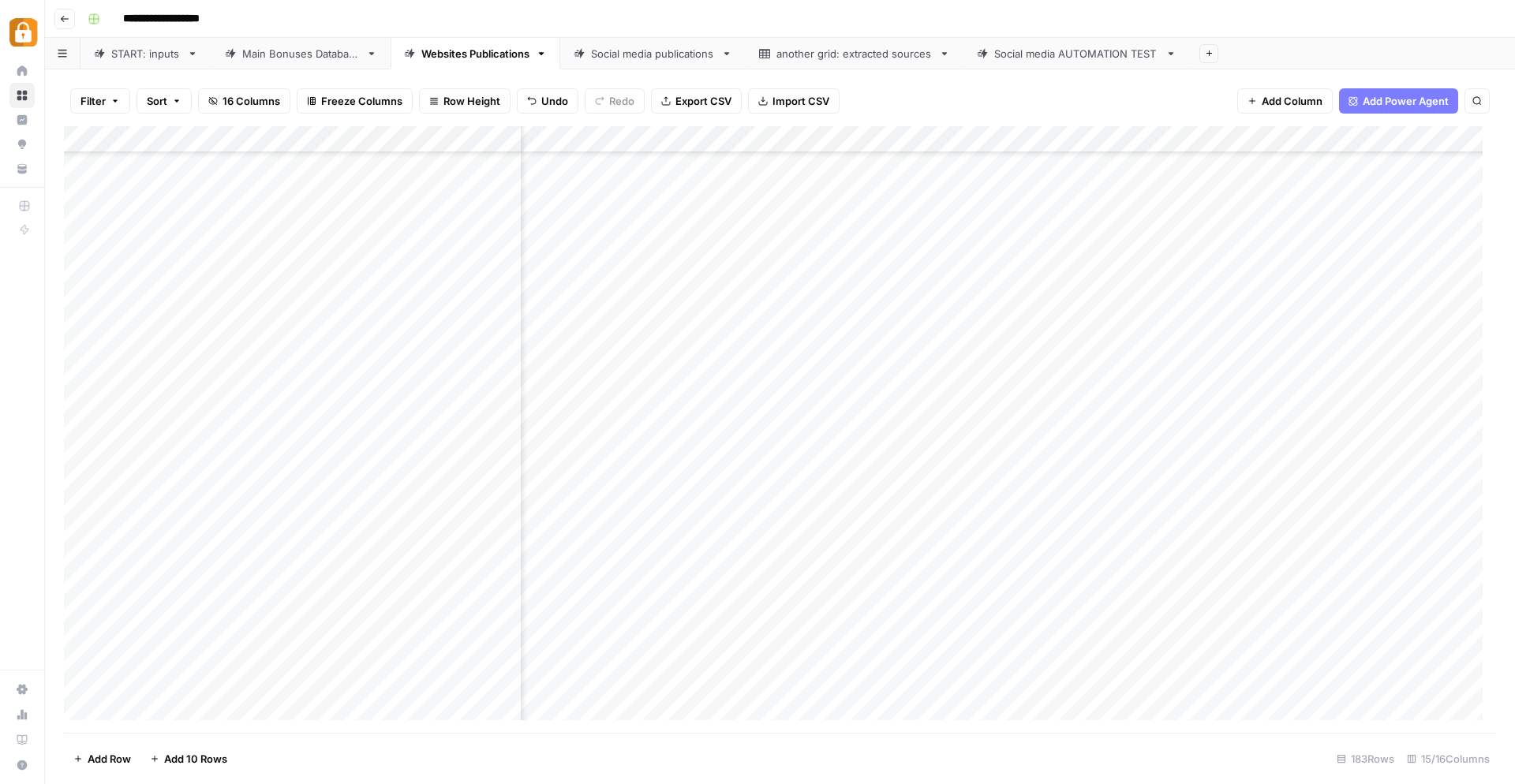
click at [1117, 602] on div "Add Column" at bounding box center [780, 430] width 1433 height 607
click at [1114, 629] on div "Add Column" at bounding box center [780, 430] width 1433 height 607
click at [1118, 655] on div "Add Column" at bounding box center [780, 430] width 1433 height 607
click at [1117, 680] on div "Add Column" at bounding box center [780, 430] width 1433 height 607
drag, startPoint x: 1121, startPoint y: 733, endPoint x: 696, endPoint y: 709, distance: 425.7
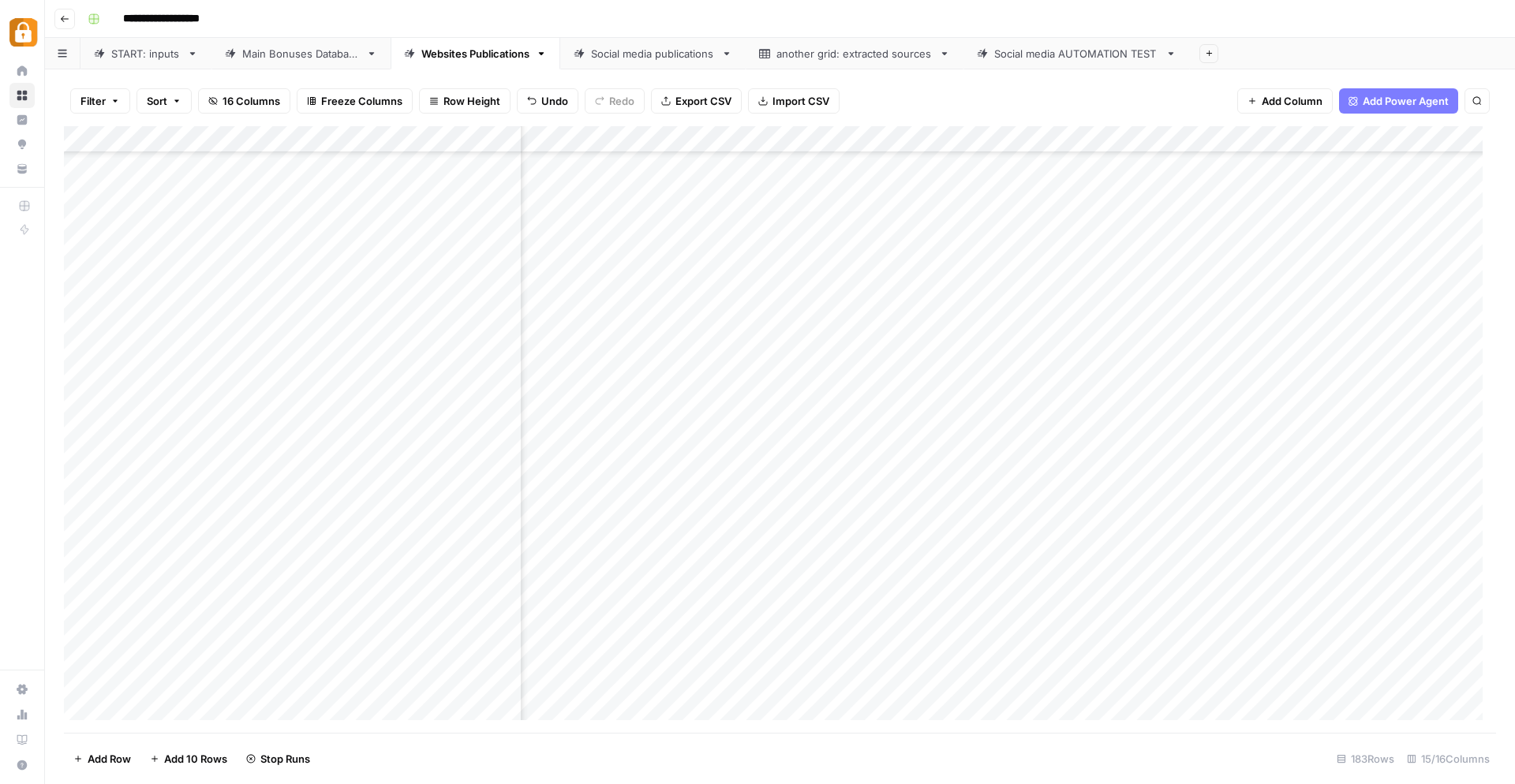
click at [693, 710] on div "Filter Sort 16 Columns Freeze Columns Row Height Undo Redo Export CSV Import CS…" at bounding box center [779, 426] width 1470 height 714
click at [285, 59] on div "Main Bonuses Database" at bounding box center [301, 53] width 118 height 16
click at [83, 330] on div "Add Column" at bounding box center [780, 430] width 1433 height 607
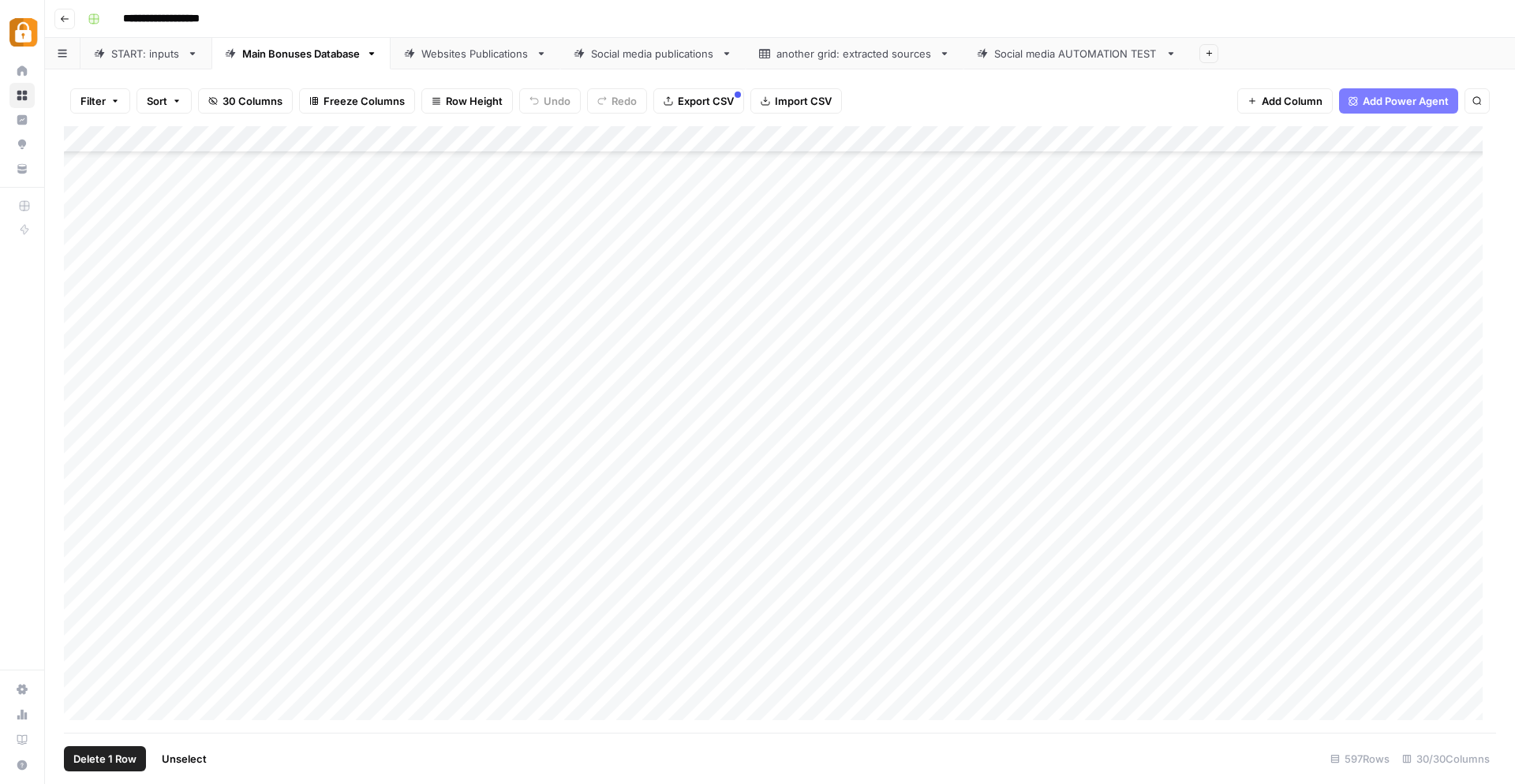
click at [88, 754] on span "Delete 1 Row" at bounding box center [105, 758] width 63 height 16
click at [709, 162] on div "Are you sure you want to delete 1 row? Cancel Delete" at bounding box center [757, 165] width 341 height 101
click at [699, 179] on span "Delete" at bounding box center [701, 182] width 34 height 16
click at [492, 65] on link "Websites Publications" at bounding box center [476, 54] width 169 height 32
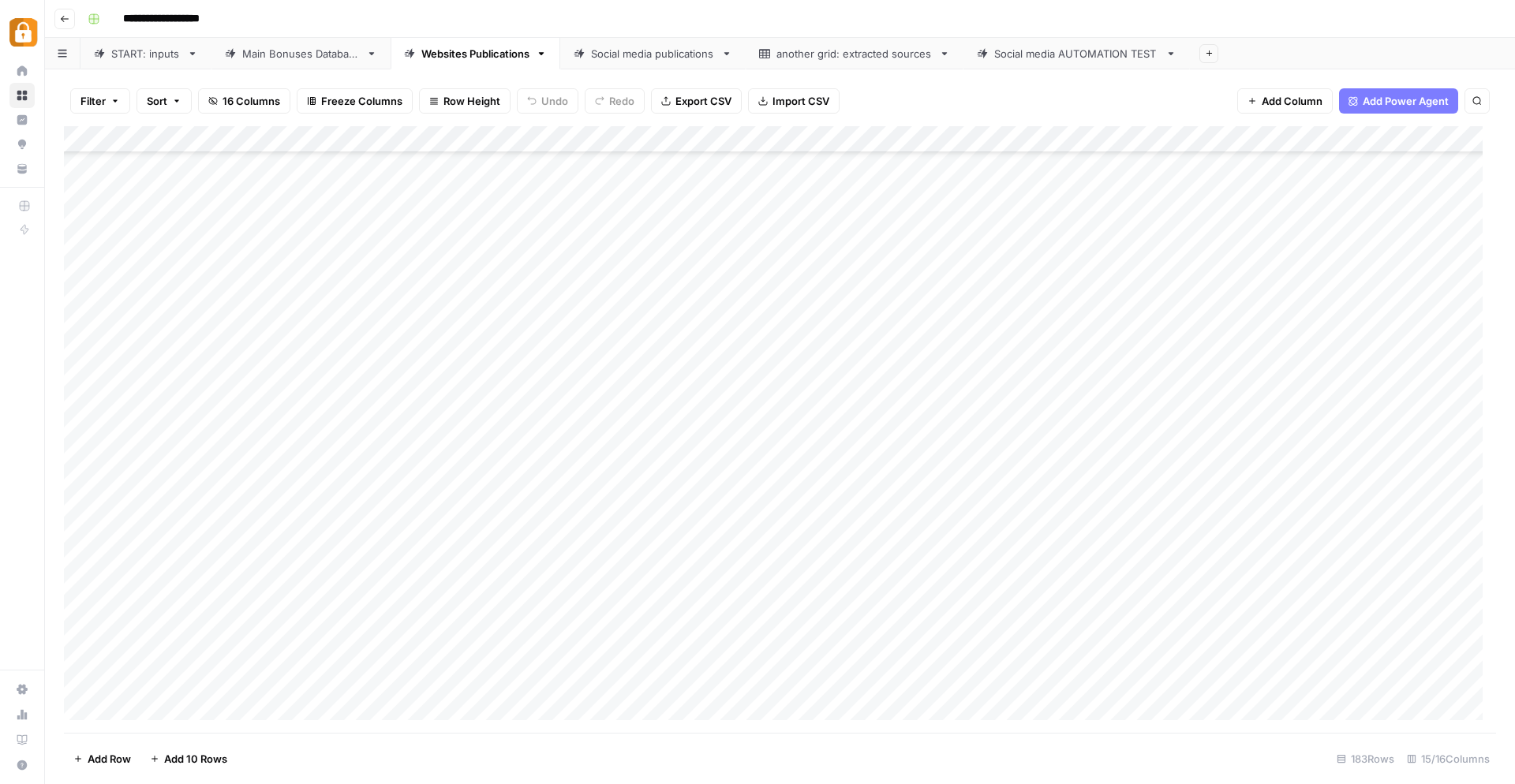
scroll to position [4365, 0]
click at [82, 522] on div "Add Column" at bounding box center [780, 430] width 1433 height 607
click at [104, 765] on span "Delete 1 Row" at bounding box center [105, 758] width 63 height 16
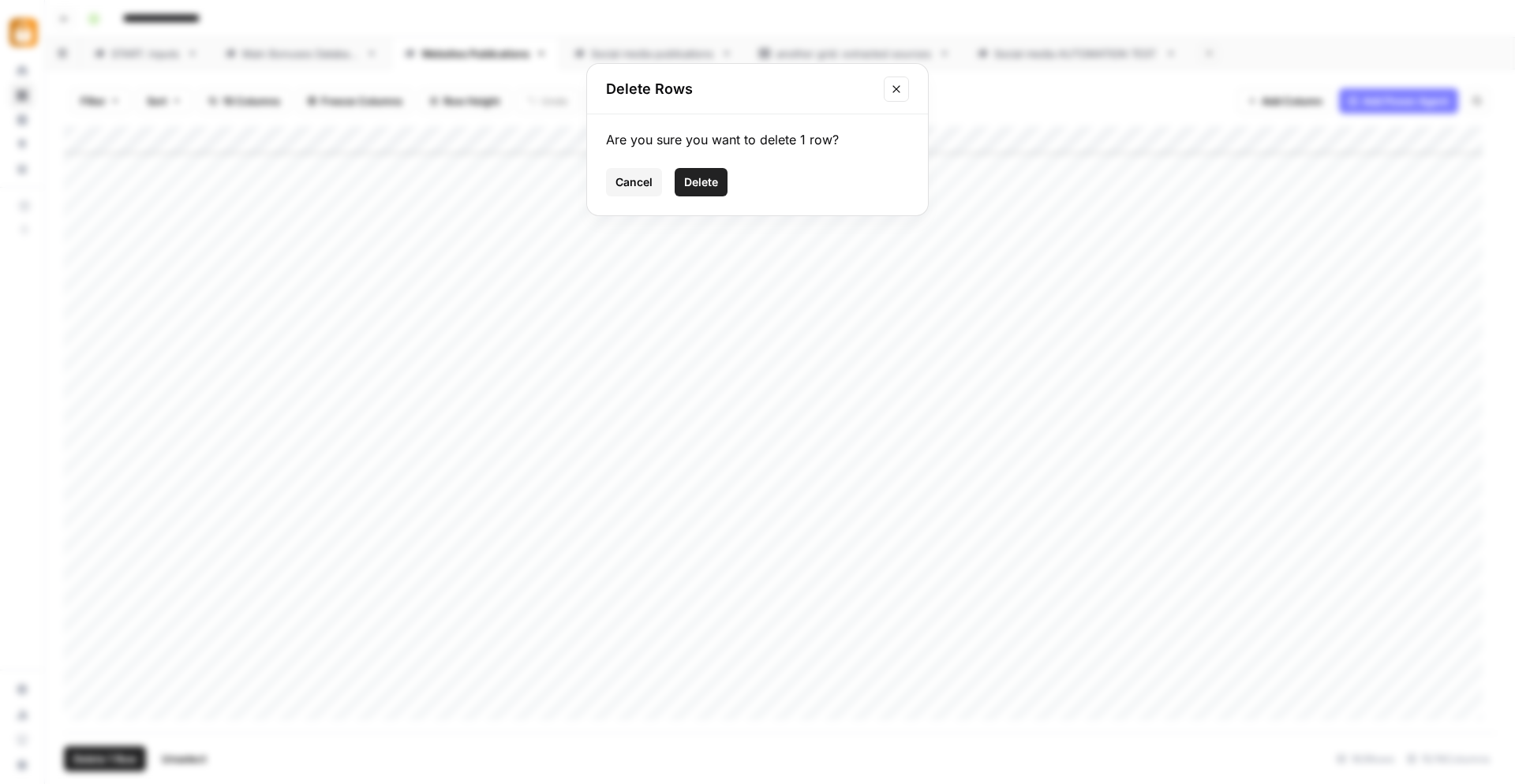
click at [710, 176] on span "Delete" at bounding box center [701, 182] width 34 height 16
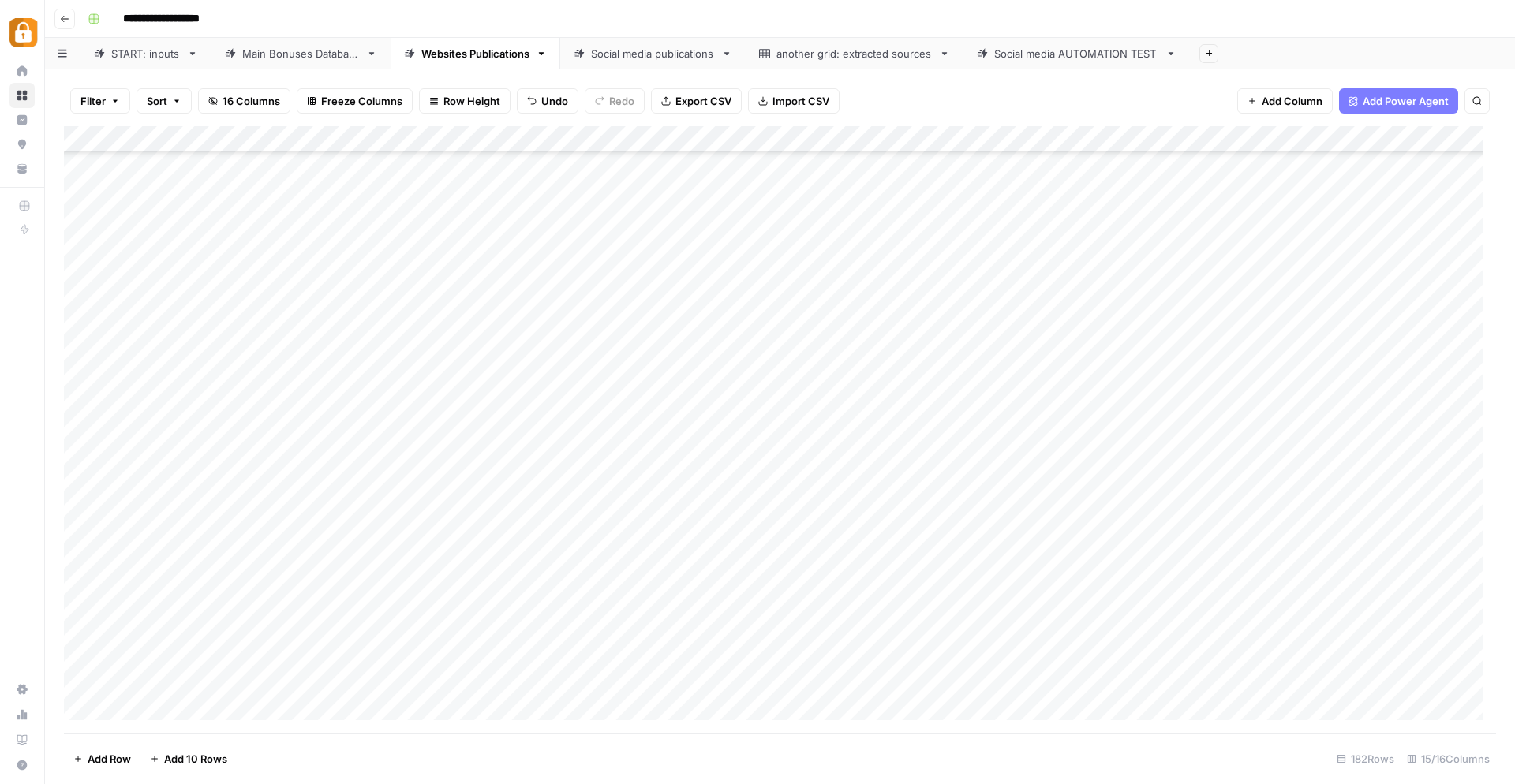
scroll to position [4338, 0]
click at [129, 62] on link "START: inputs" at bounding box center [146, 54] width 131 height 32
click at [291, 50] on div "Main Bonuses Database" at bounding box center [301, 53] width 118 height 16
